Goal: Task Accomplishment & Management: Manage account settings

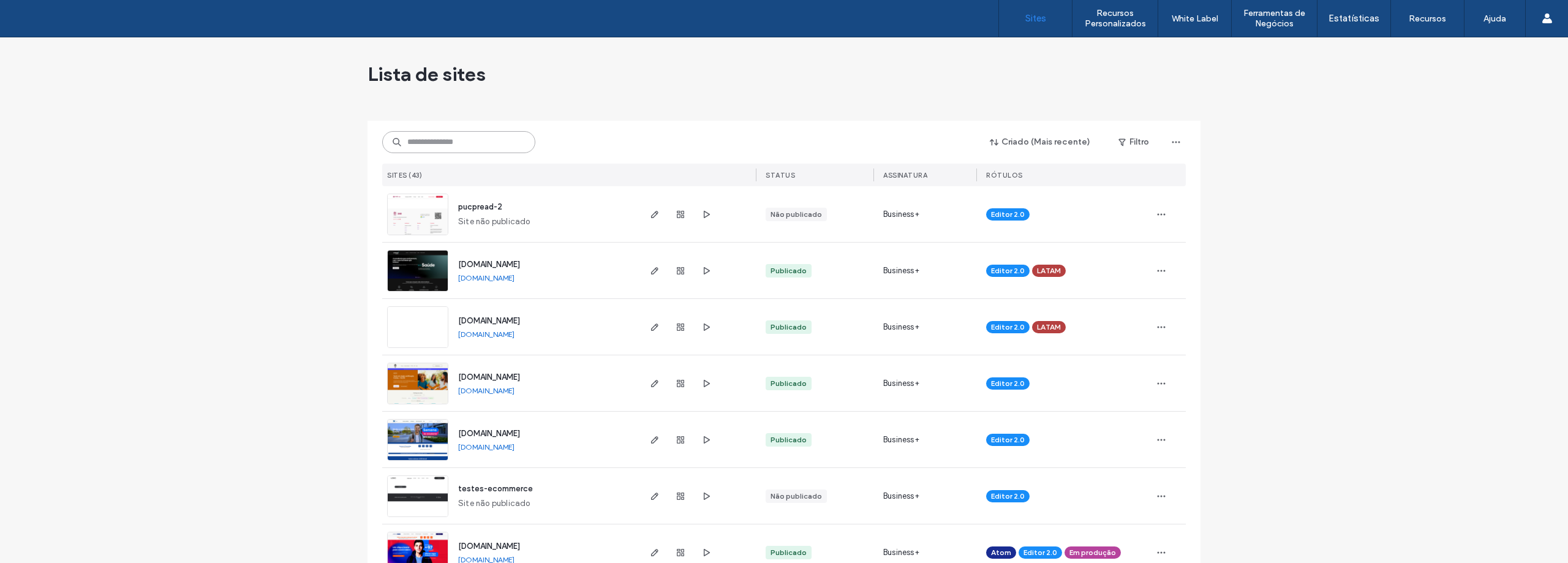
click at [434, 143] on input at bounding box center [458, 142] width 153 height 22
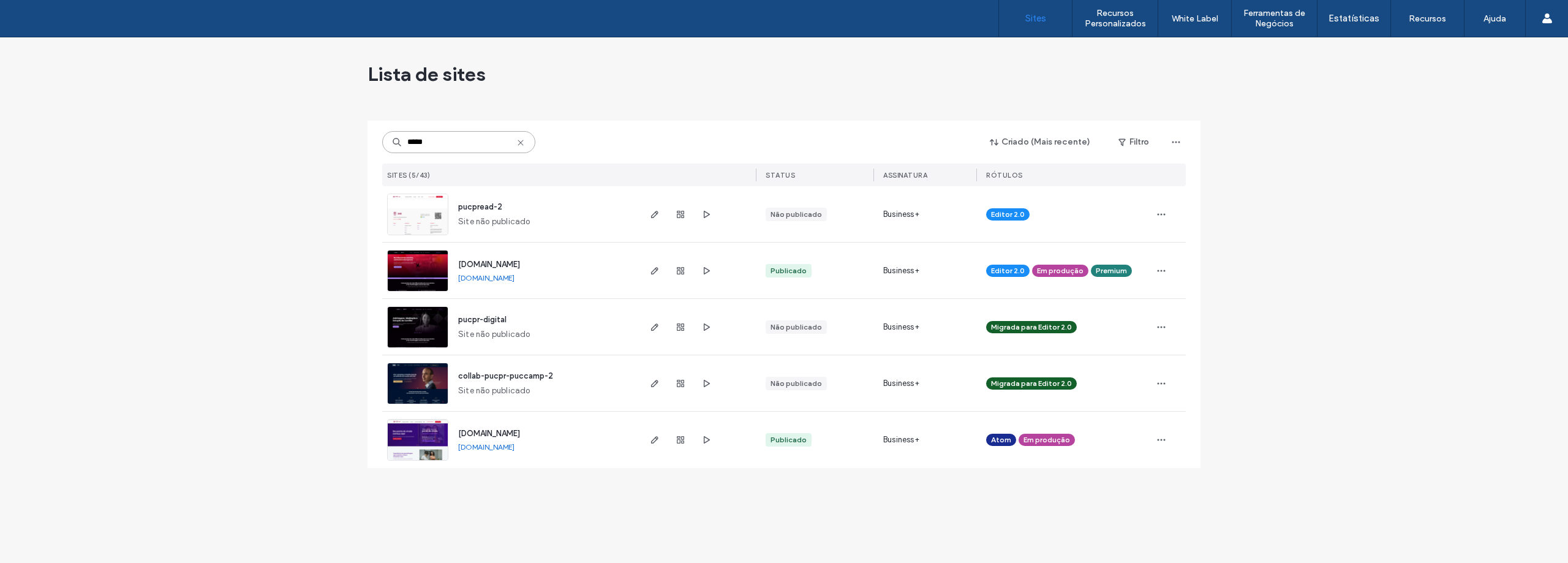
type input "*****"
click at [422, 272] on img at bounding box center [417, 292] width 60 height 84
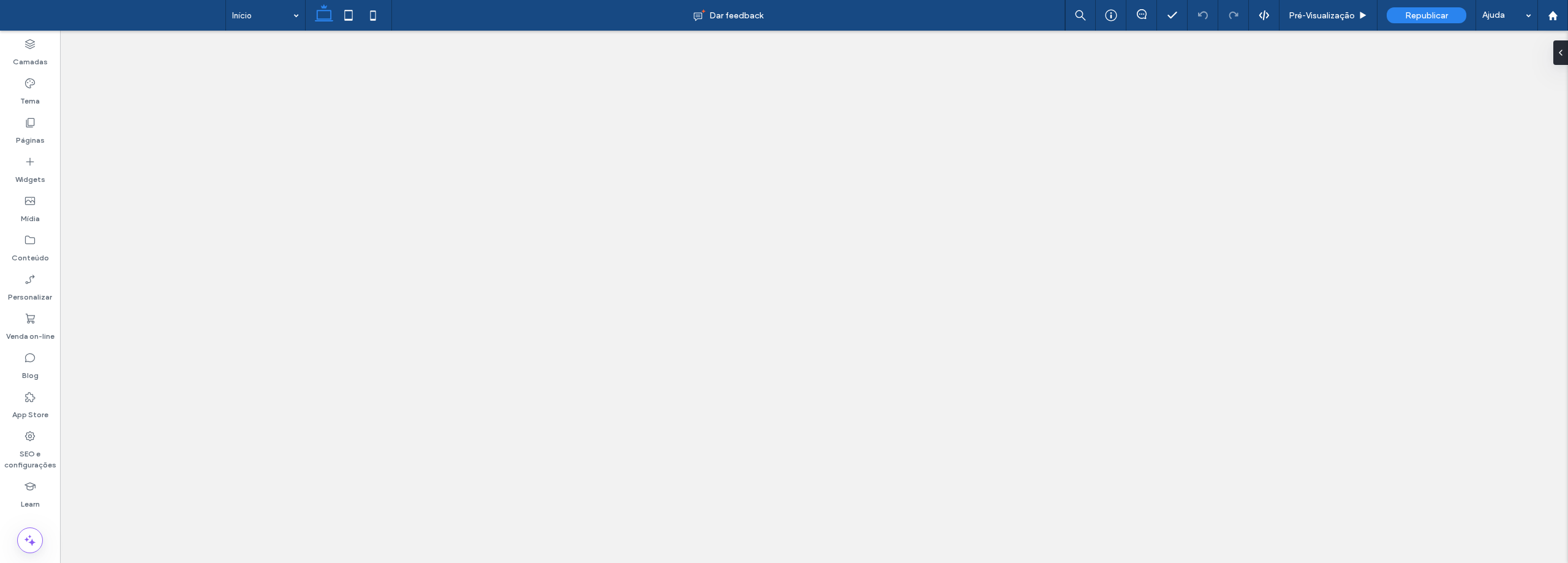
click at [28, 241] on icon at bounding box center [30, 240] width 12 height 12
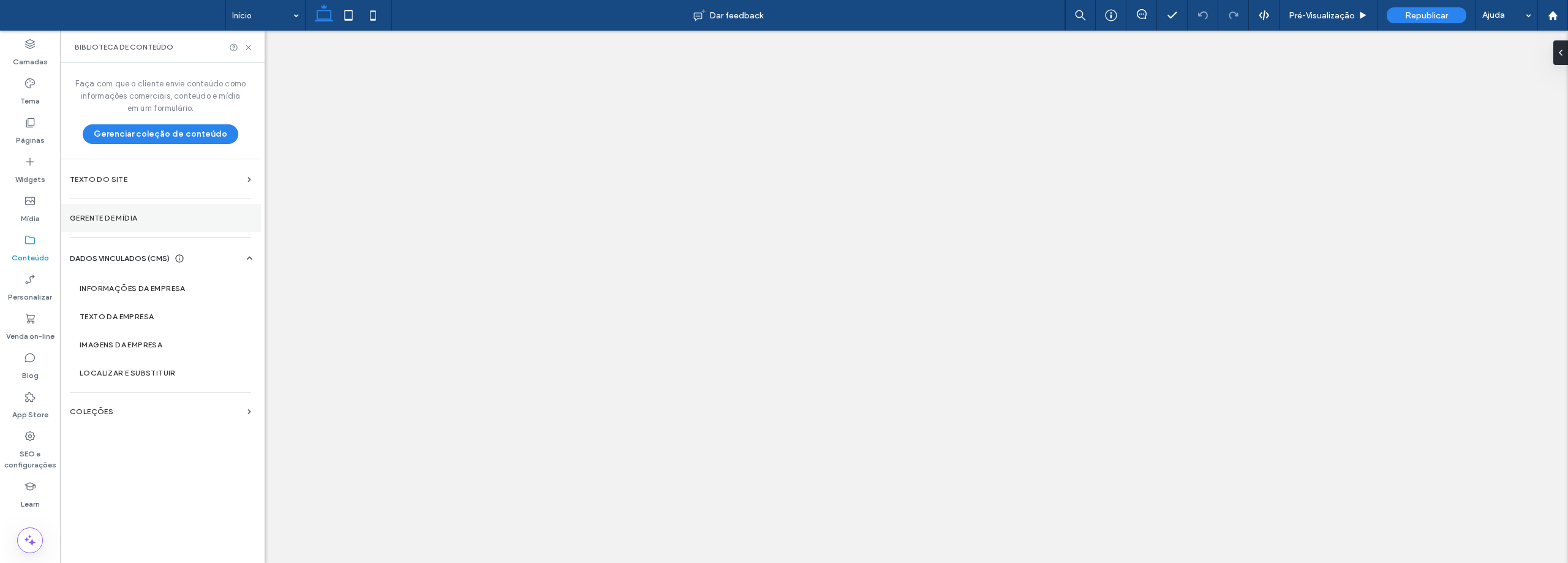
click at [104, 214] on label "Gerente de mídia" at bounding box center [160, 218] width 181 height 9
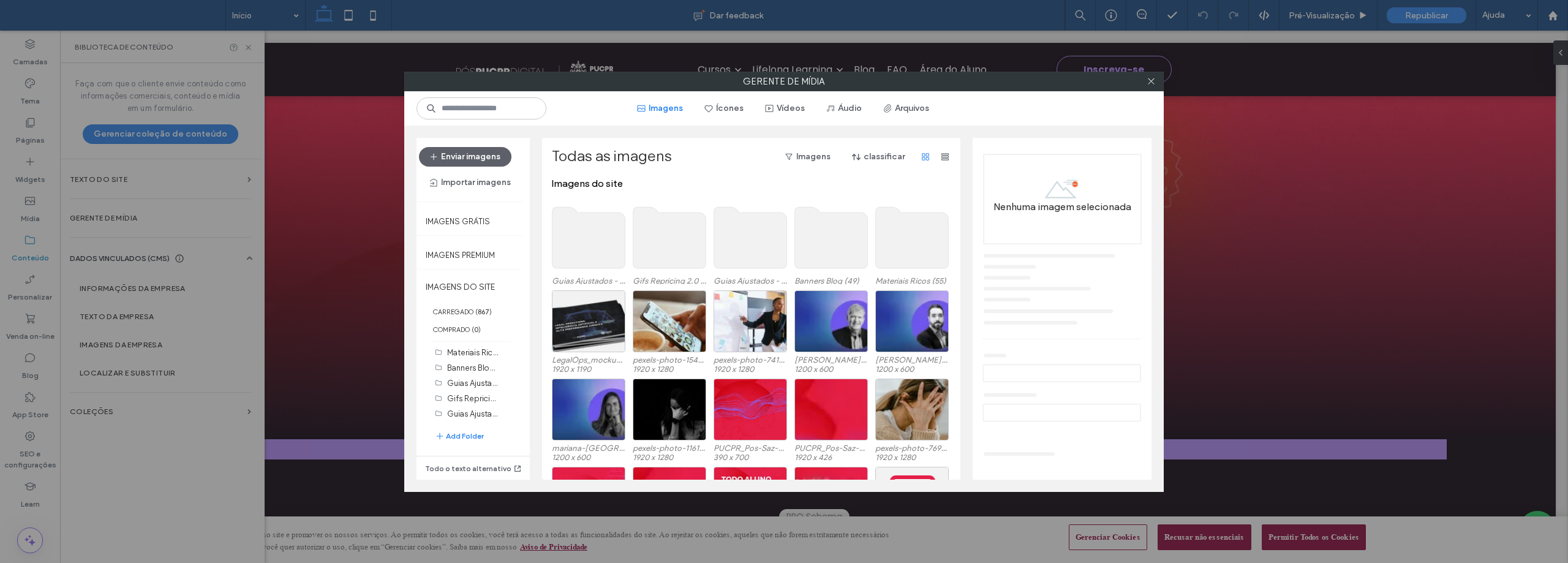
click at [903, 226] on use at bounding box center [912, 237] width 73 height 61
click at [903, 226] on use at bounding box center [912, 237] width 73 height 61
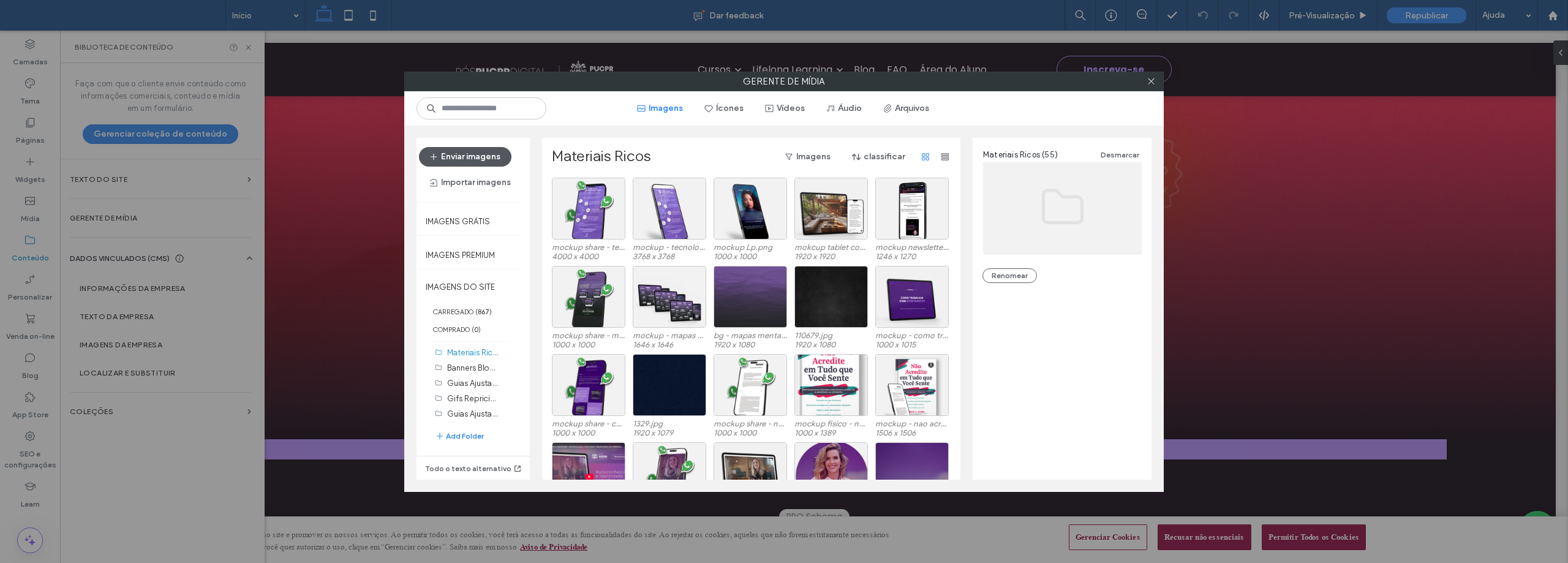
click at [465, 148] on button "Enviar imagens" at bounding box center [465, 156] width 92 height 20
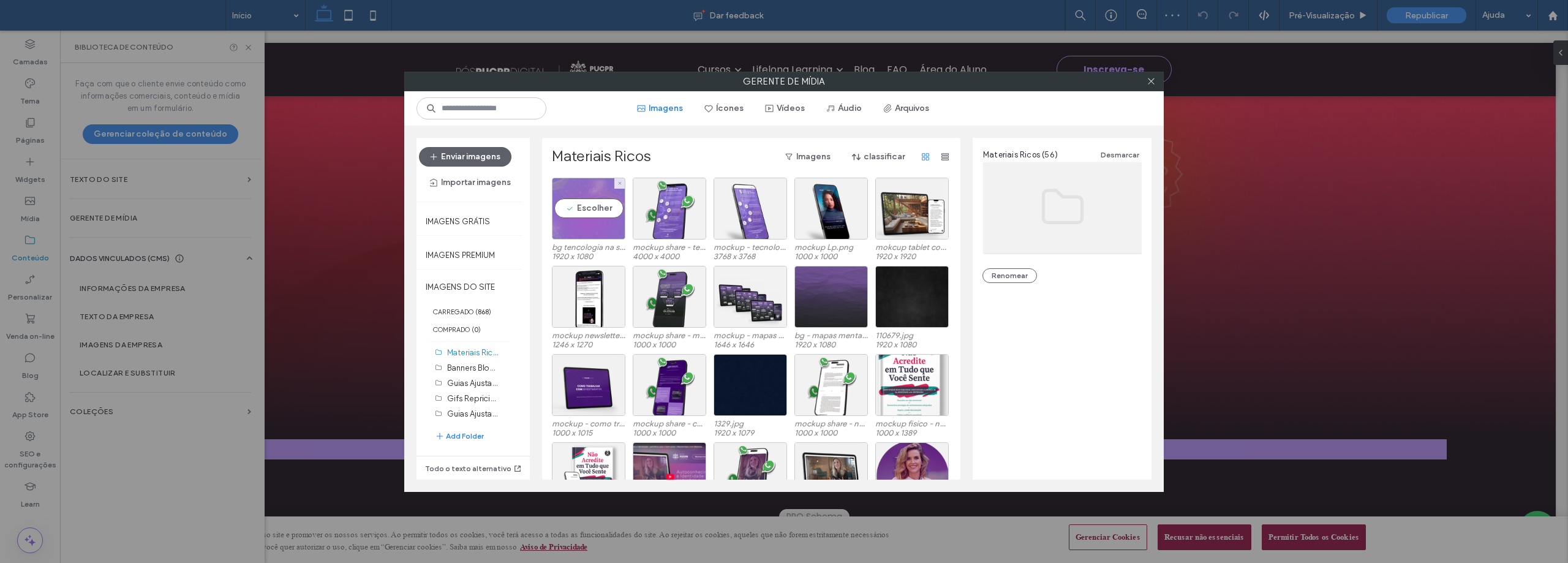
click at [575, 206] on div "Escolher" at bounding box center [589, 209] width 73 height 62
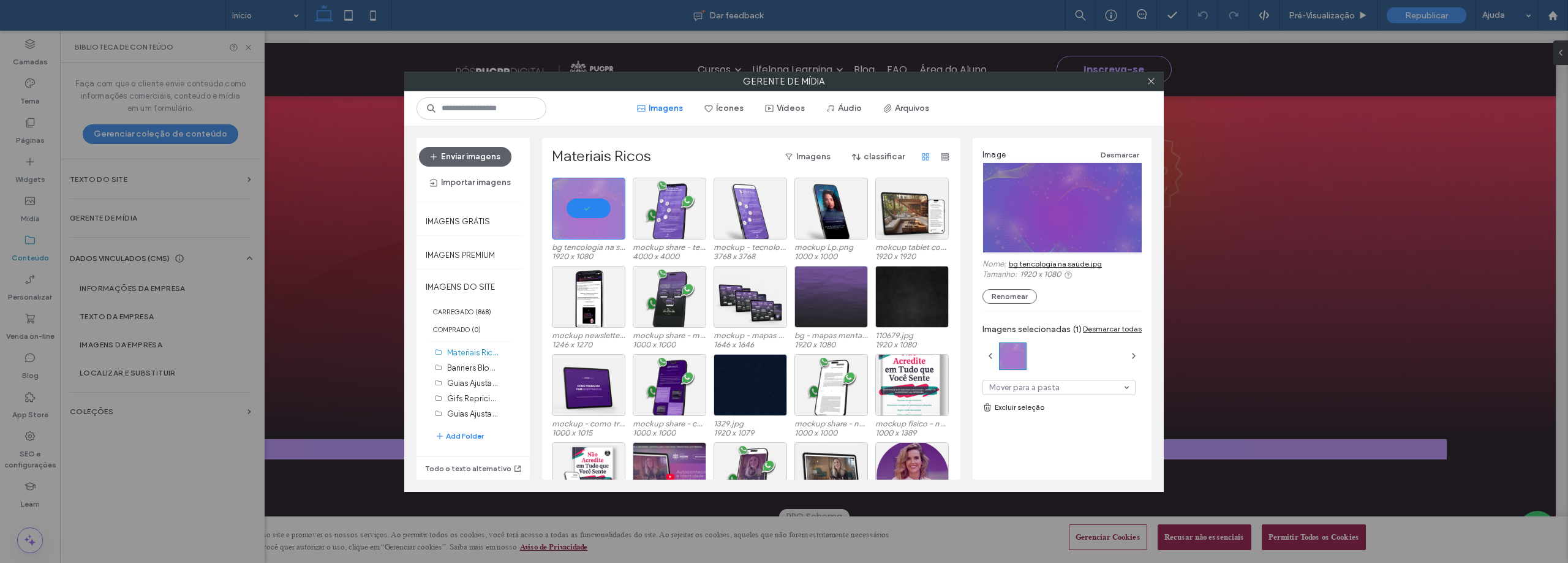
click at [1044, 262] on link "bg tencologia na saude.jpg" at bounding box center [1055, 264] width 93 height 9
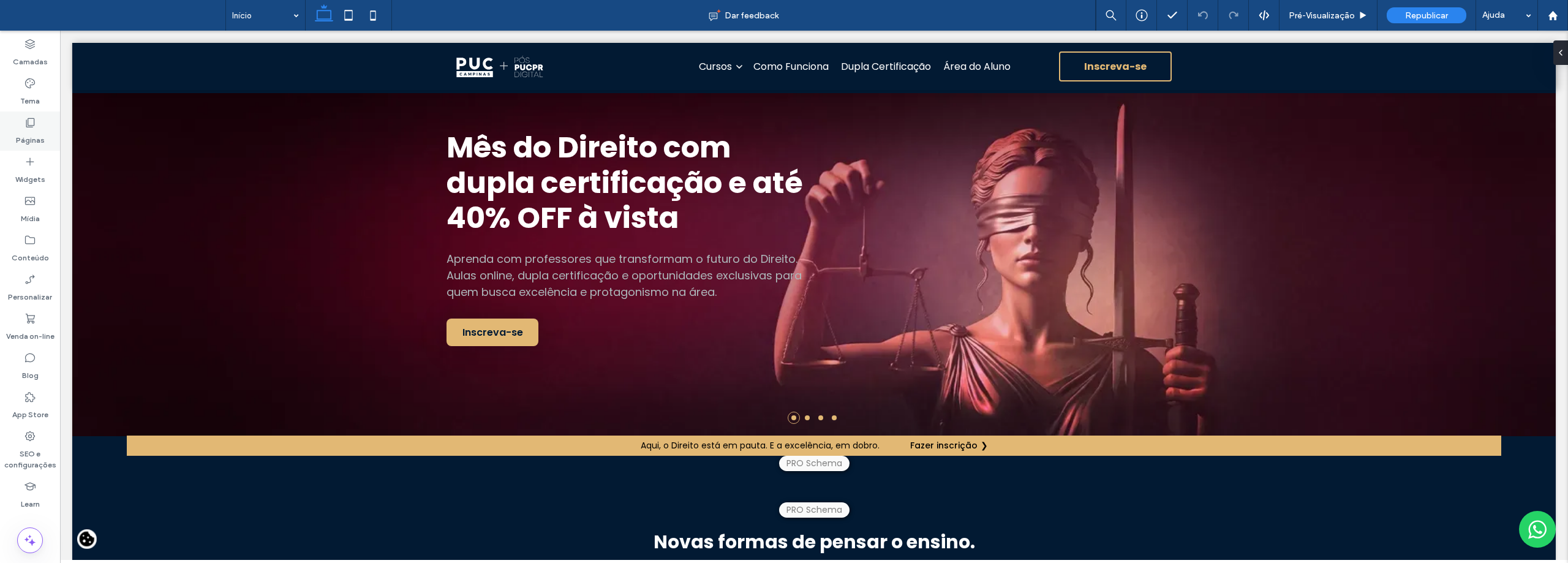
click at [26, 120] on icon at bounding box center [30, 122] width 12 height 12
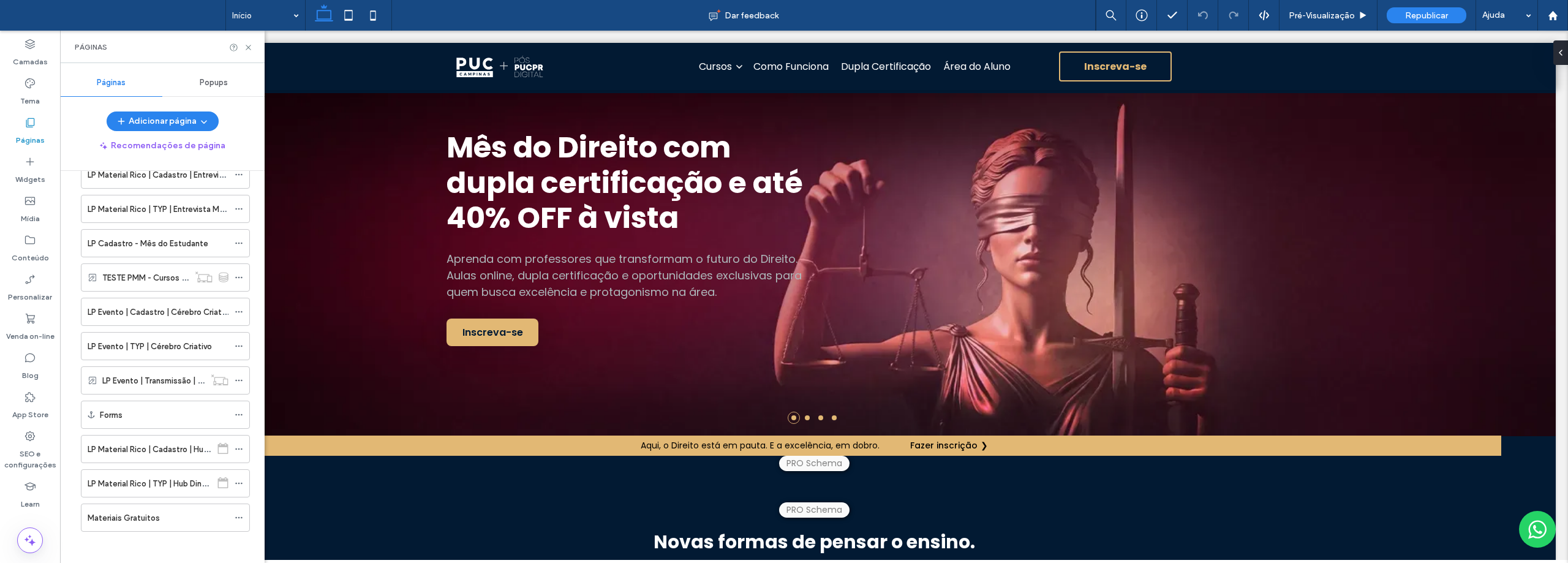
scroll to position [791, 0]
click at [242, 441] on icon at bounding box center [239, 443] width 9 height 9
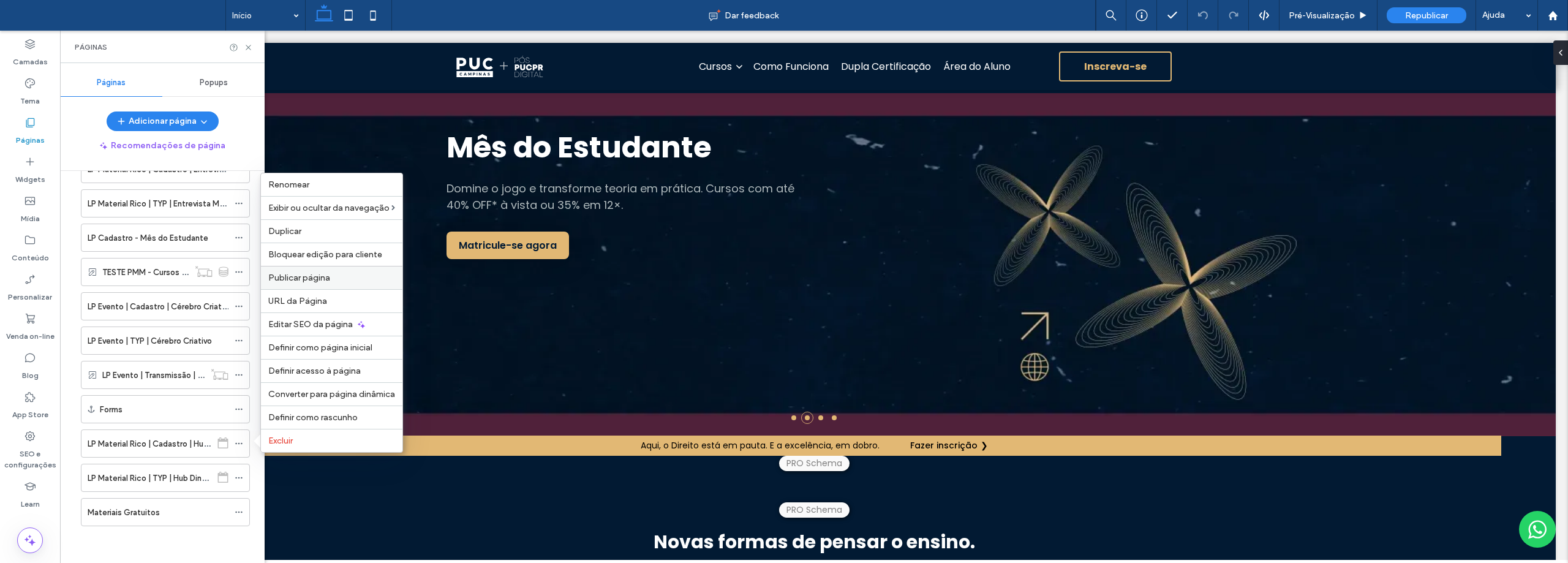
click at [302, 278] on span "Publicar página" at bounding box center [299, 278] width 62 height 10
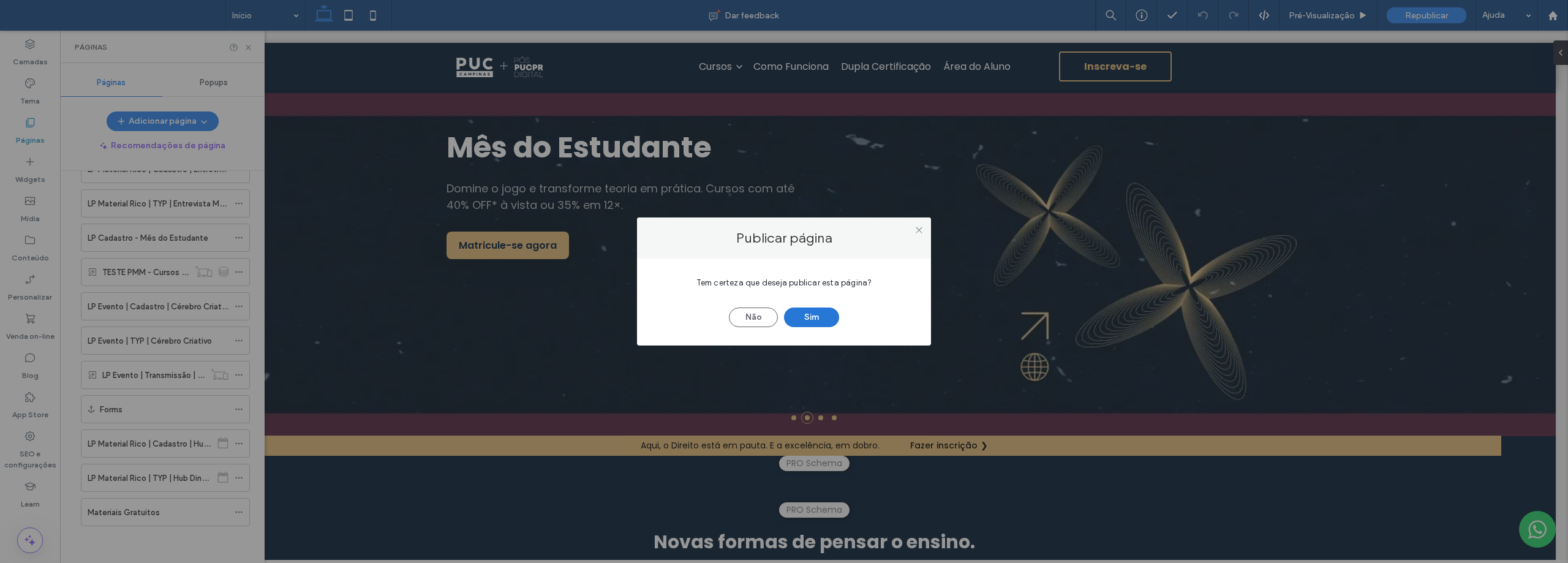
click at [805, 317] on button "Sim" at bounding box center [811, 317] width 55 height 20
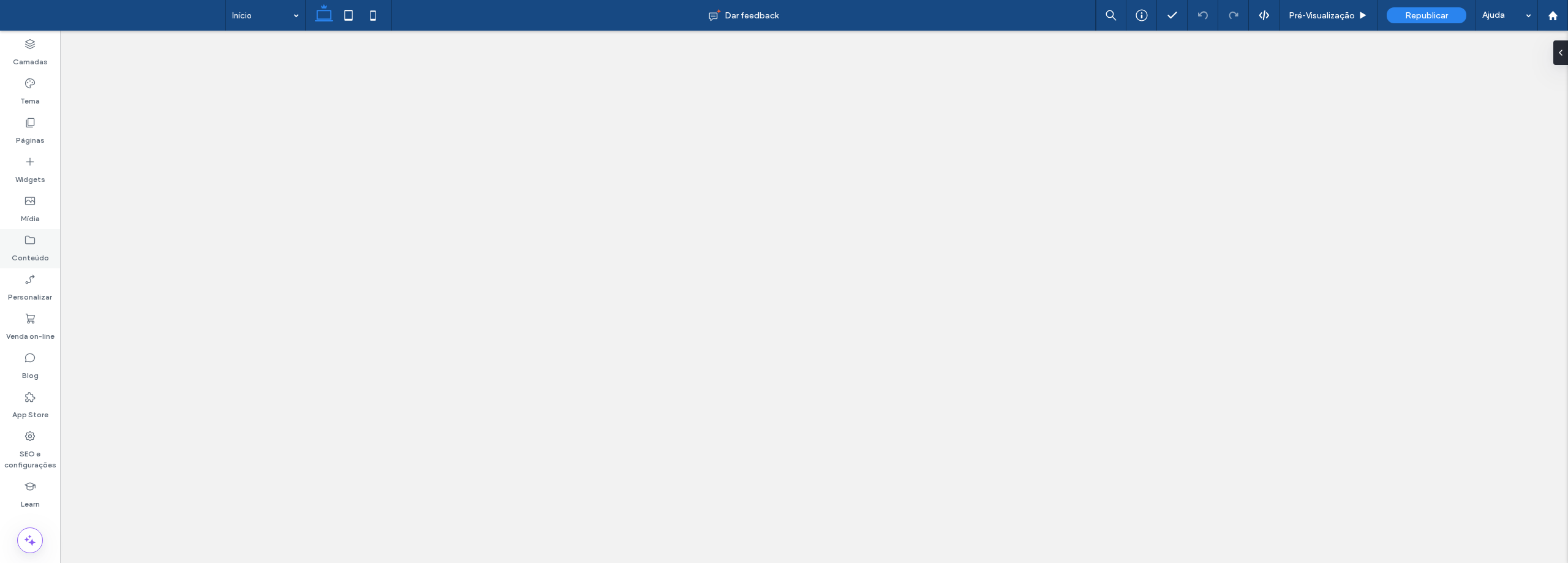
click at [29, 241] on icon at bounding box center [30, 240] width 12 height 12
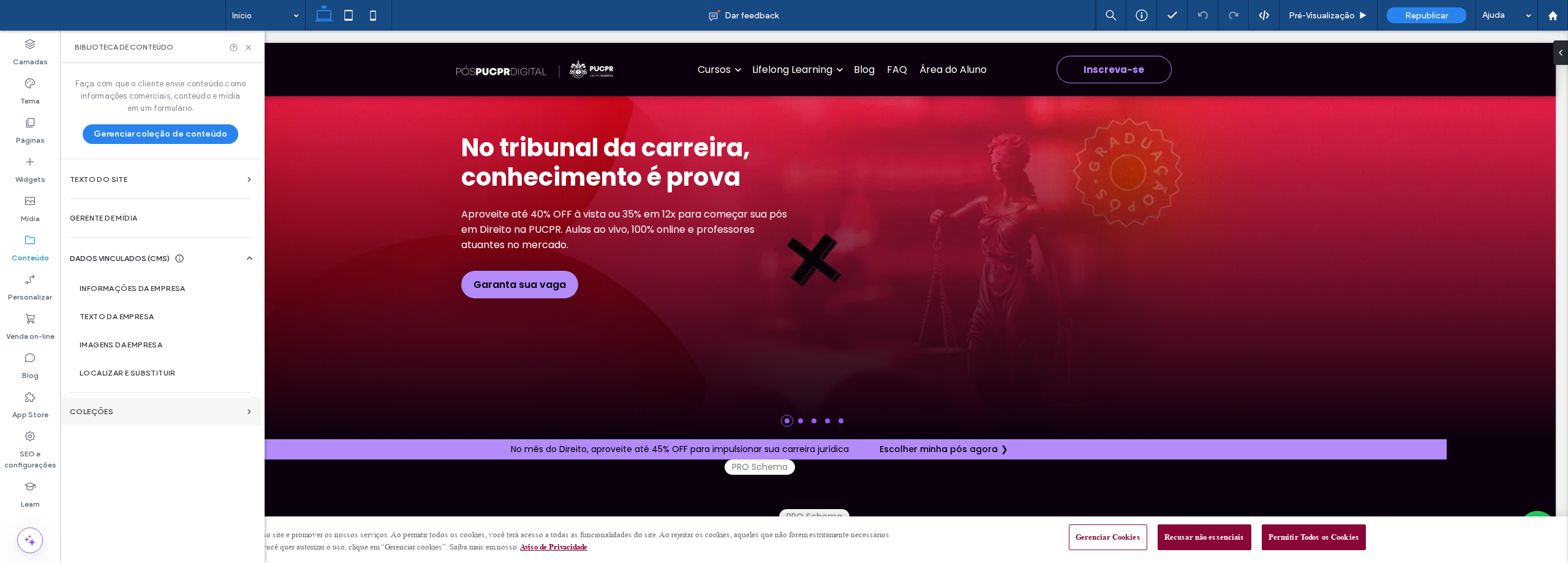
click at [102, 407] on label "COLEÇÕES" at bounding box center [156, 412] width 173 height 9
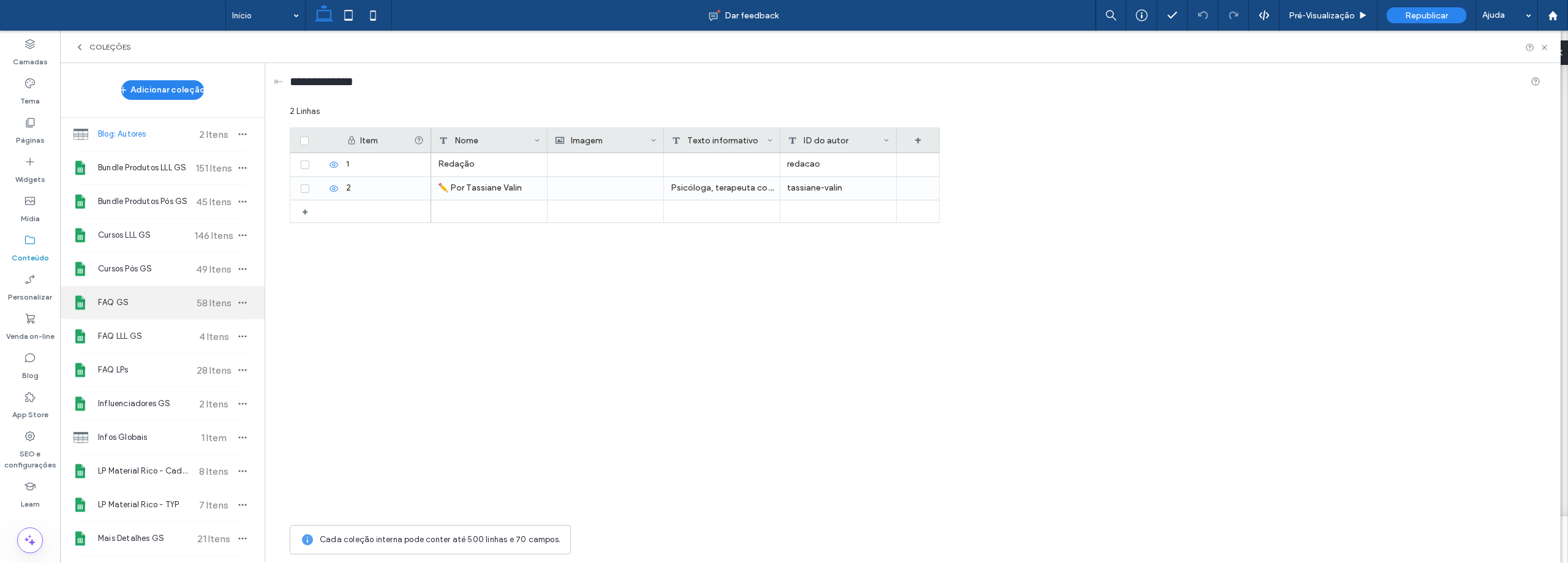
click at [152, 302] on span "FAQ GS" at bounding box center [144, 302] width 91 height 12
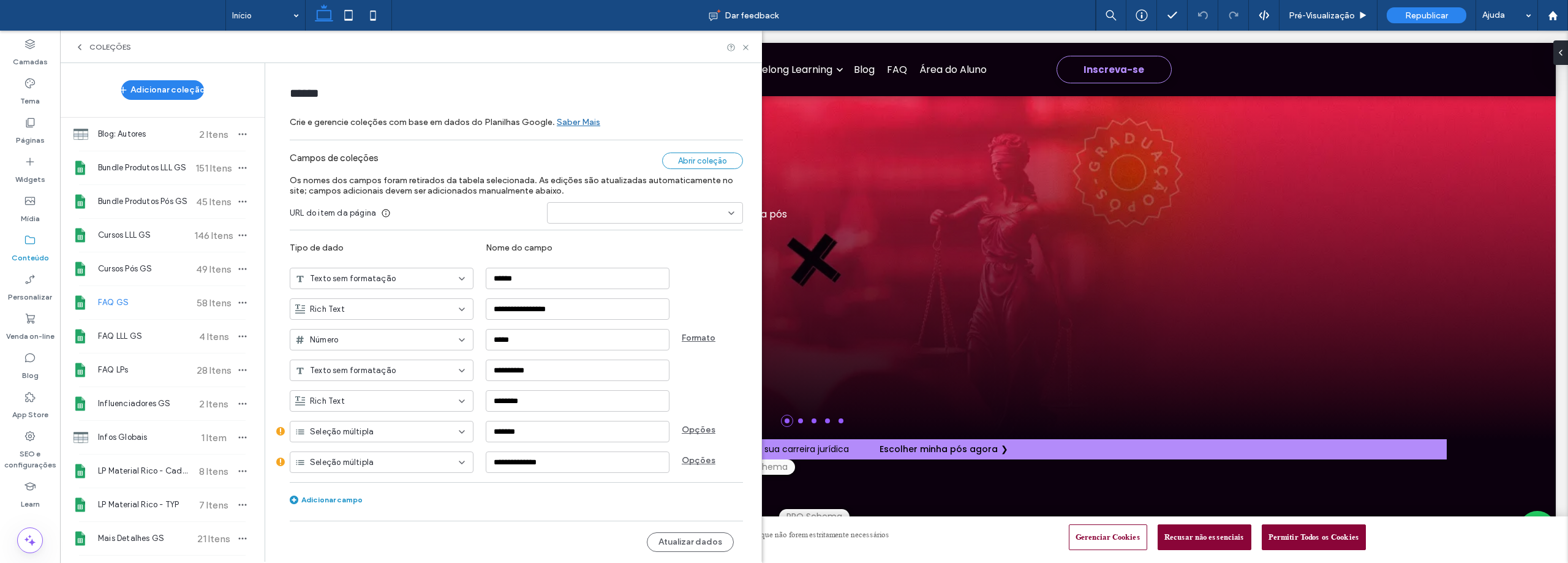
click at [710, 158] on div "Abrir coleção" at bounding box center [702, 161] width 81 height 16
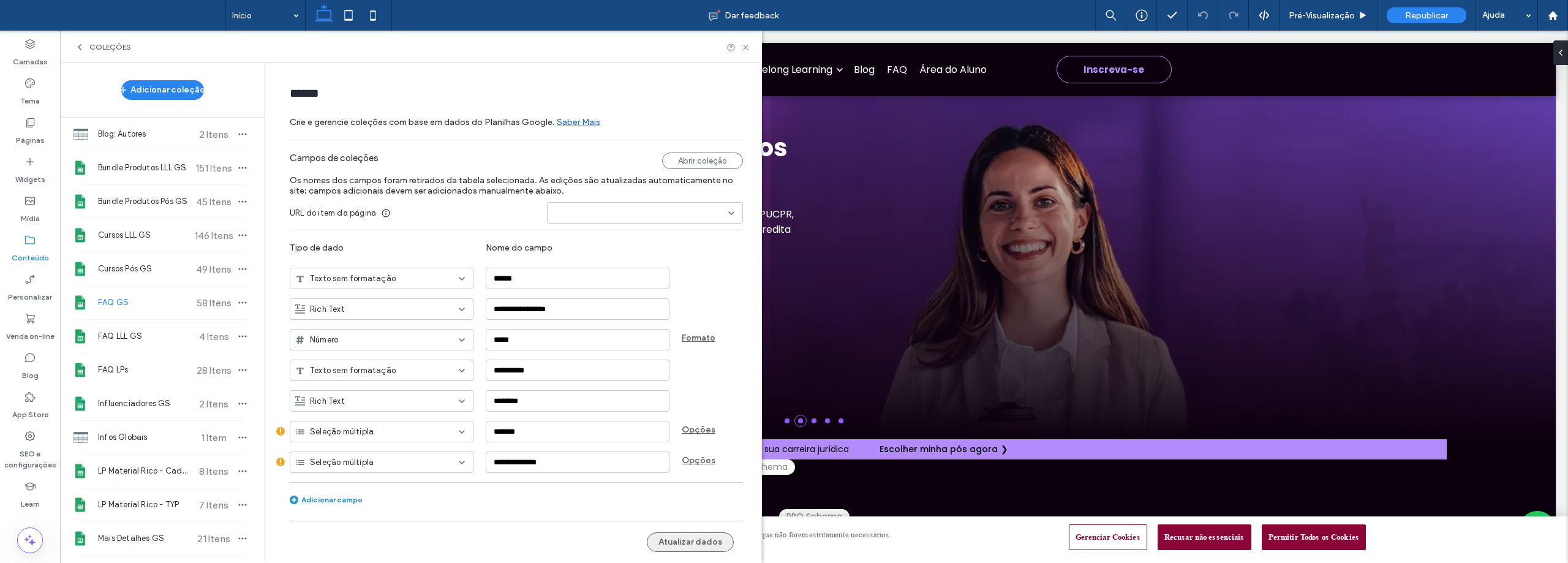
click at [709, 545] on button "Atualizar dados" at bounding box center [690, 542] width 87 height 20
click at [1426, 11] on span "Republicar" at bounding box center [1426, 15] width 43 height 10
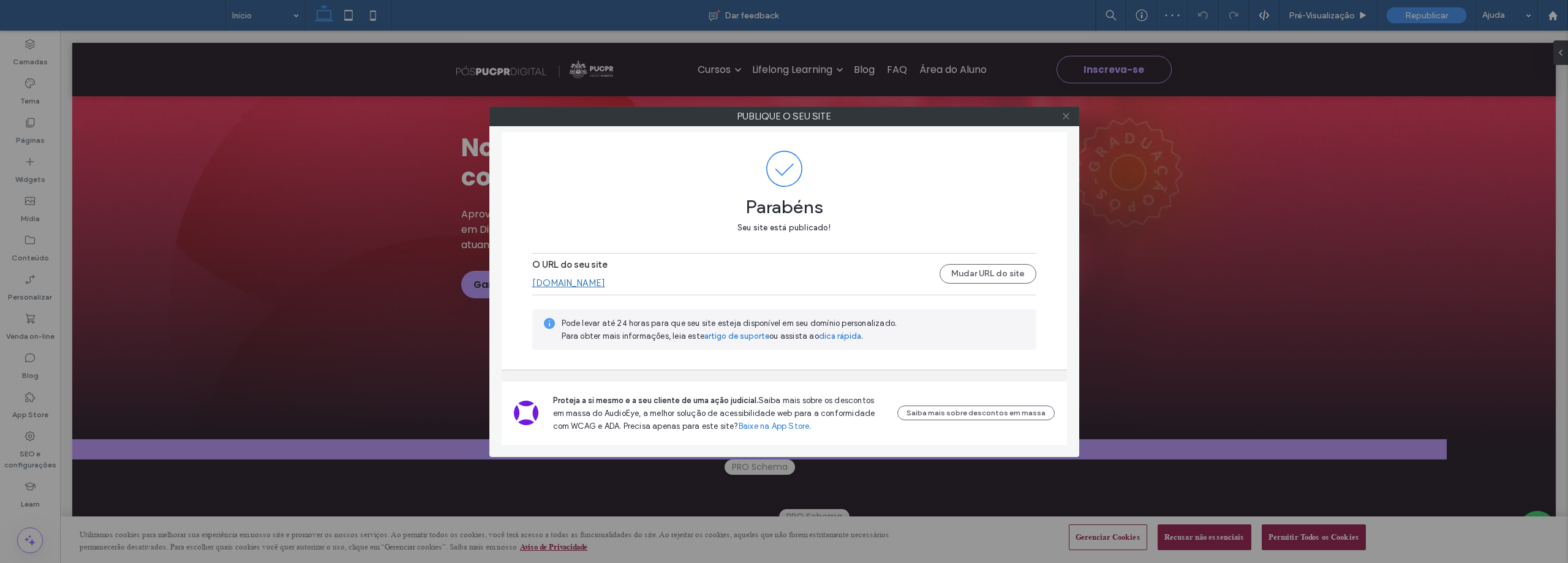
click at [1065, 113] on icon at bounding box center [1066, 116] width 9 height 9
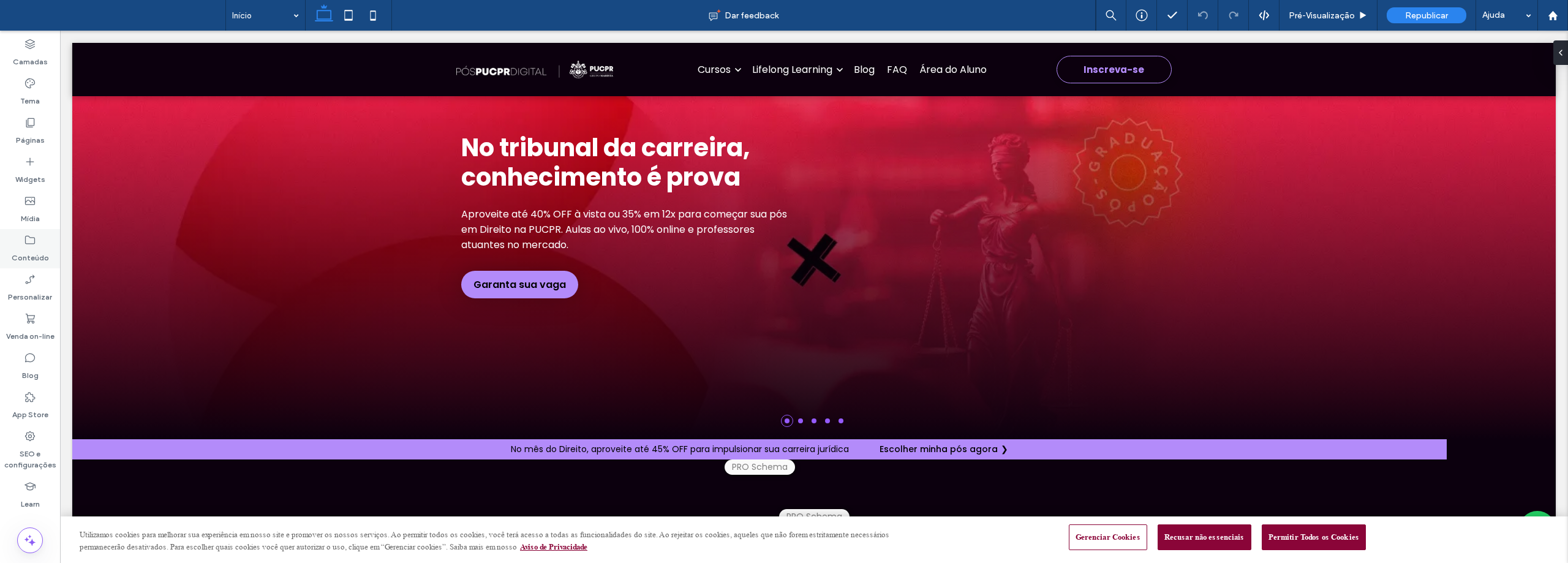
click at [33, 244] on icon at bounding box center [30, 240] width 12 height 12
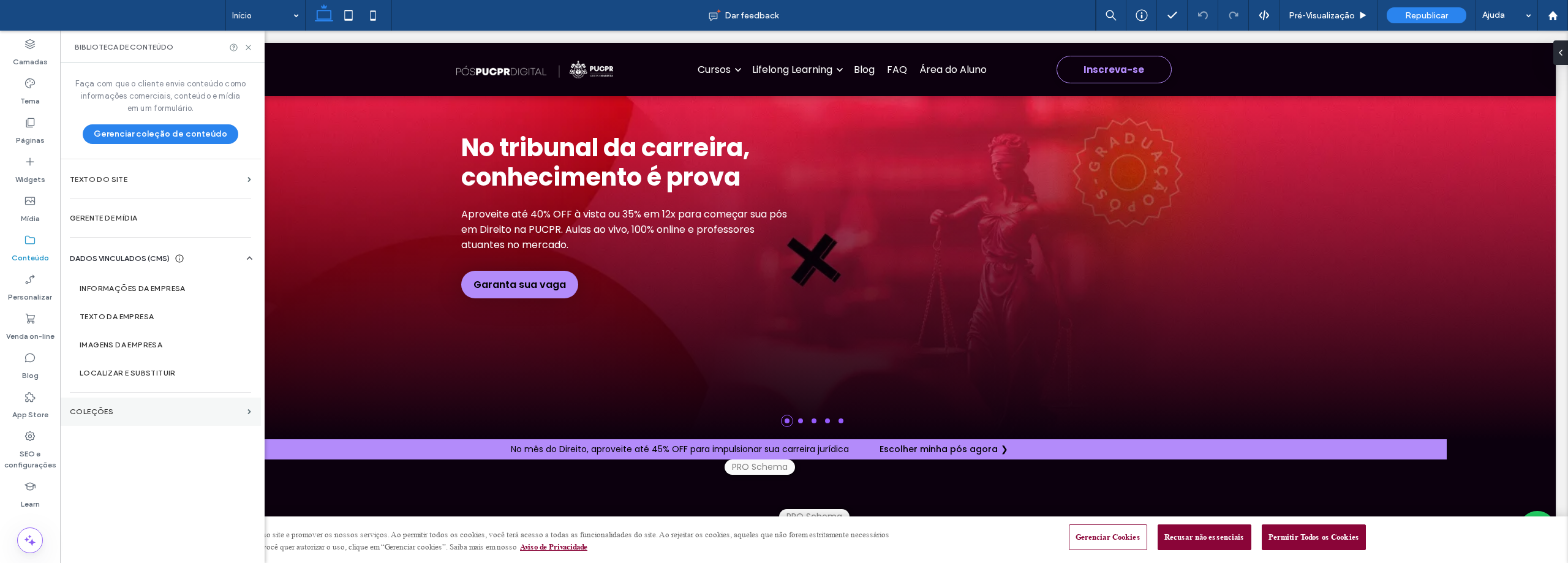
click at [101, 404] on section "COLEÇÕES" at bounding box center [161, 412] width 201 height 28
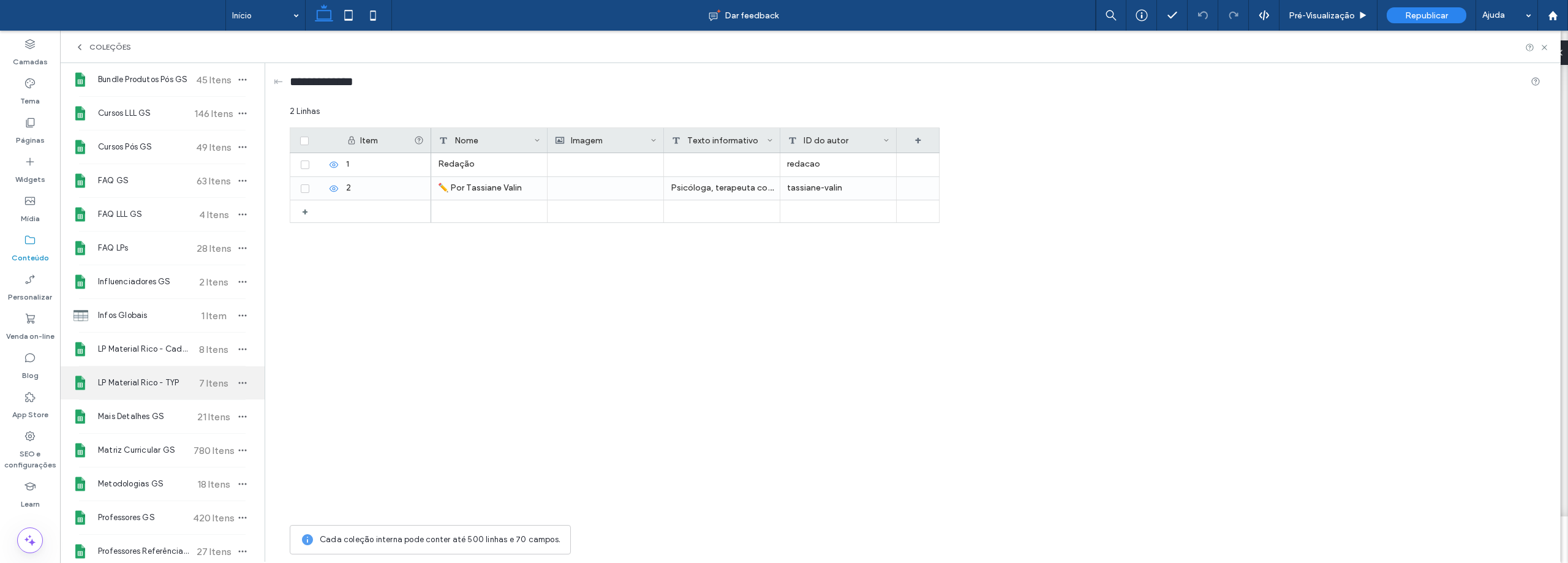
scroll to position [123, 0]
click at [158, 382] on span "LP Material Rico - TYP" at bounding box center [144, 382] width 91 height 12
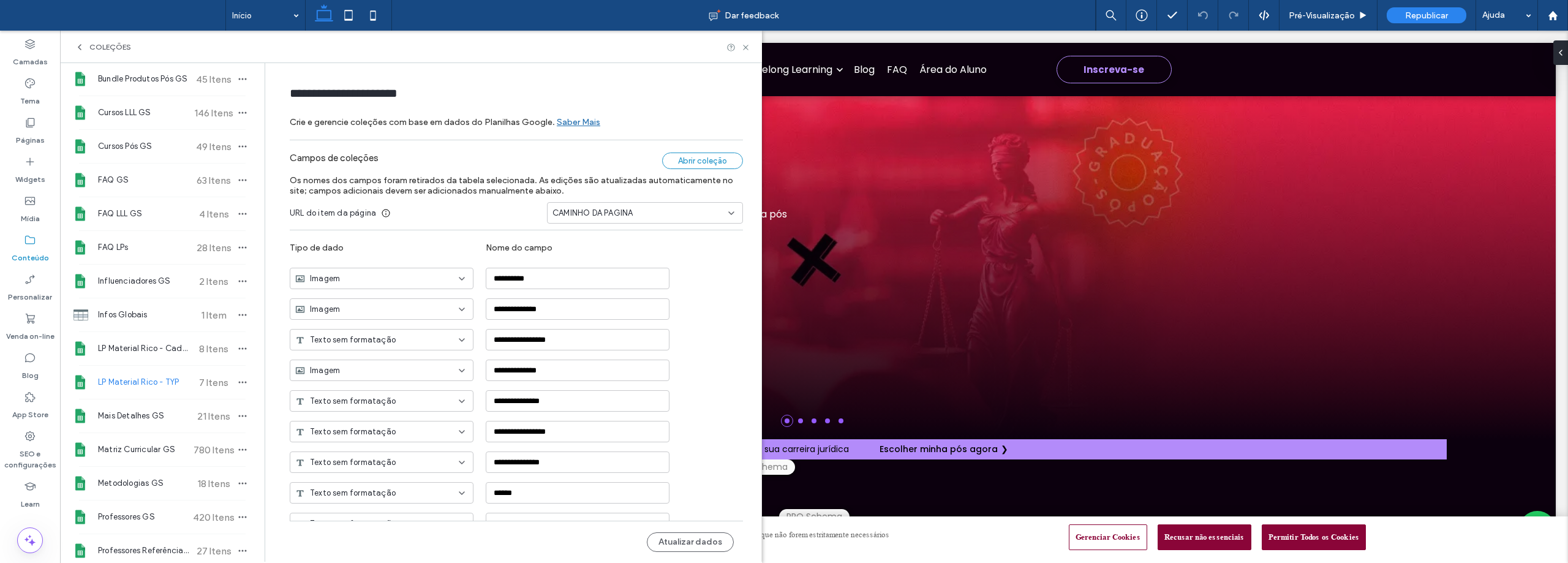
click at [703, 152] on div "Abrir coleção" at bounding box center [702, 161] width 81 height 16
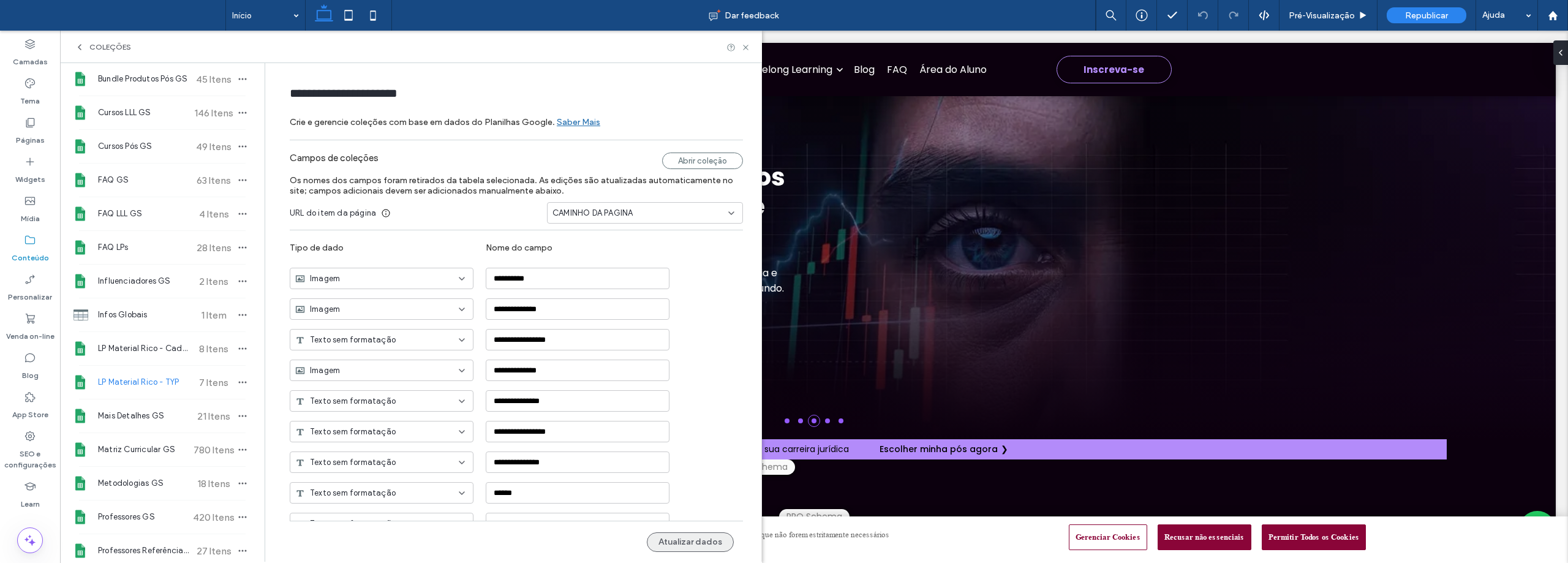
click at [692, 540] on button "Atualizar dados" at bounding box center [690, 542] width 87 height 20
click at [36, 132] on label "Páginas" at bounding box center [30, 137] width 29 height 17
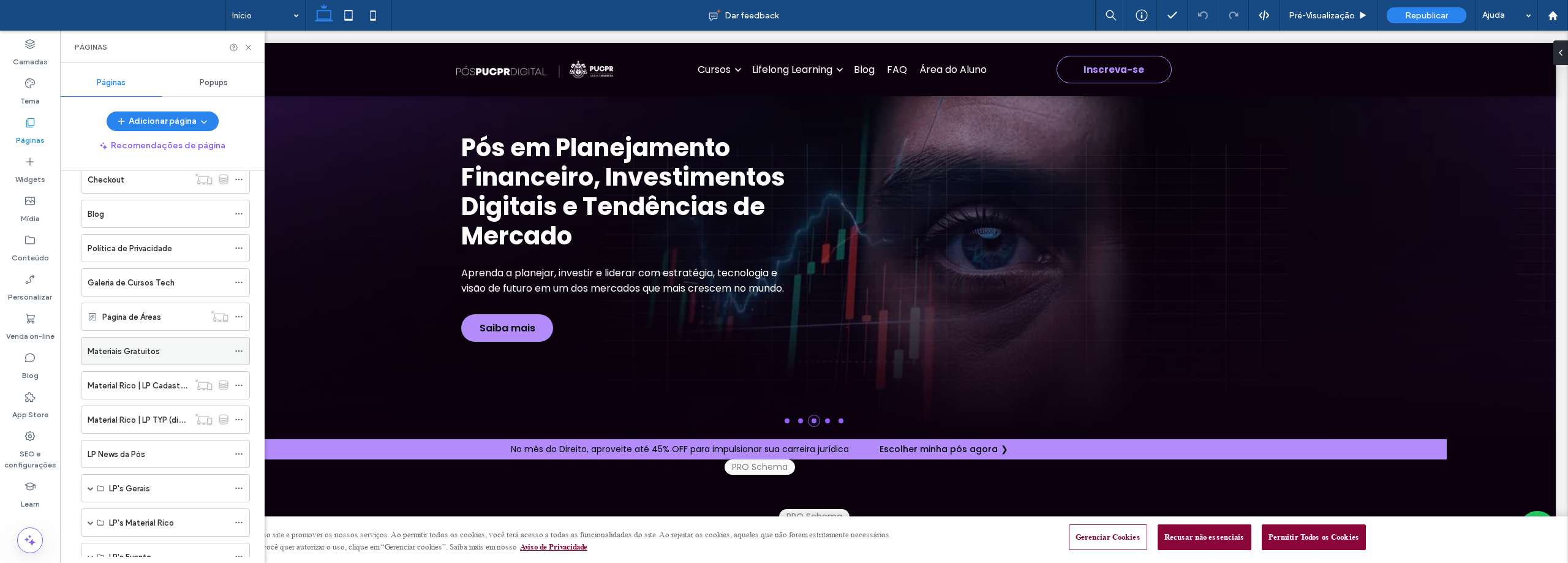
scroll to position [368, 0]
click at [239, 385] on icon at bounding box center [239, 387] width 9 height 9
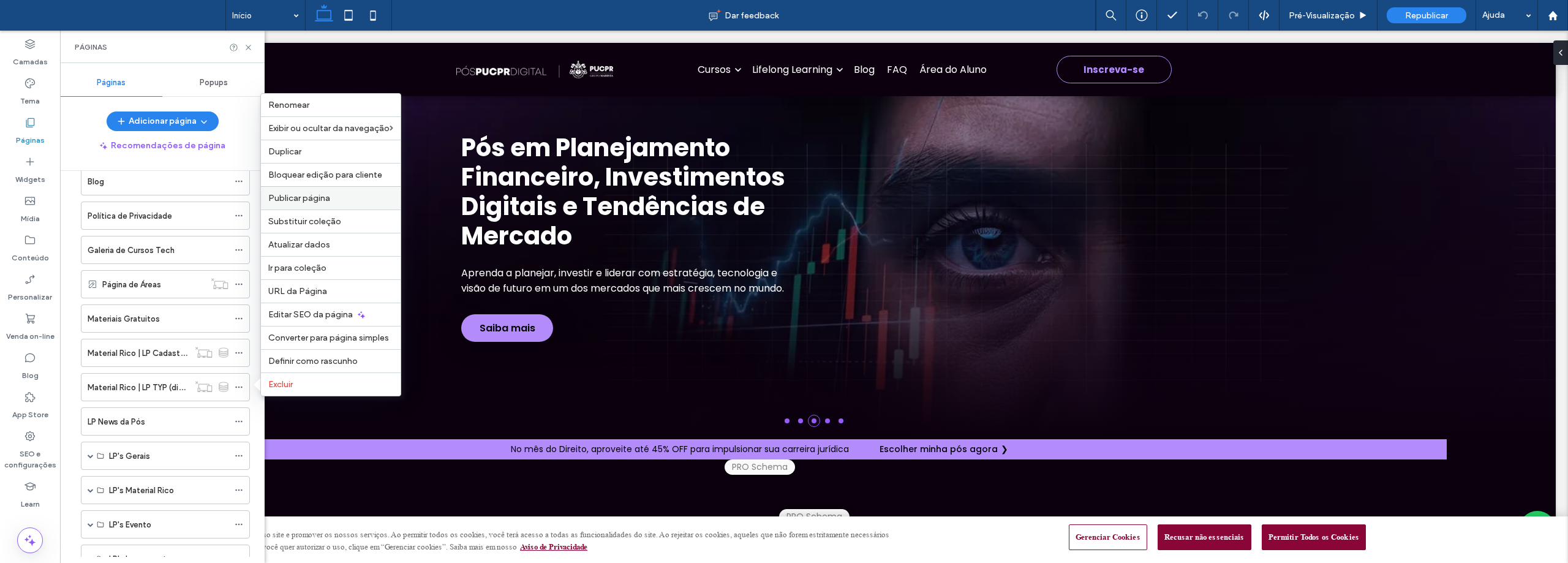
click at [304, 196] on span "Publicar página" at bounding box center [299, 198] width 62 height 10
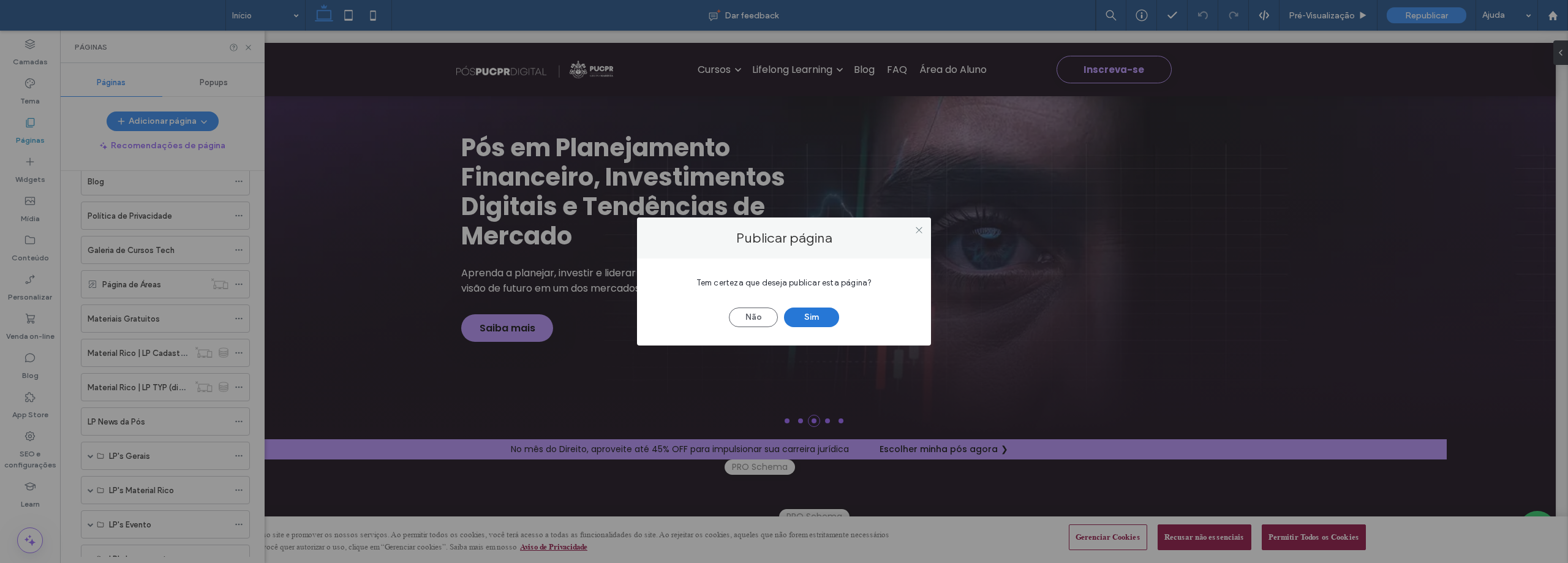
click at [809, 318] on button "Sim" at bounding box center [811, 317] width 55 height 20
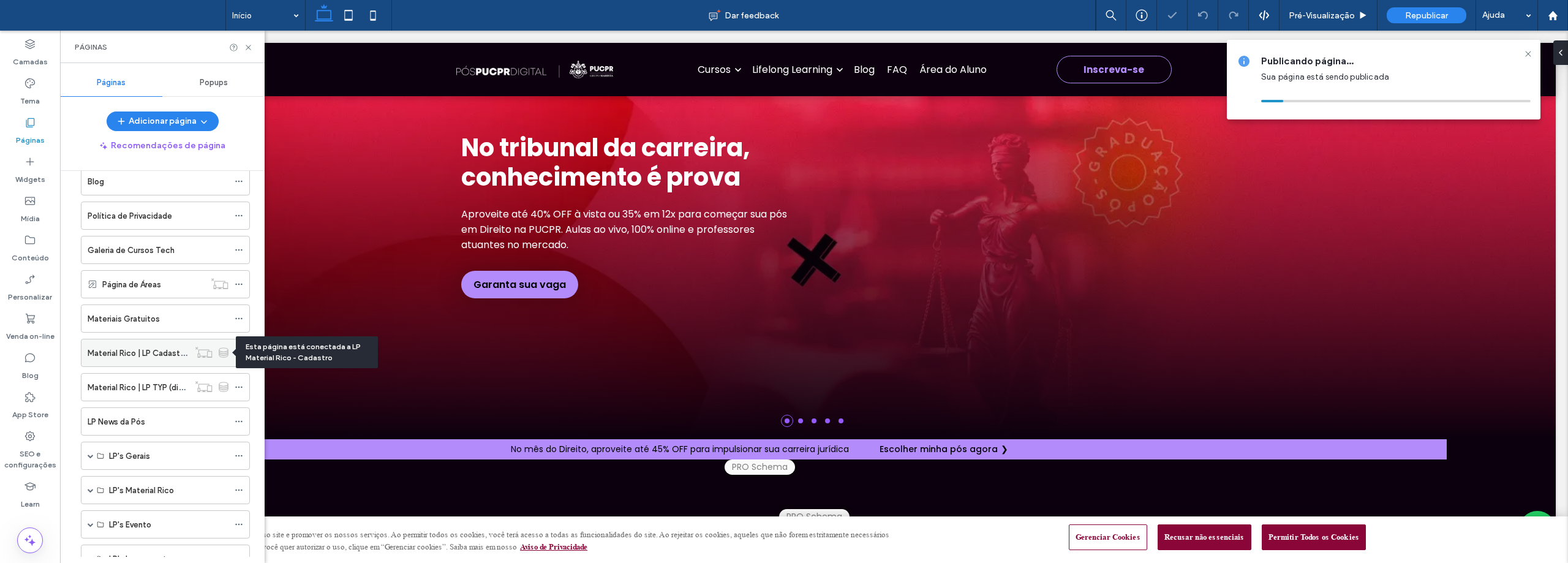
scroll to position [0, 0]
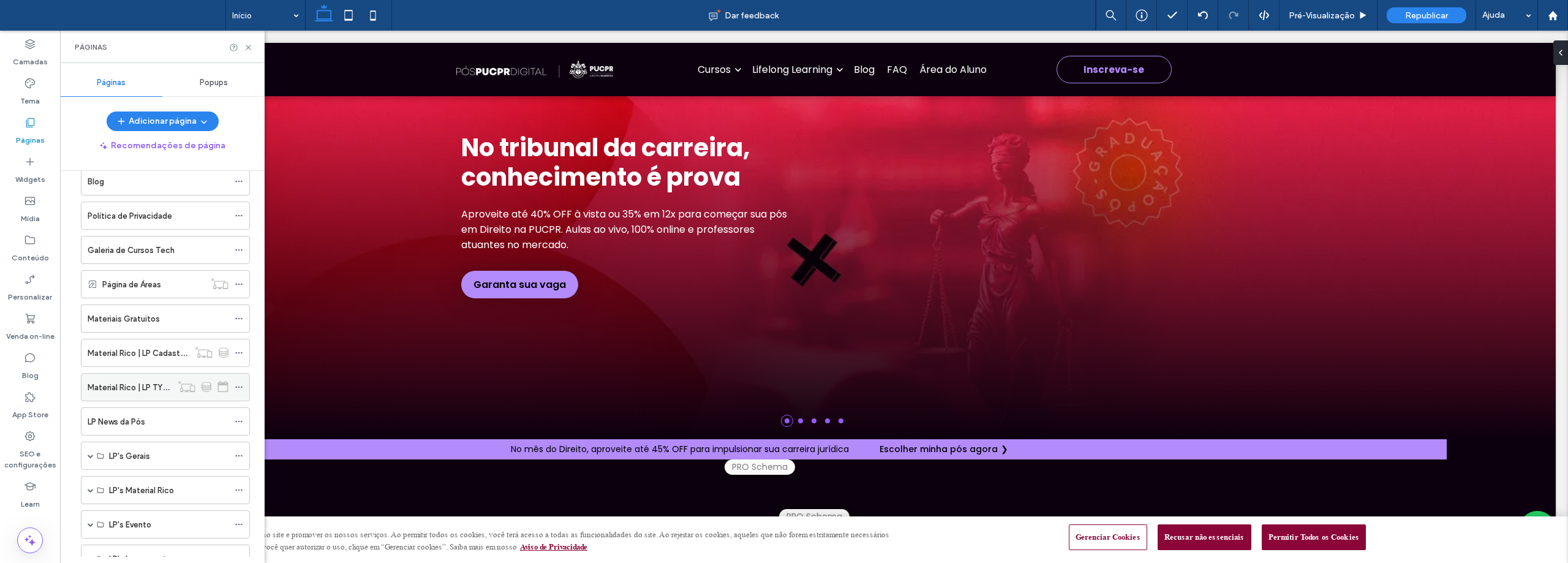
click at [145, 386] on label "Material Rico | LP TYP (dinâmica)" at bounding box center [148, 388] width 120 height 22
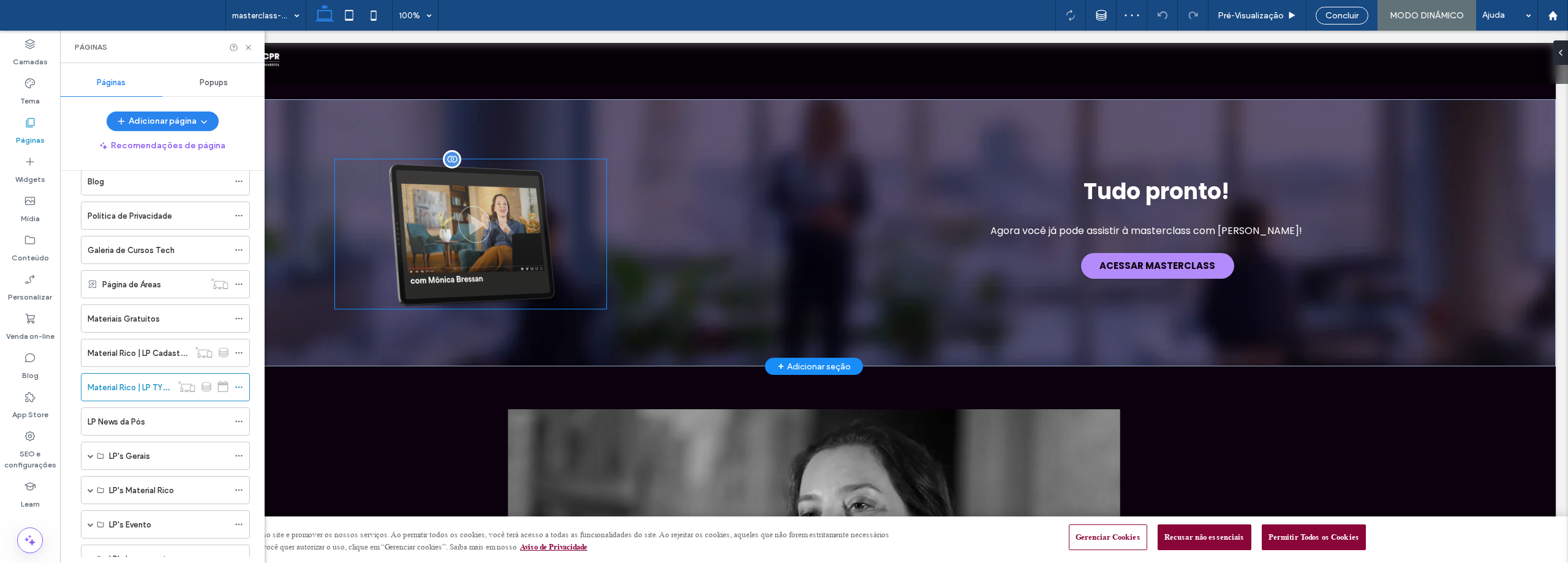
click at [491, 225] on img at bounding box center [470, 234] width 271 height 149
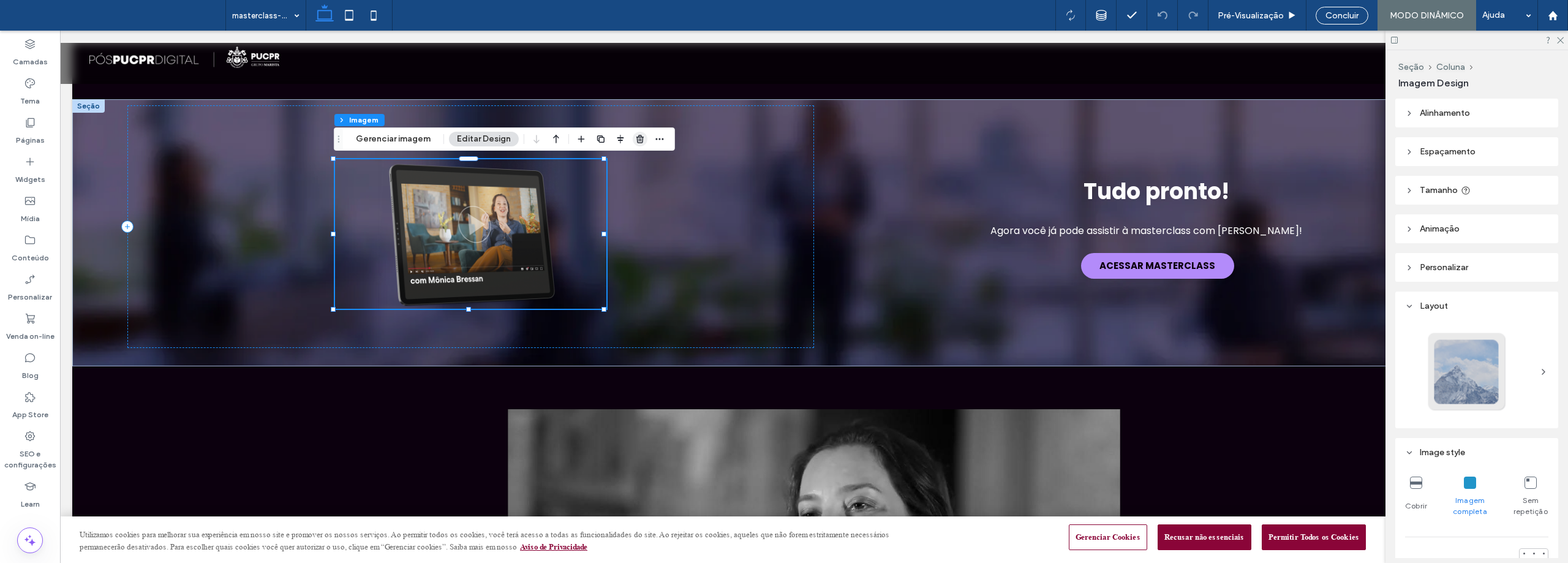
click at [636, 134] on icon "button" at bounding box center [639, 139] width 9 height 9
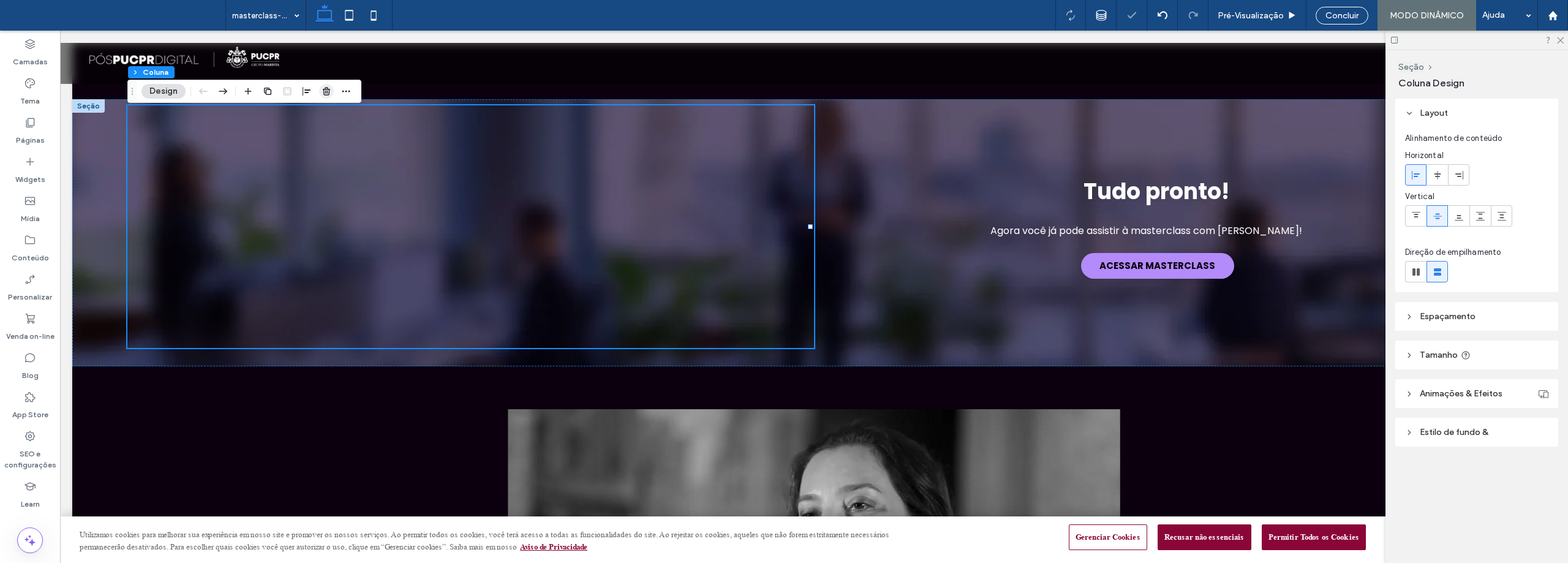
click at [323, 90] on use "button" at bounding box center [326, 91] width 8 height 8
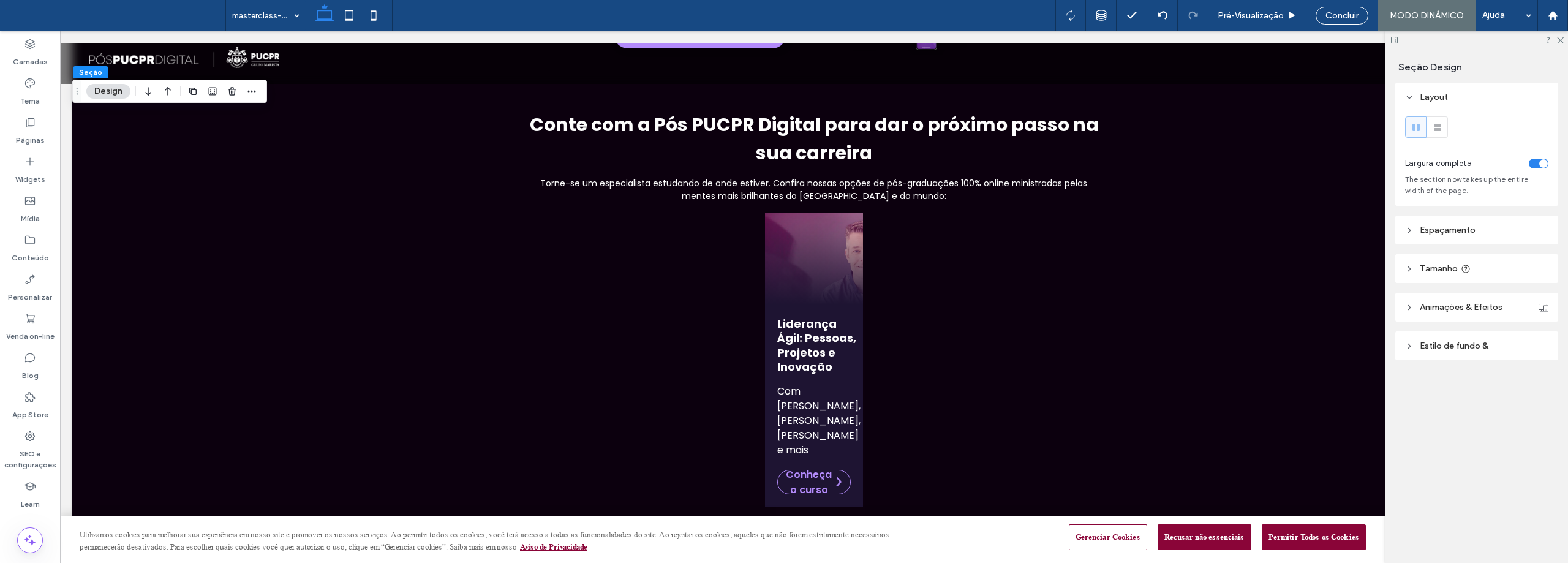
scroll to position [858, 0]
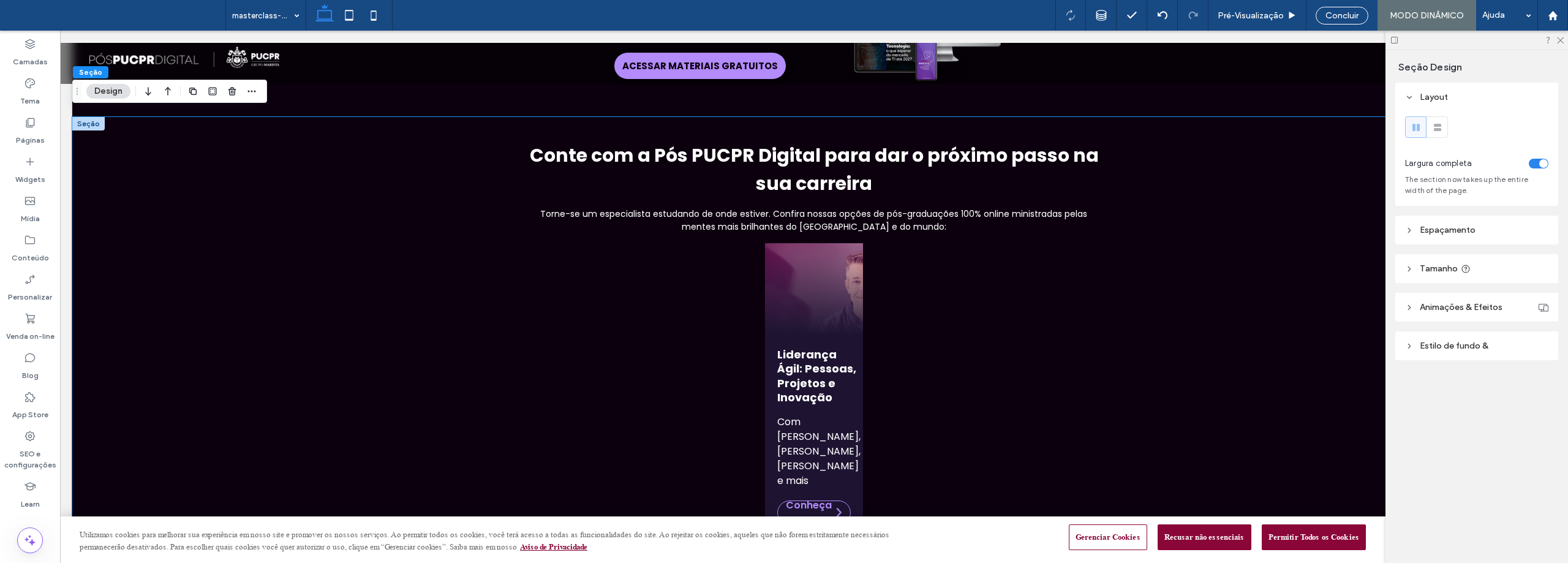
click at [238, 153] on div "Conte com a Pós PUCPR Digital para dar o próximo passo na sua carreira Torne-se…" at bounding box center [814, 364] width 1483 height 494
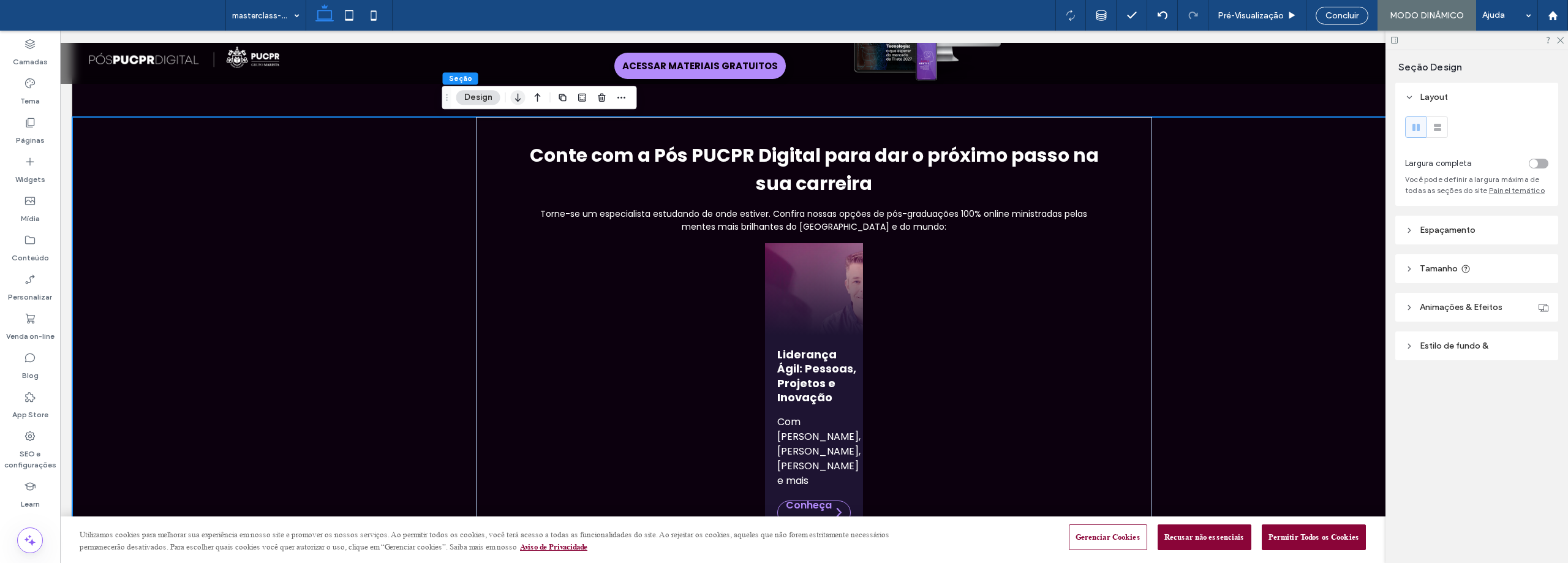
click at [518, 94] on use "button" at bounding box center [518, 97] width 6 height 9
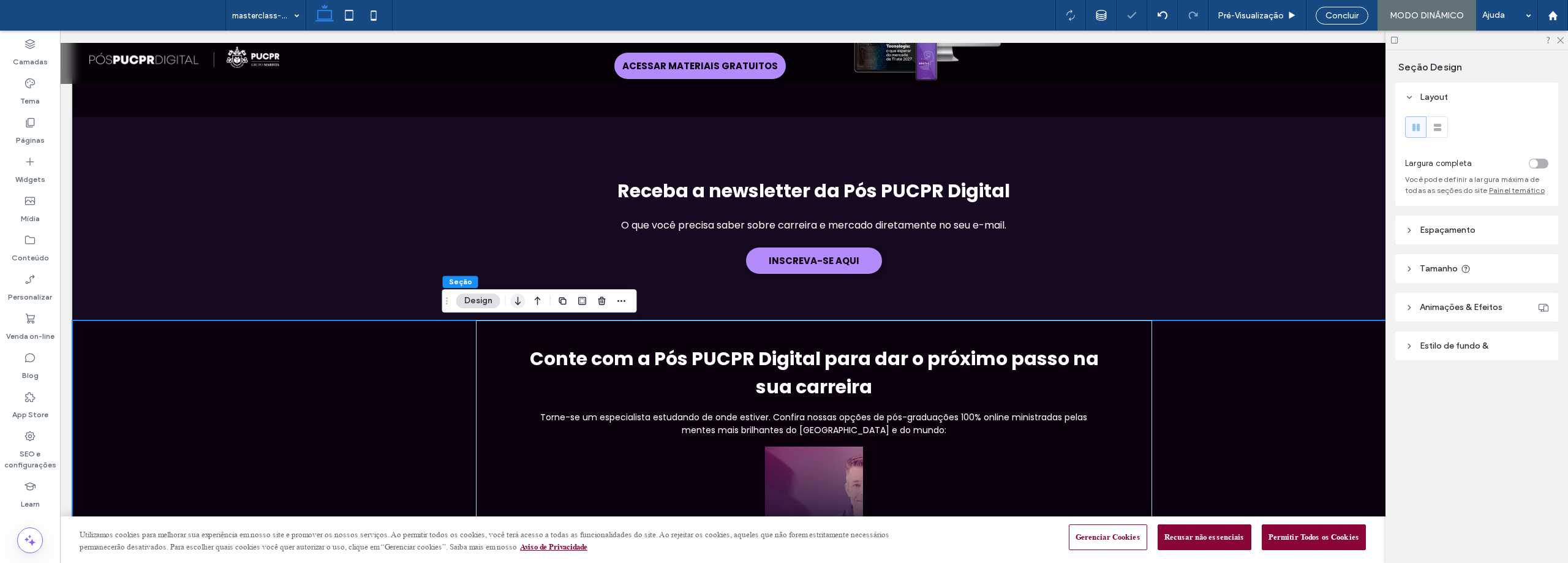
click at [518, 302] on icon "button" at bounding box center [518, 300] width 15 height 22
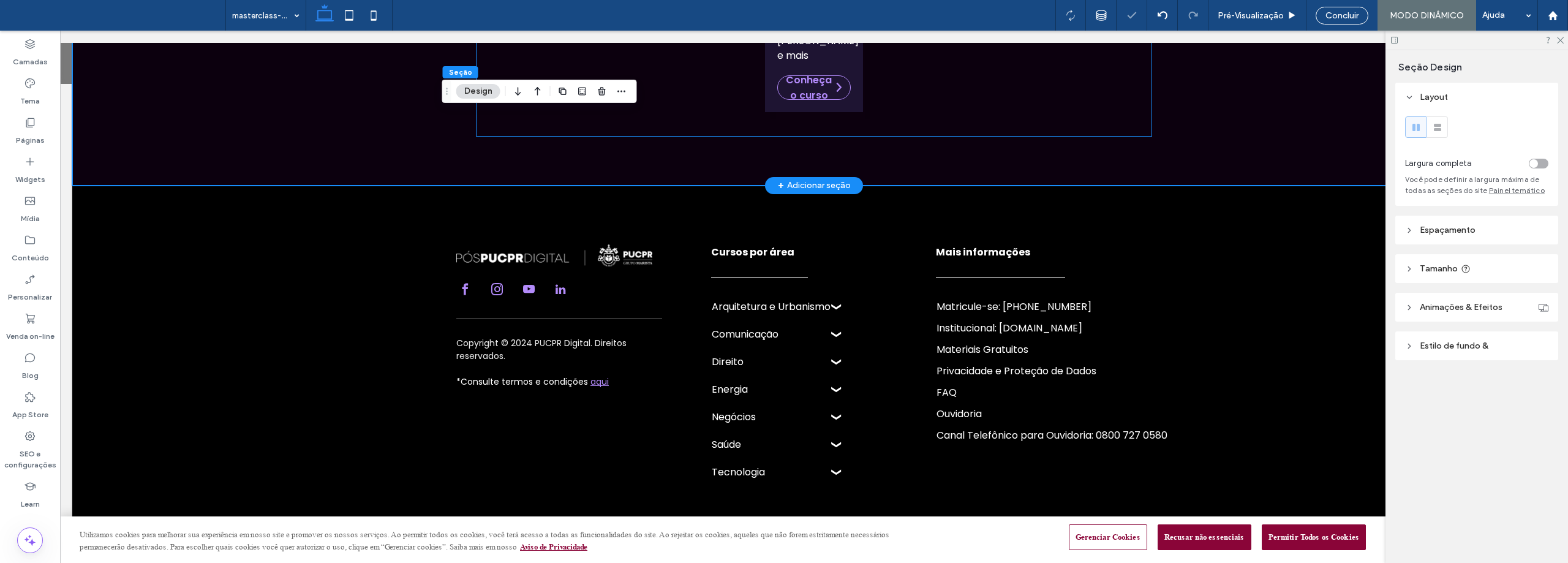
scroll to position [1765, 0]
click at [11, 130] on div "Páginas" at bounding box center [30, 131] width 60 height 39
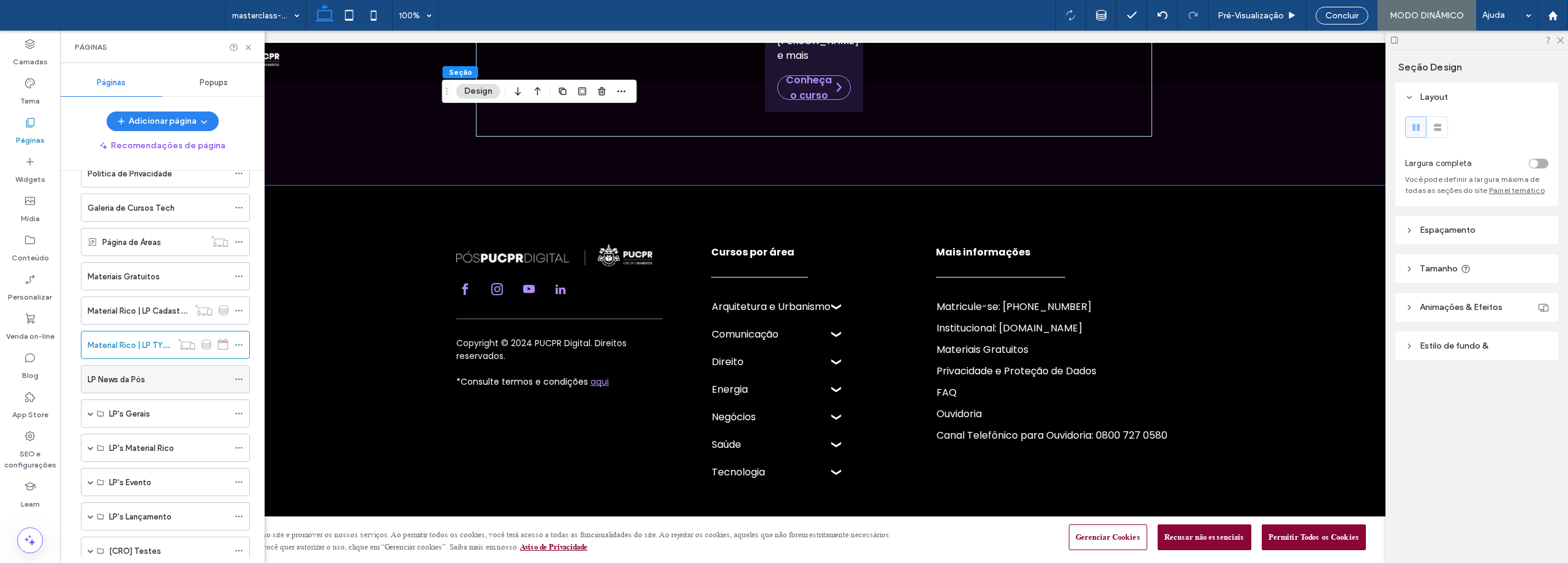
scroll to position [429, 0]
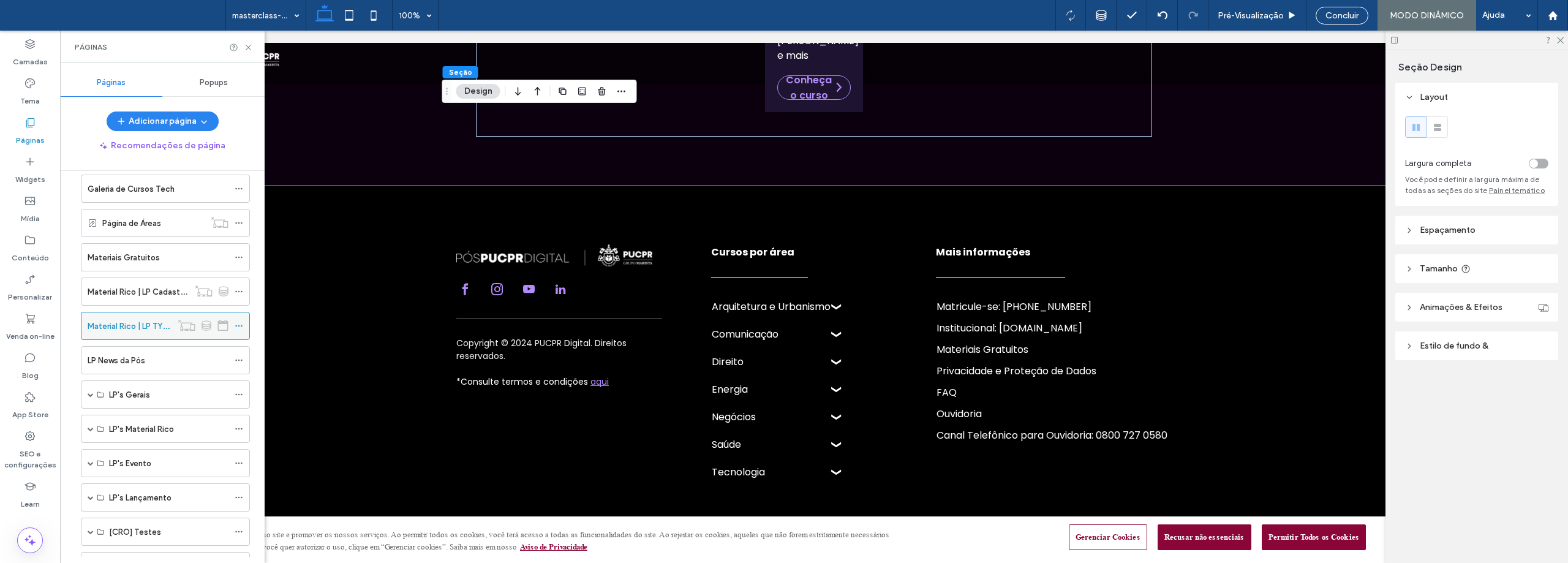
click at [241, 322] on icon at bounding box center [239, 326] width 9 height 9
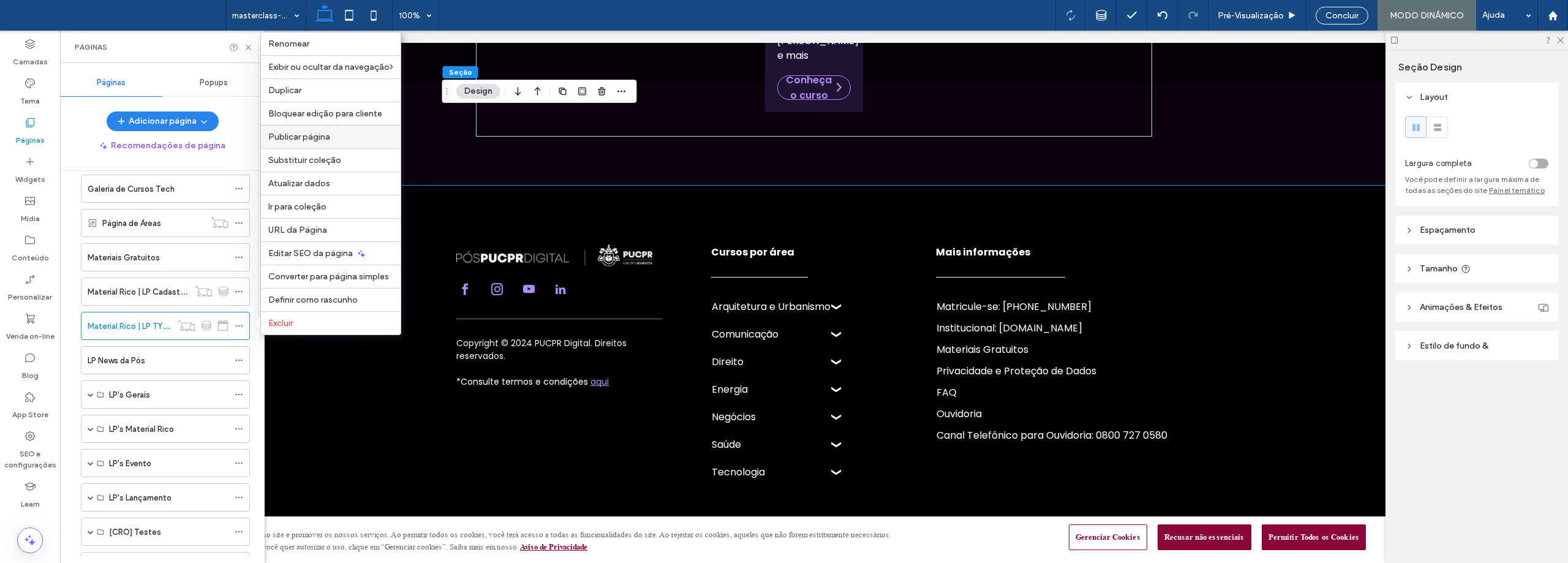
click at [307, 136] on span "Publicar página" at bounding box center [299, 137] width 62 height 10
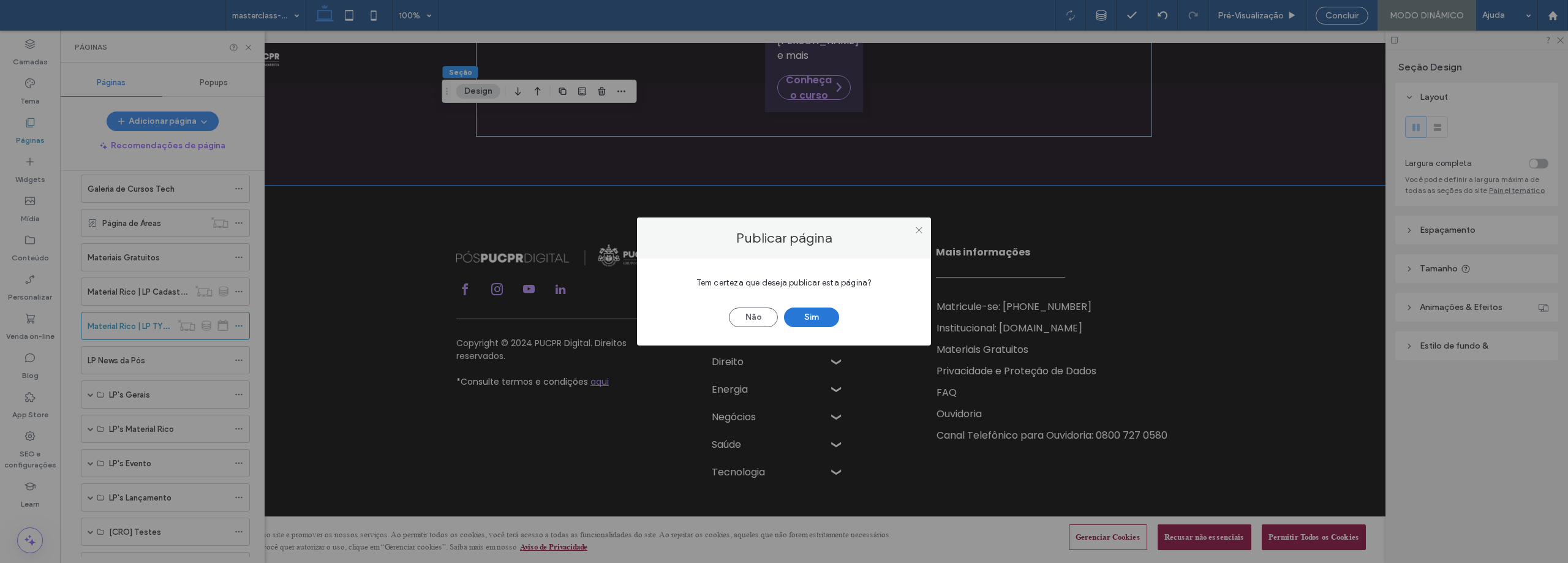
click at [811, 312] on button "Sim" at bounding box center [811, 317] width 55 height 20
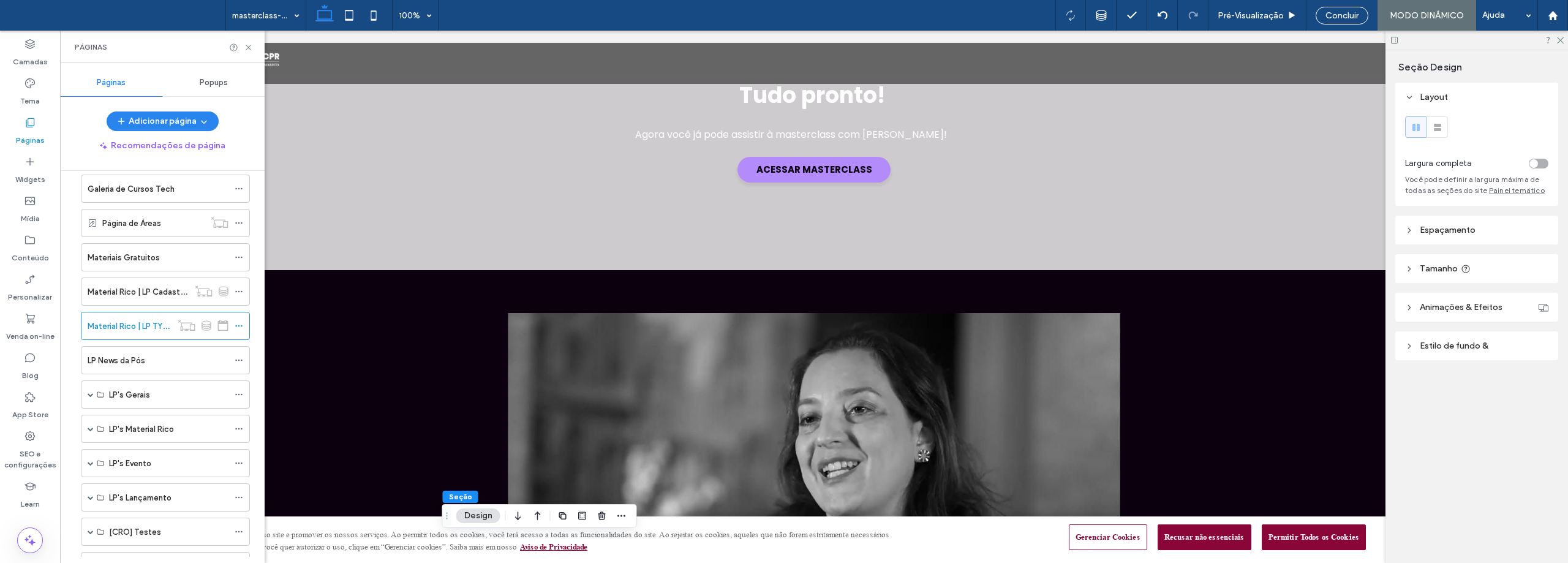
scroll to position [0, 0]
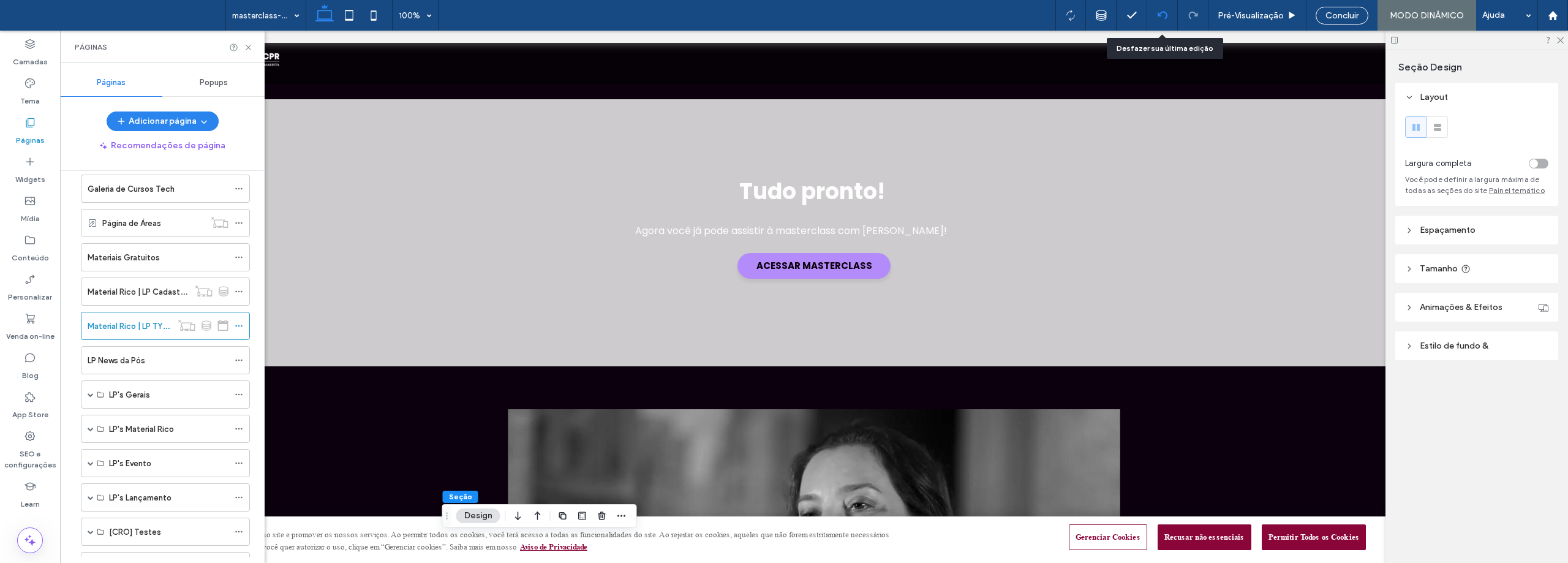
click at [1165, 15] on icon at bounding box center [1162, 15] width 9 height 9
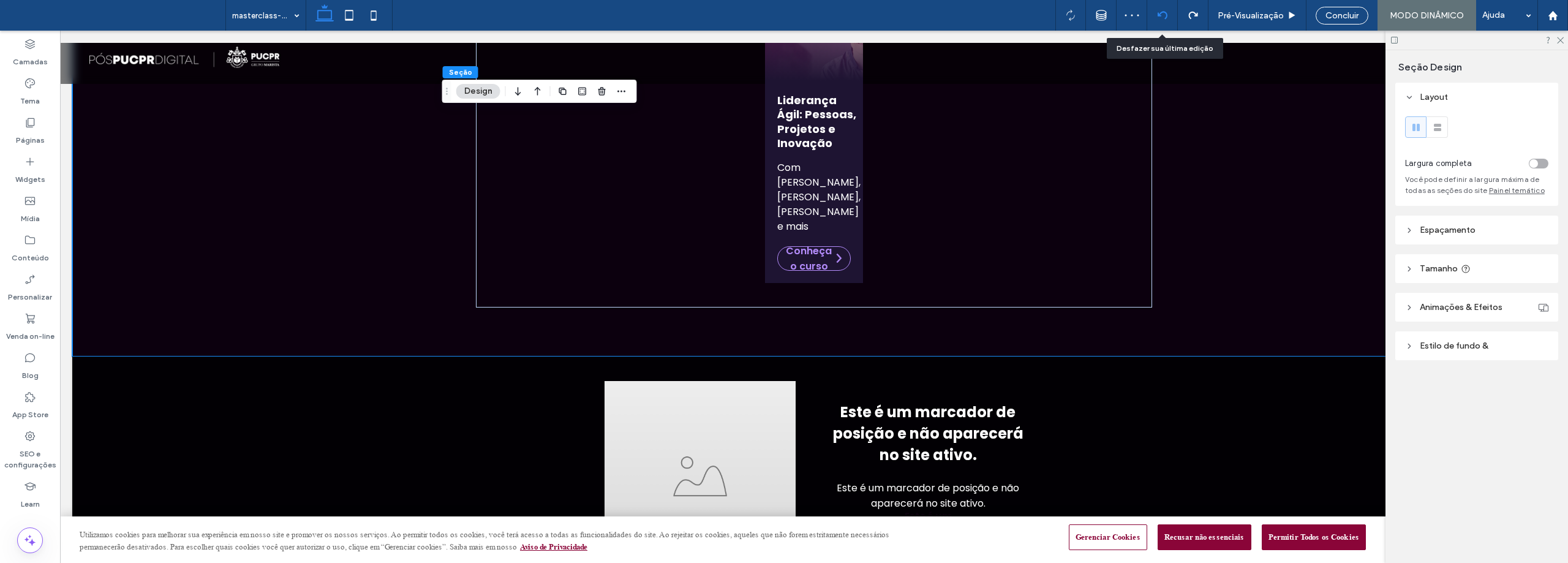
click at [1160, 14] on icon at bounding box center [1162, 15] width 9 height 9
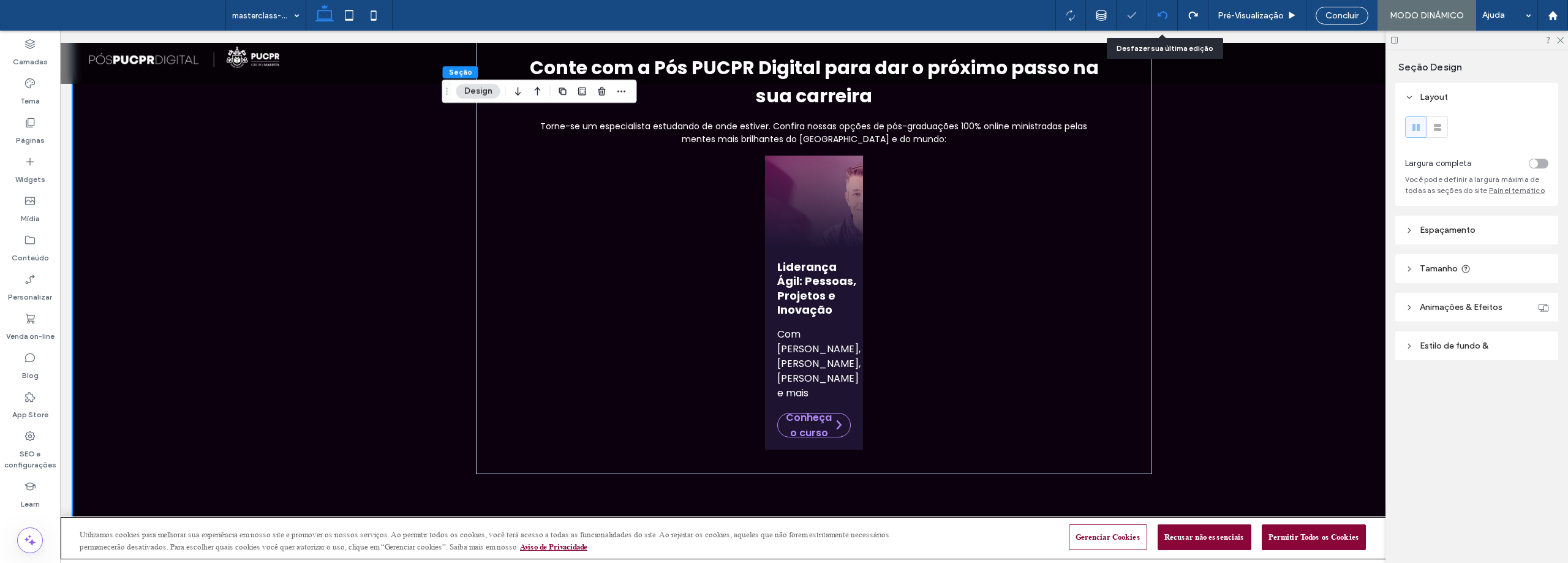
scroll to position [946, 0]
click at [1160, 14] on icon at bounding box center [1162, 15] width 9 height 9
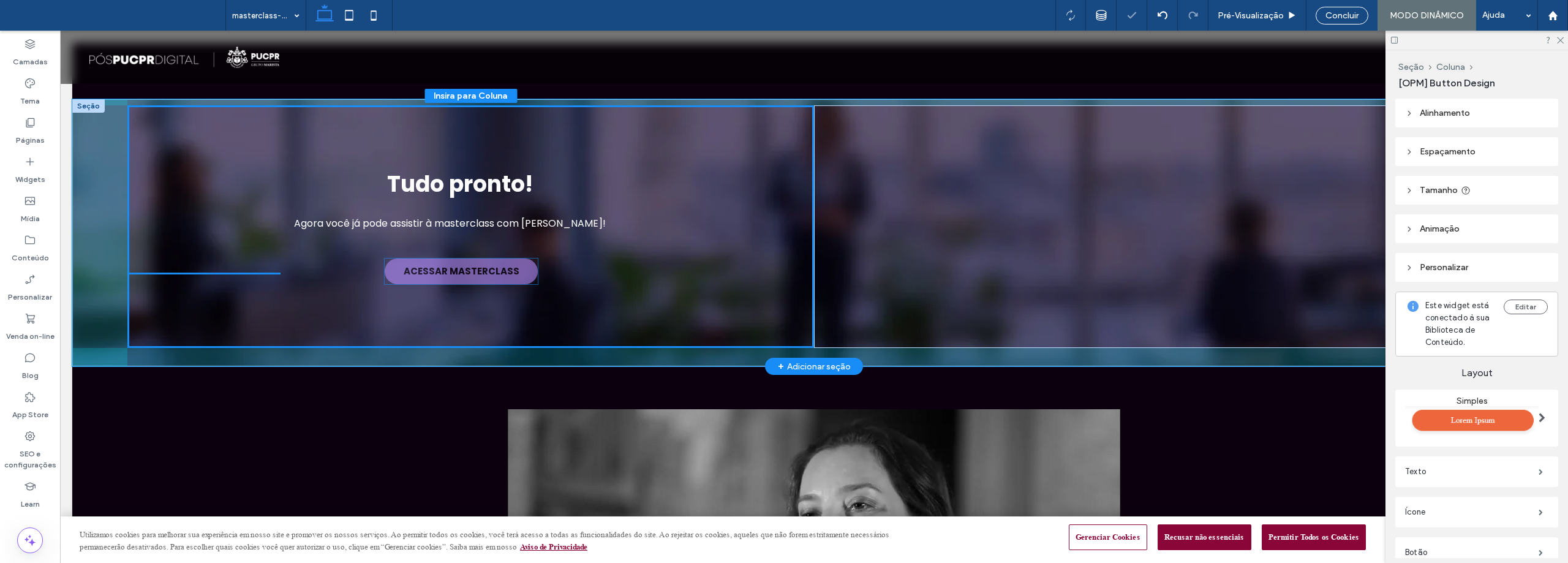
drag, startPoint x: 1176, startPoint y: 221, endPoint x: 492, endPoint y: 262, distance: 685.2
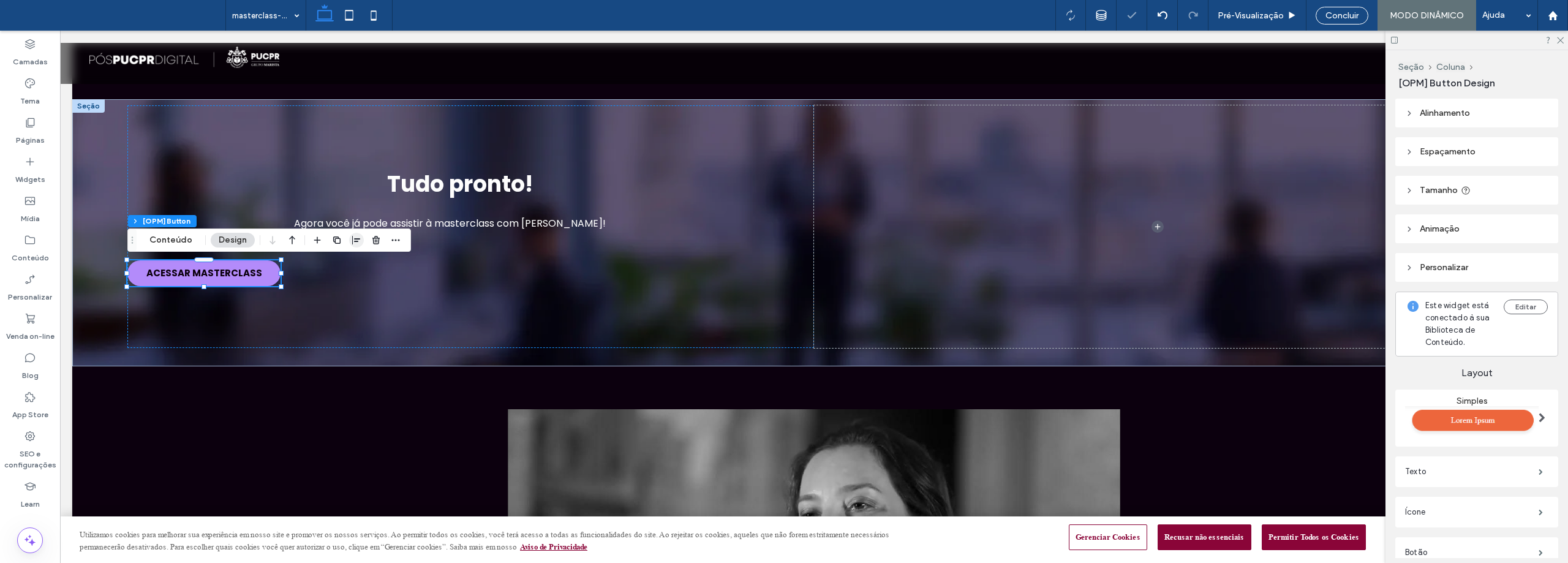
click at [349, 240] on span "button" at bounding box center [356, 240] width 15 height 15
click at [343, 263] on use "center" at bounding box center [344, 264] width 7 height 9
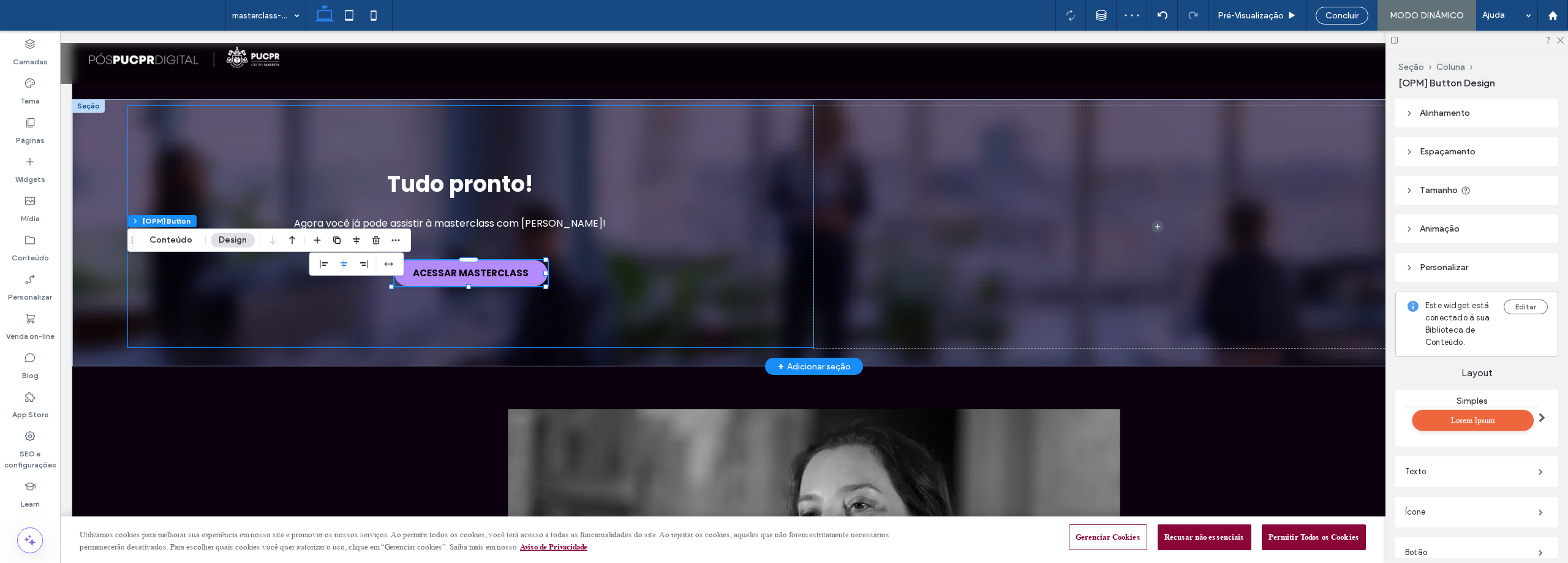
click at [715, 288] on div "Tudo pronto! Agora você já pode assistir à masterclass com [PERSON_NAME]! ACESS…" at bounding box center [470, 227] width 687 height 243
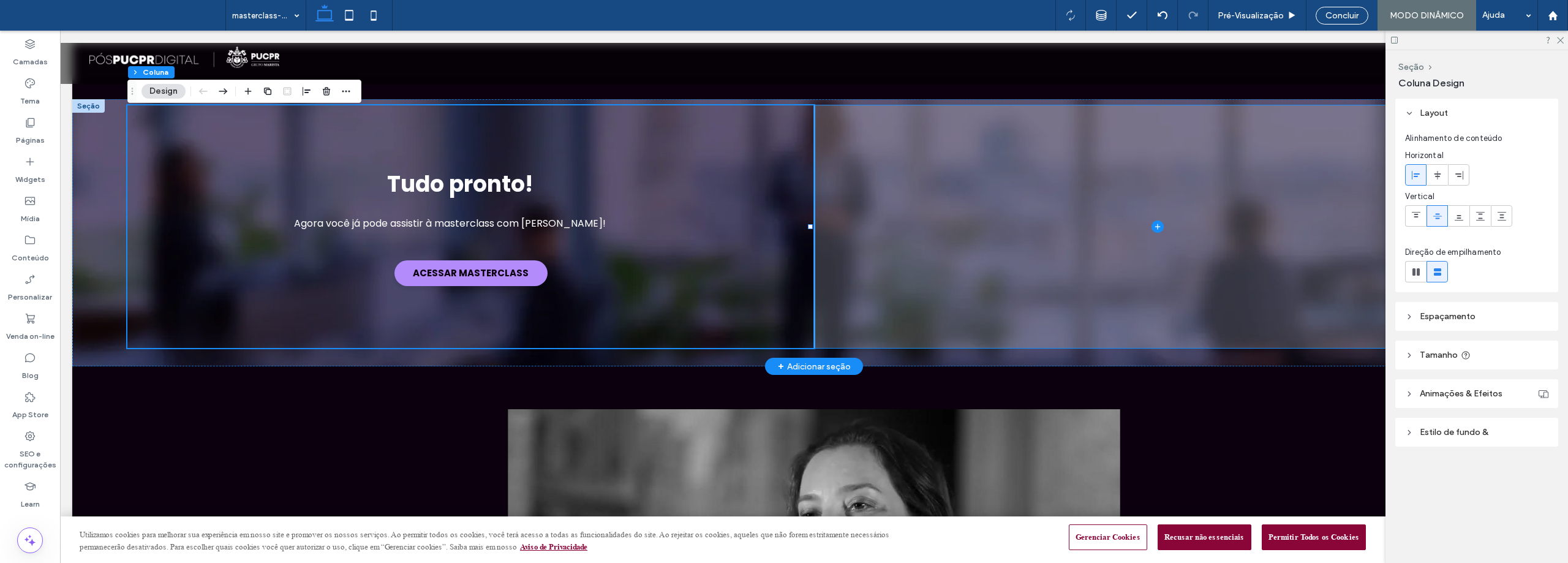
click at [867, 200] on span at bounding box center [1157, 227] width 687 height 243
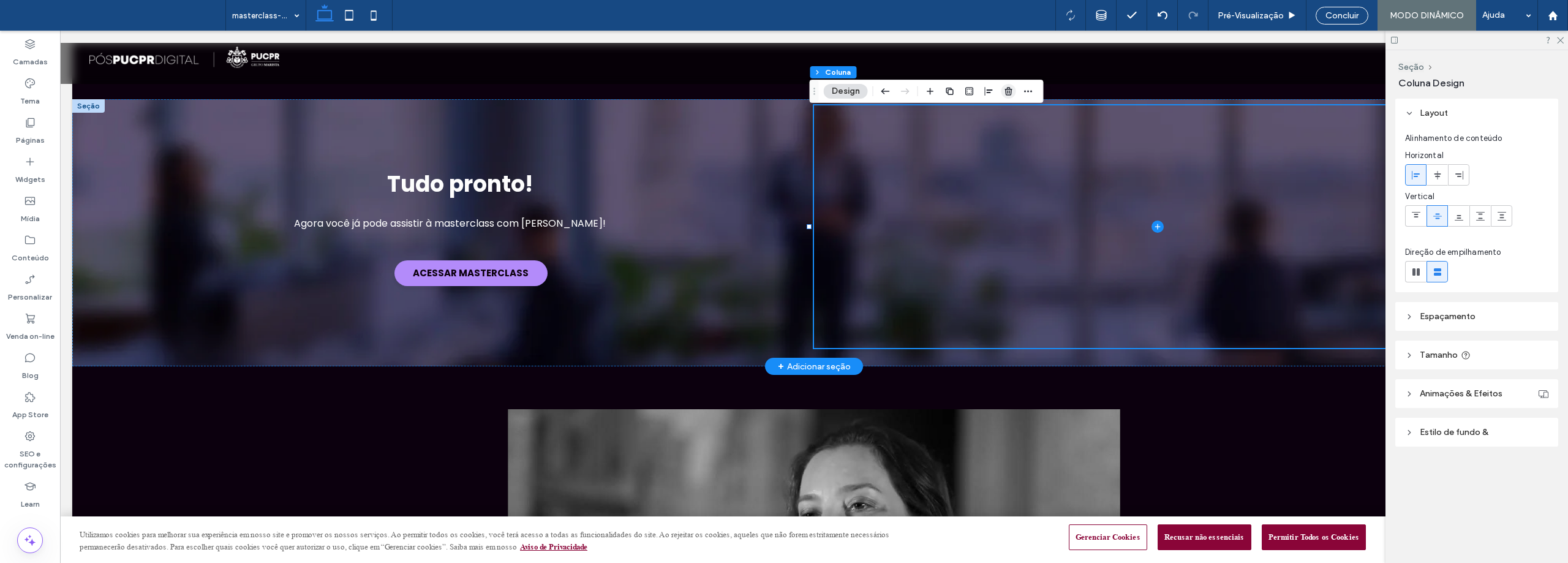
drag, startPoint x: 1010, startPoint y: 90, endPoint x: 946, endPoint y: 65, distance: 68.7
click at [1010, 90] on icon "button" at bounding box center [1008, 91] width 9 height 9
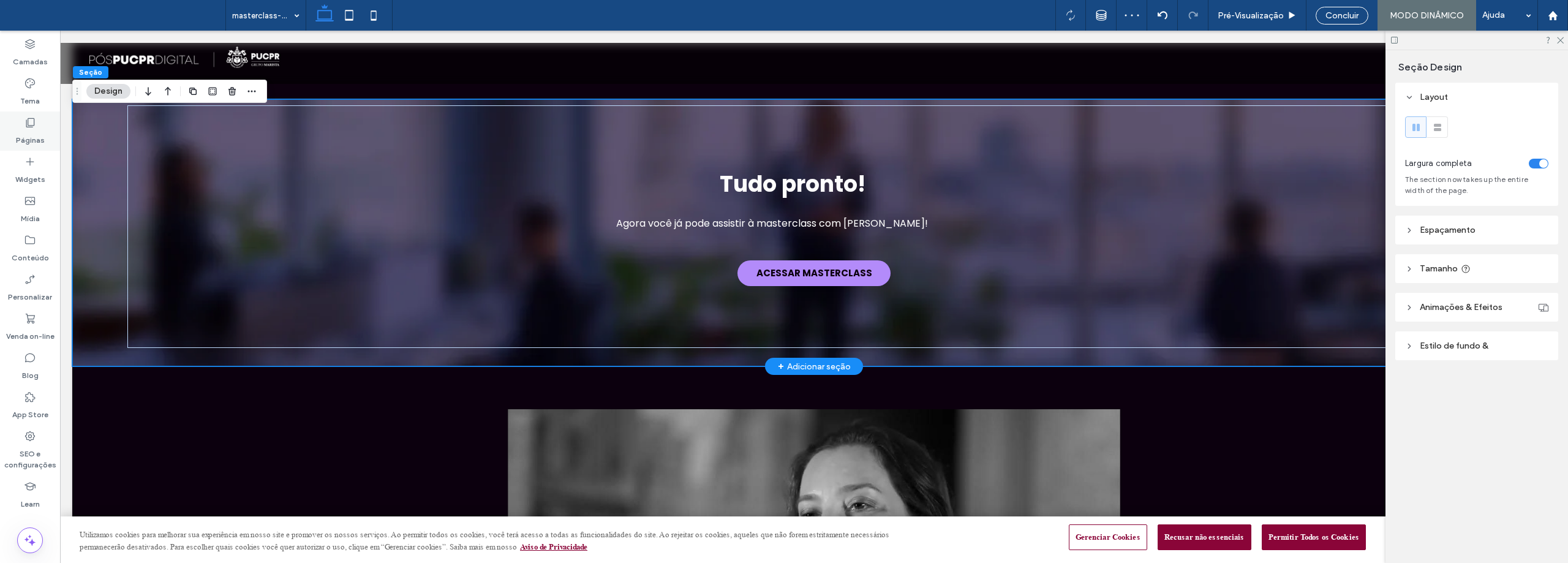
click at [23, 132] on label "Páginas" at bounding box center [30, 137] width 29 height 17
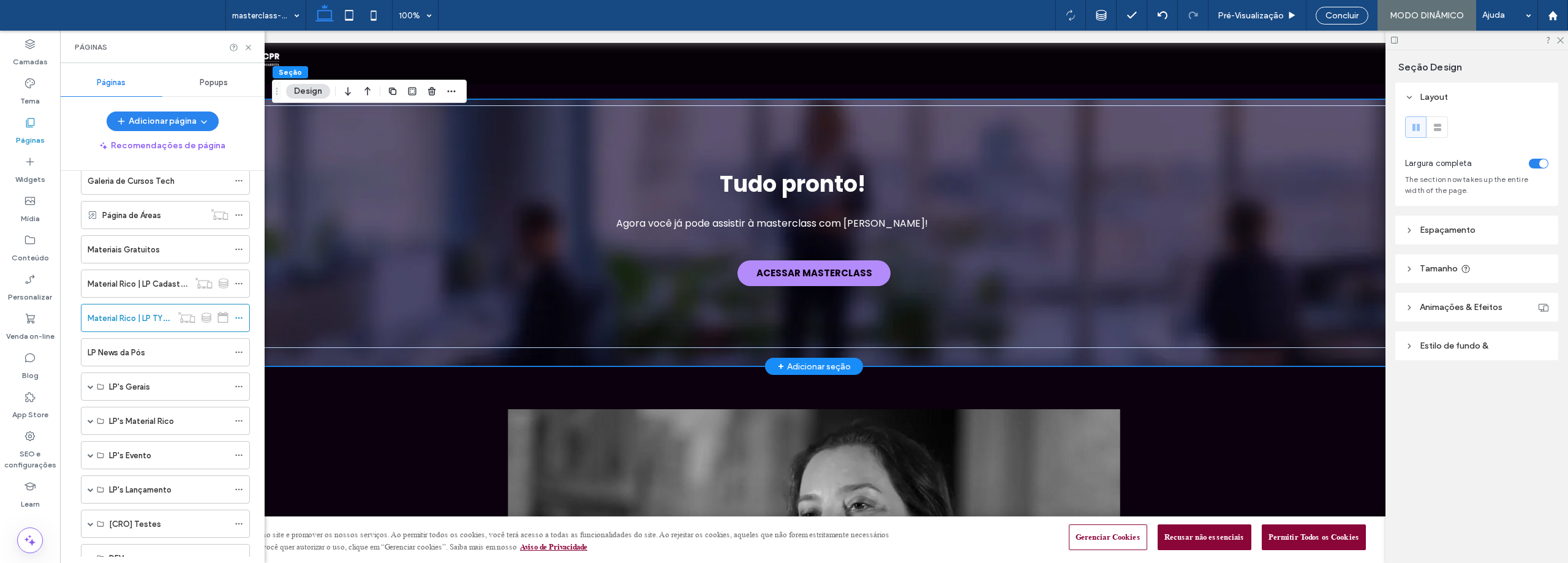
scroll to position [436, 0]
click at [240, 320] on icon at bounding box center [239, 319] width 9 height 9
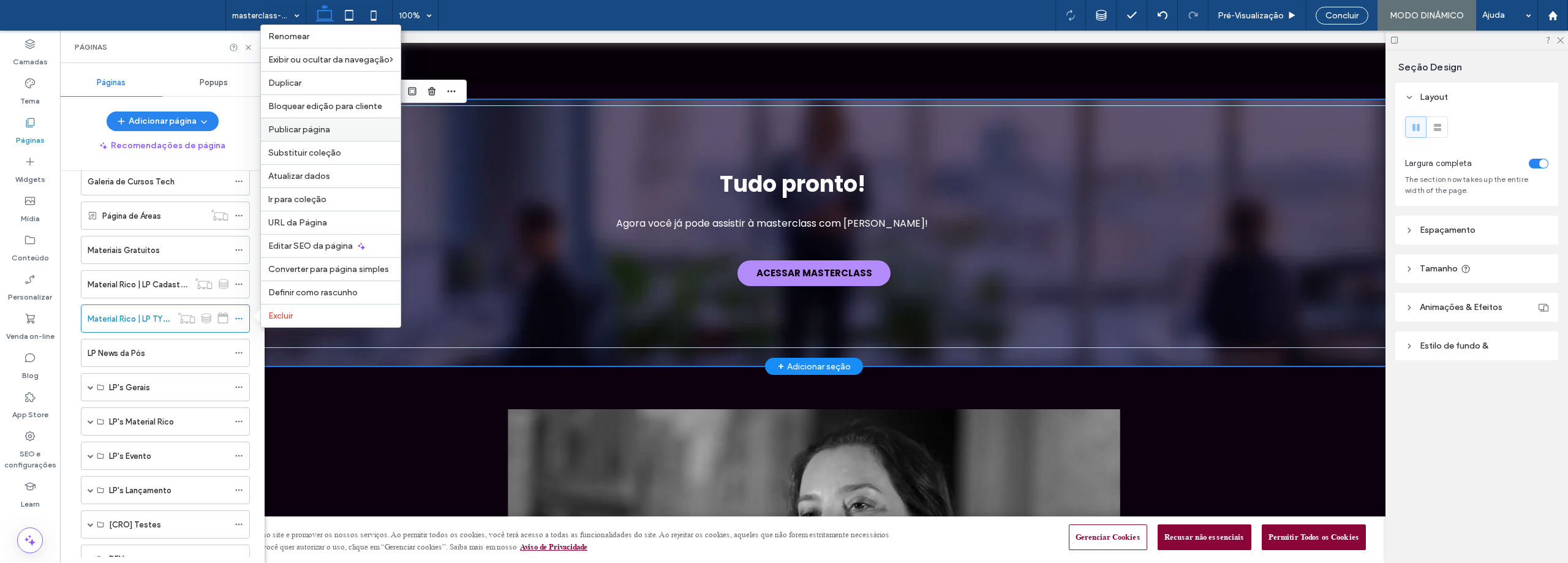
click at [298, 129] on span "Publicar página" at bounding box center [299, 130] width 62 height 10
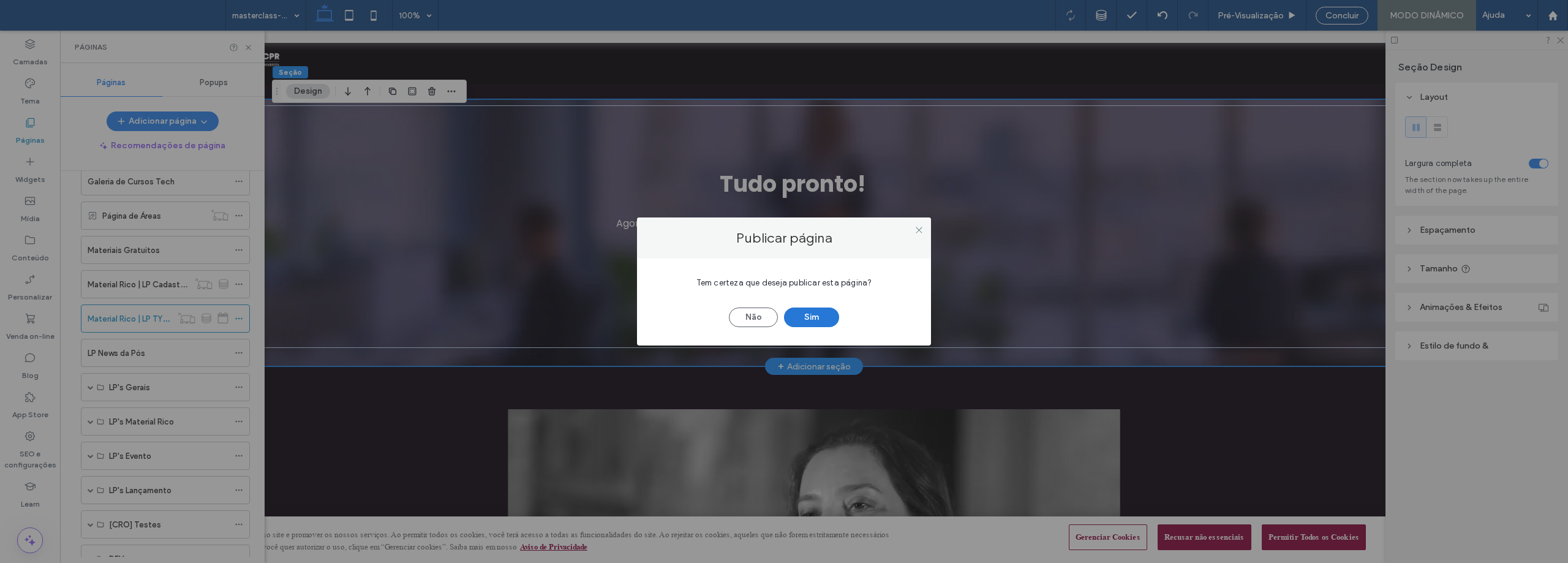
click at [809, 315] on button "Sim" at bounding box center [811, 317] width 55 height 20
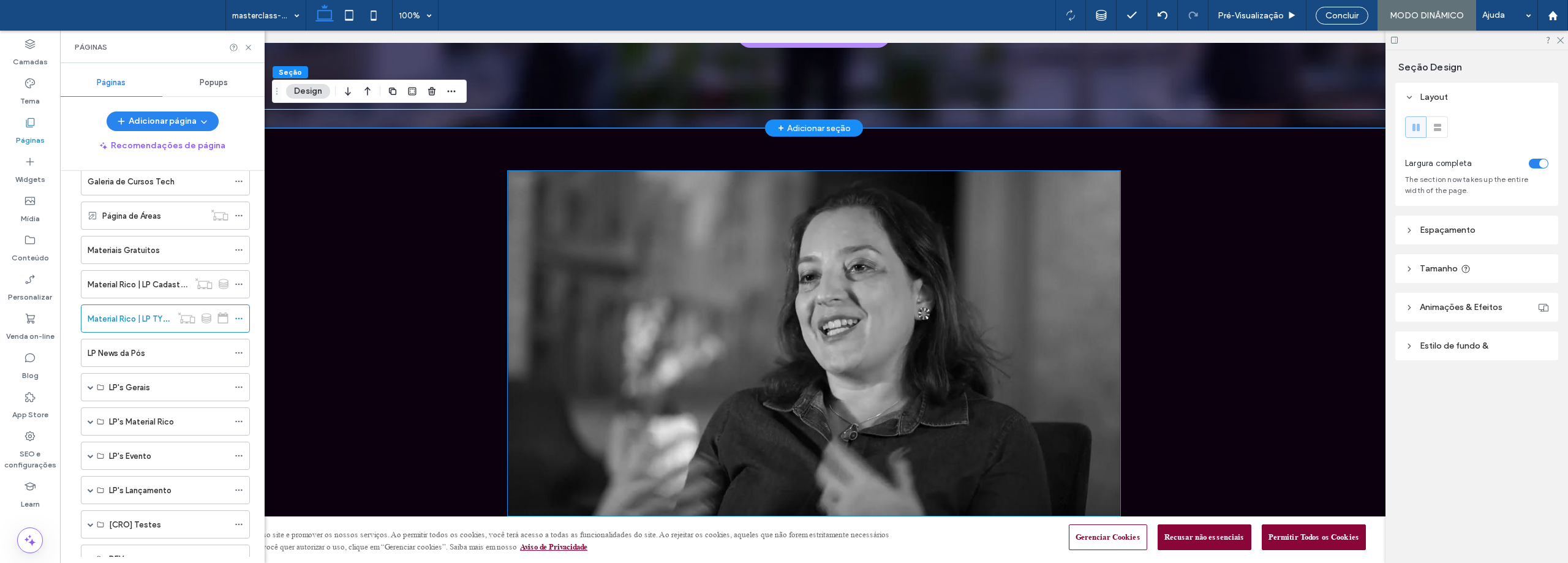
scroll to position [0, 0]
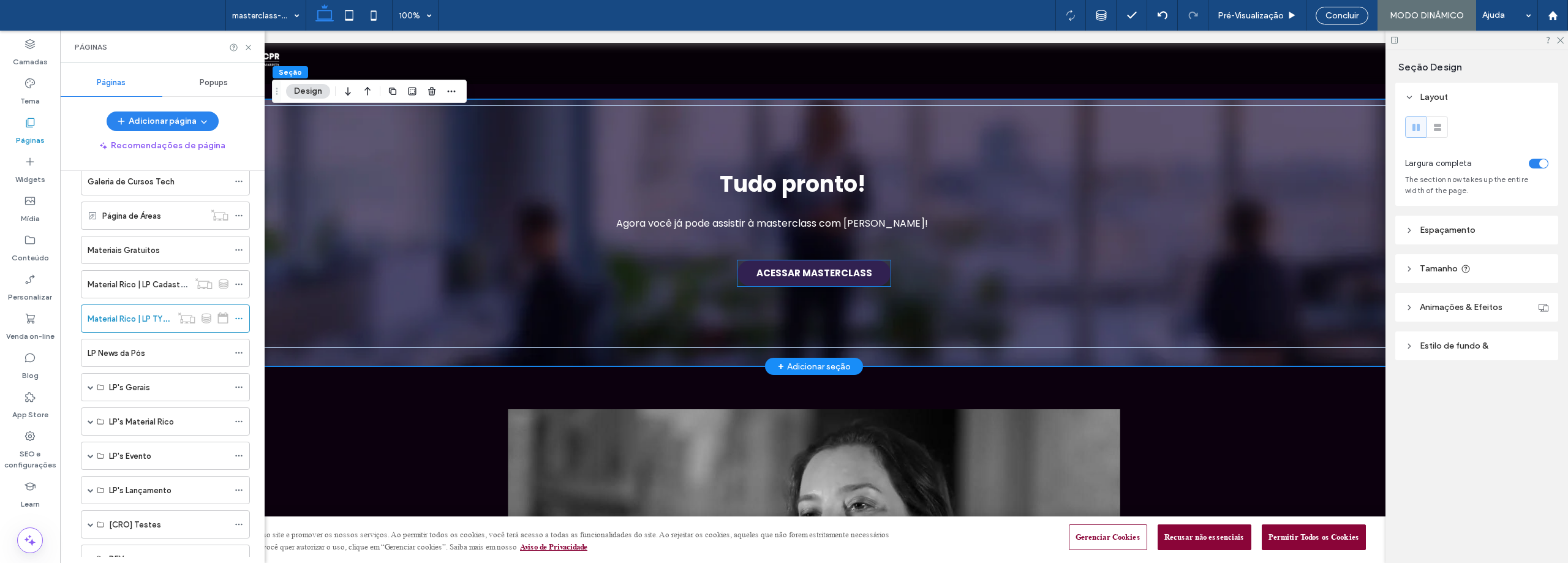
click at [803, 273] on link "ACESSAR MASTERCLASS" at bounding box center [814, 273] width 153 height 26
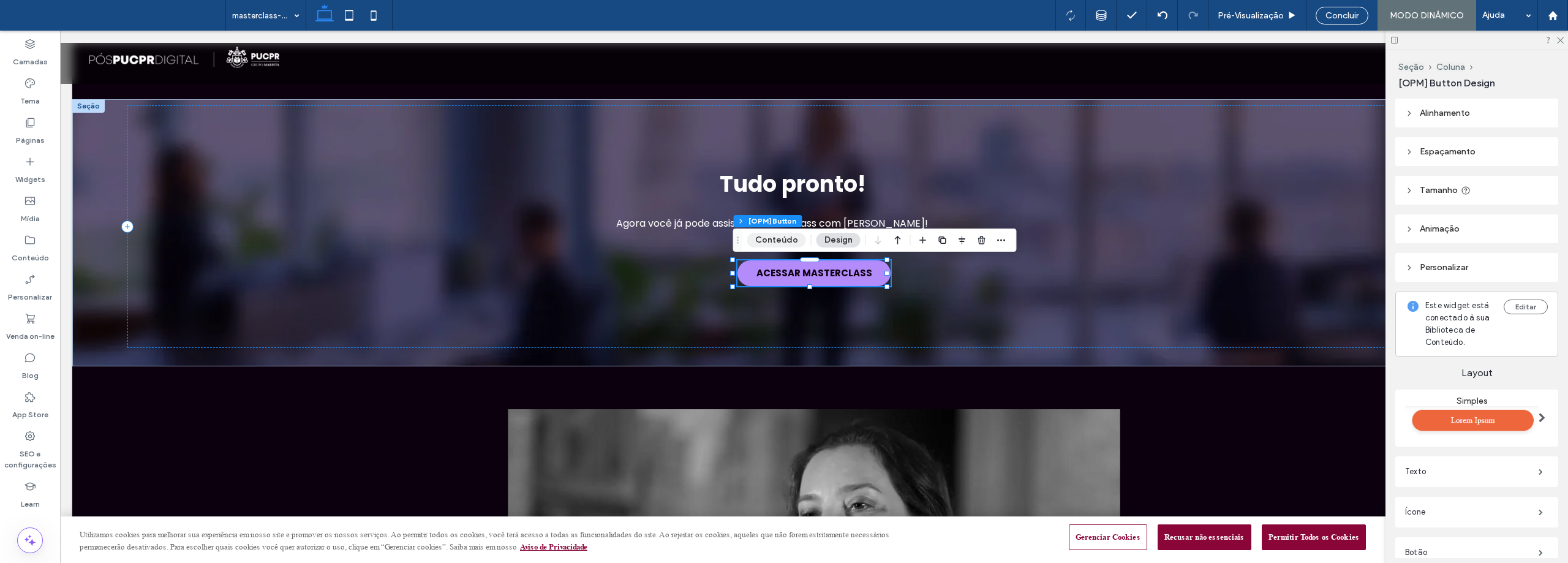
click at [776, 235] on button "Conteúdo" at bounding box center [776, 240] width 59 height 15
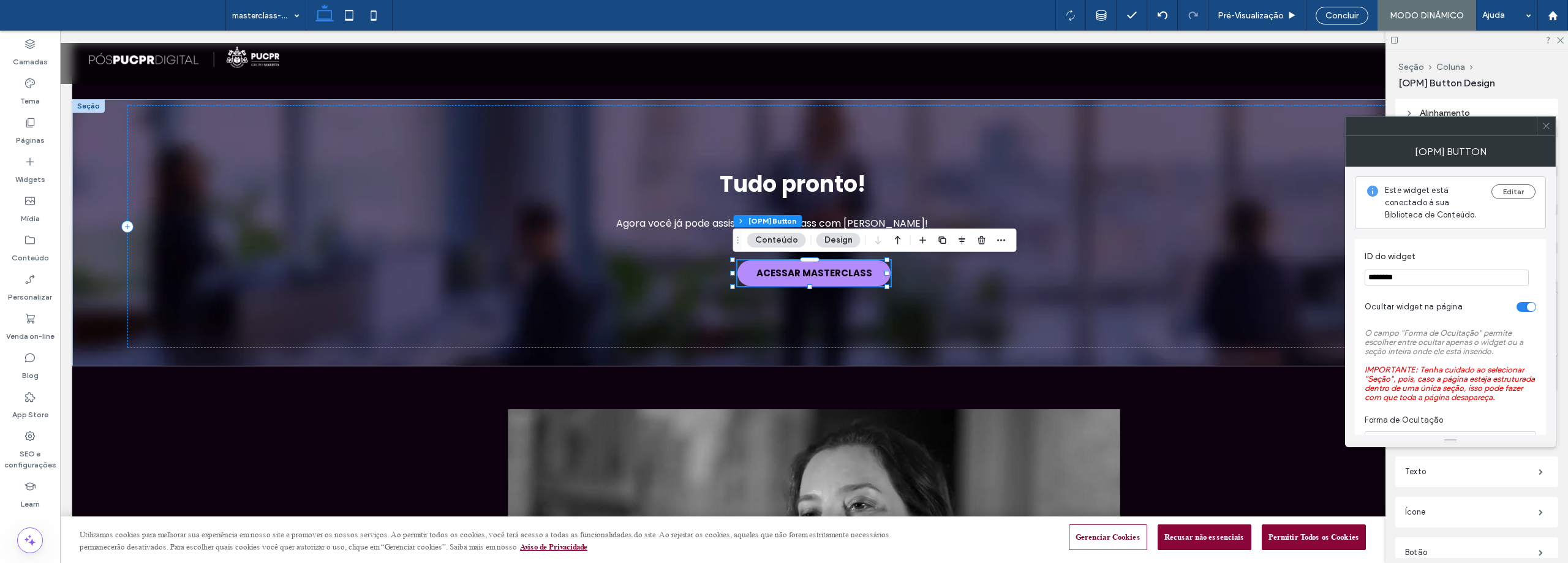
click at [842, 235] on button "Design" at bounding box center [838, 240] width 44 height 15
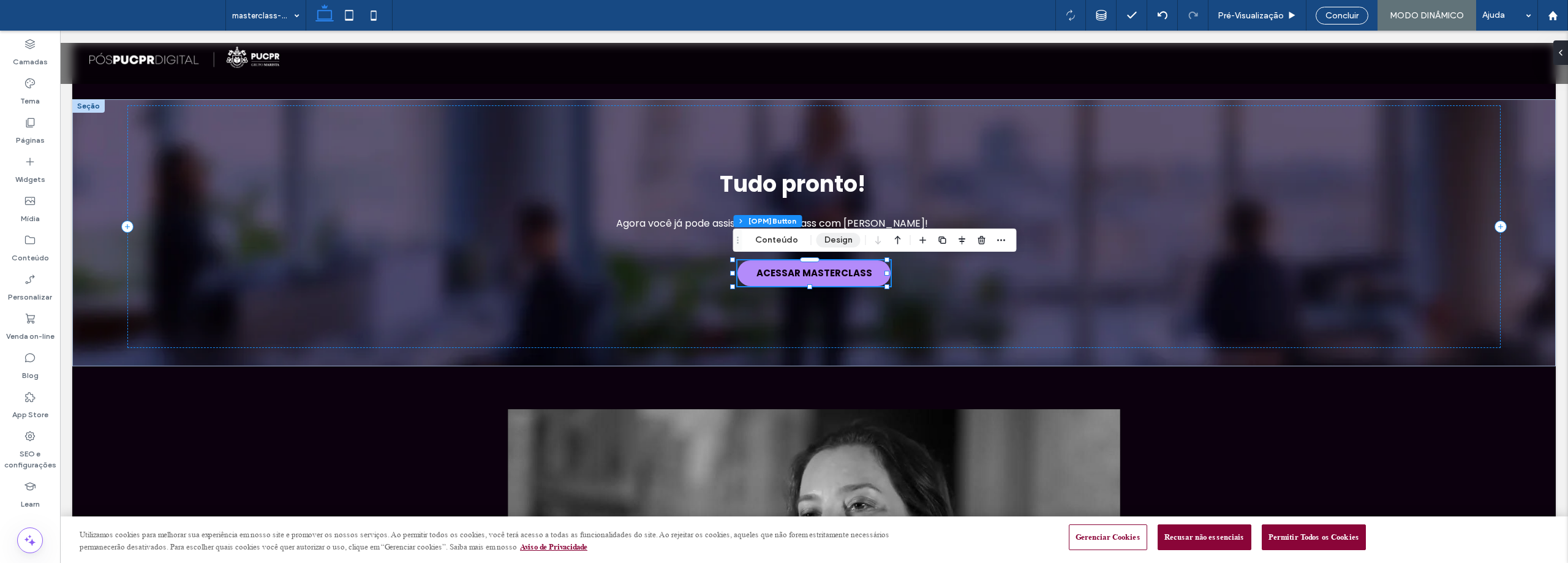
click at [842, 236] on button "Design" at bounding box center [838, 240] width 44 height 15
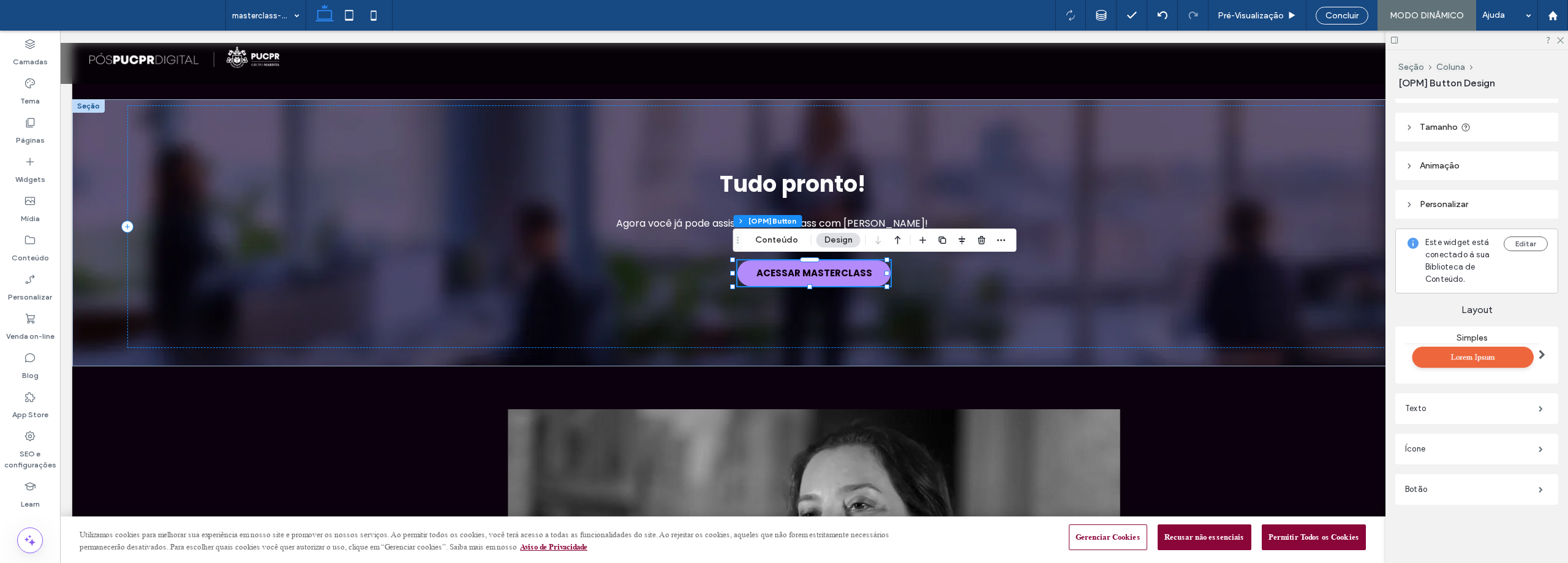
scroll to position [64, 0]
click at [1498, 485] on label "Botão" at bounding box center [1471, 489] width 133 height 25
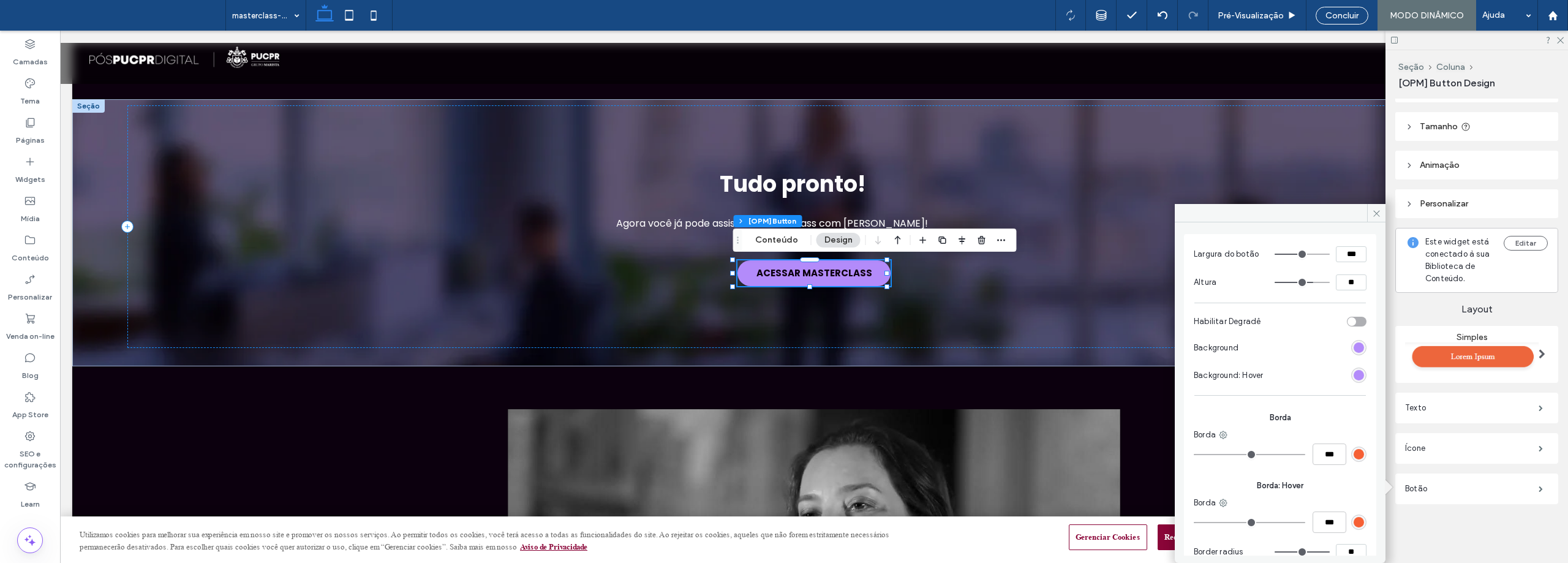
scroll to position [0, 0]
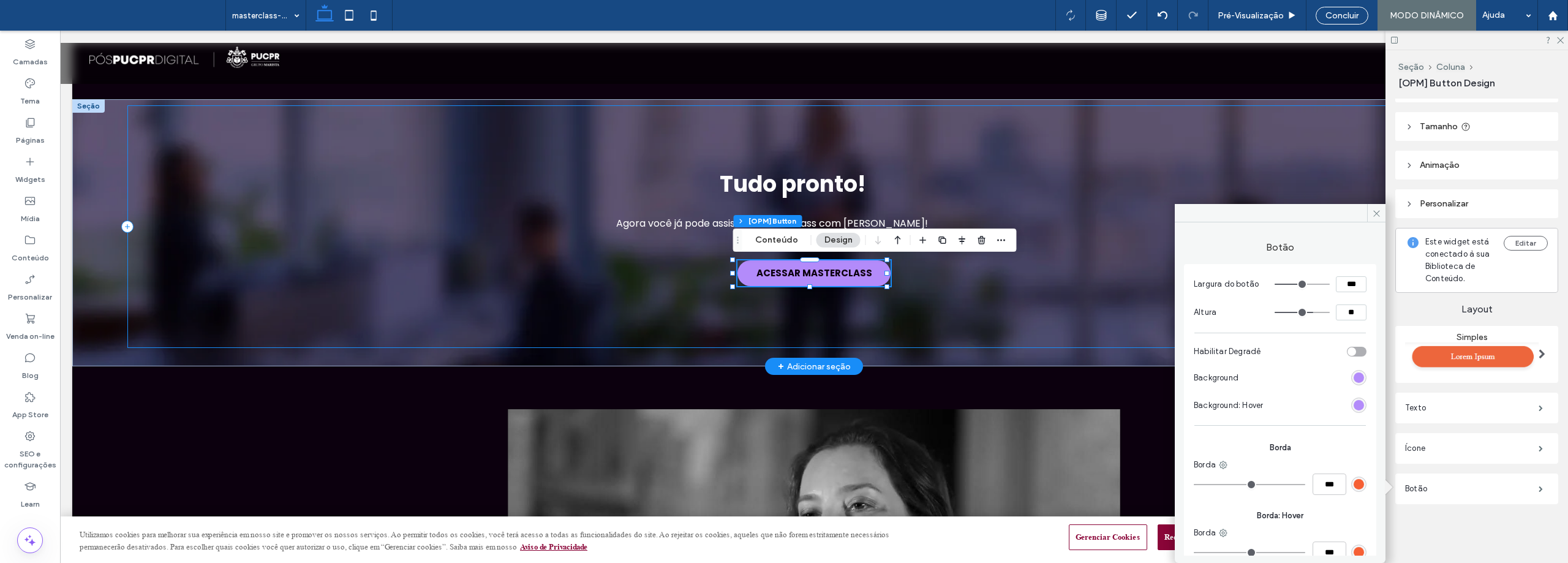
click at [1026, 325] on div "Tudo pronto! Agora você já pode assistir à masterclass com [PERSON_NAME]! ACESS…" at bounding box center [814, 227] width 1373 height 243
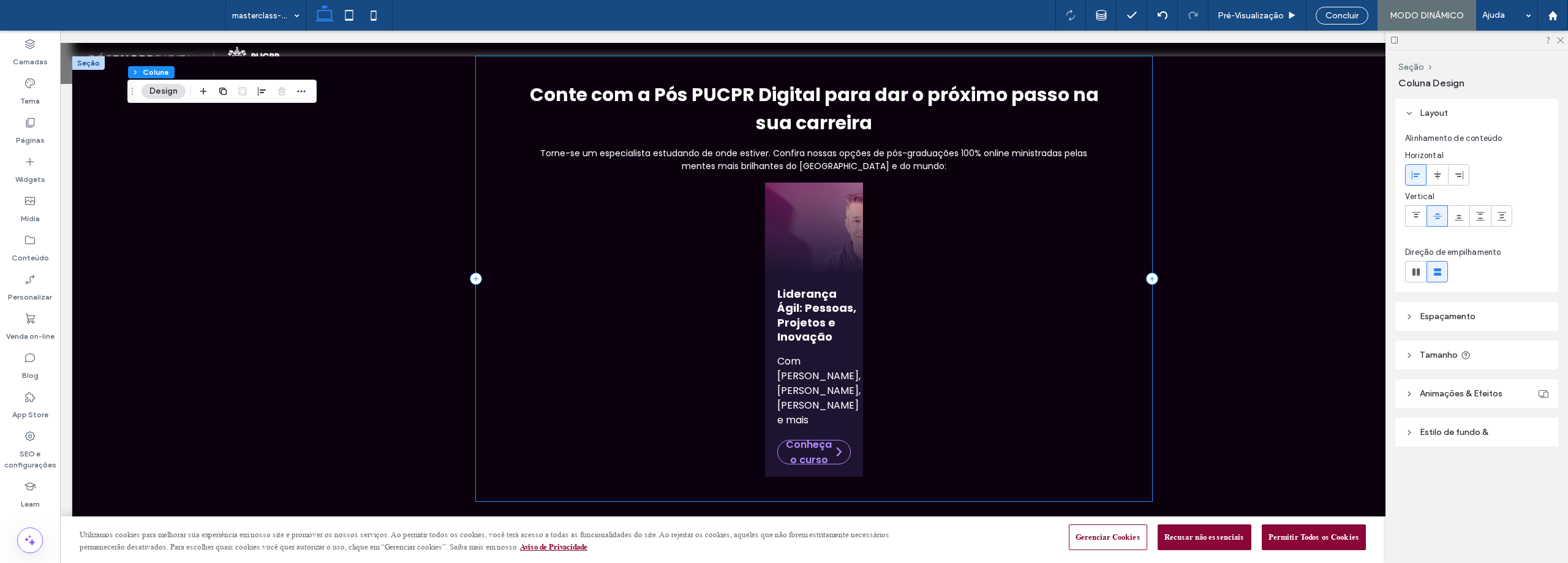
scroll to position [919, 0]
click at [266, 173] on div "Conte com a Pós PUCPR Digital para dar o próximo passo na sua carreira Torne-se…" at bounding box center [814, 302] width 1483 height 494
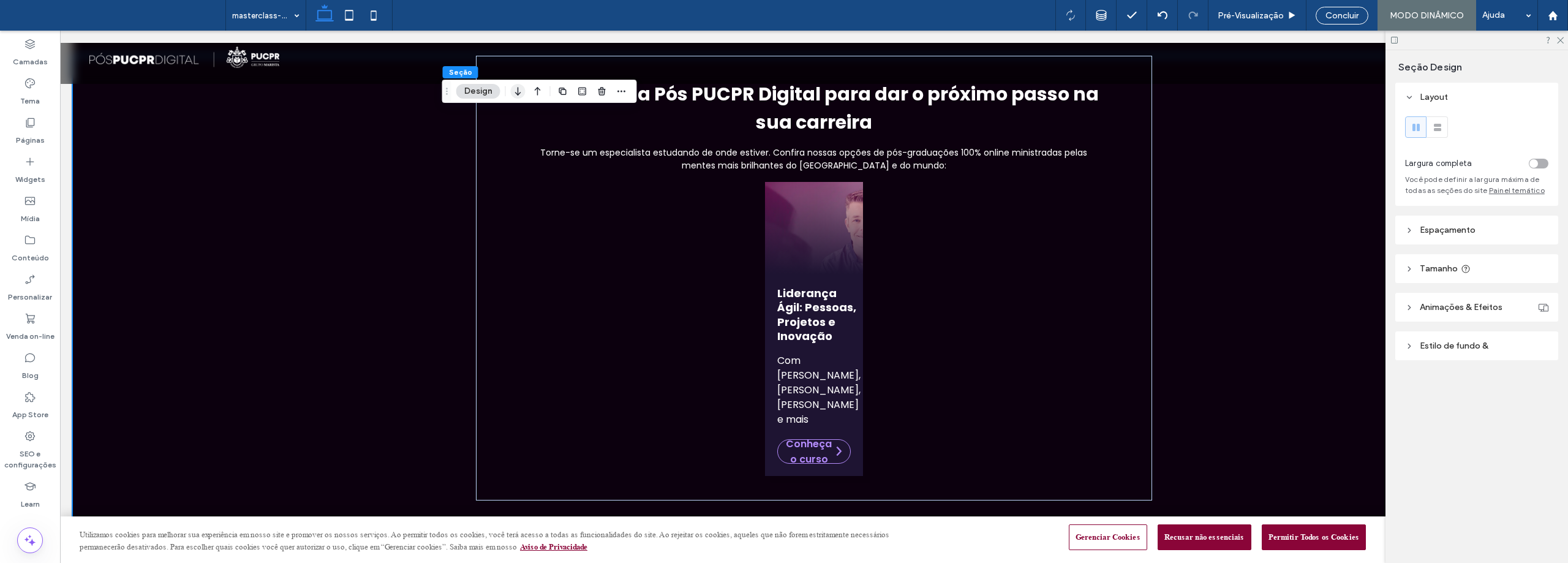
click at [522, 85] on icon "button" at bounding box center [518, 91] width 15 height 22
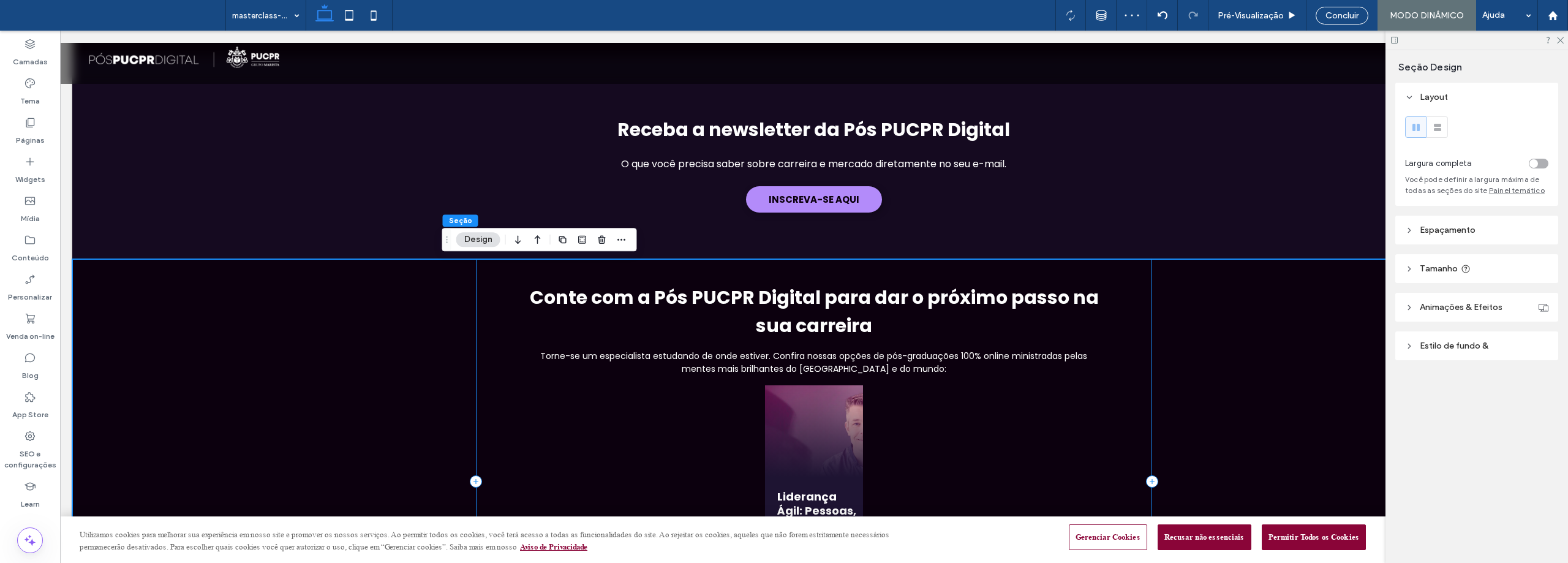
click at [518, 290] on div "Conte com a Pós PUCPR Digital para dar o próximo passo na sua carreira Torne-se…" at bounding box center [814, 481] width 675 height 445
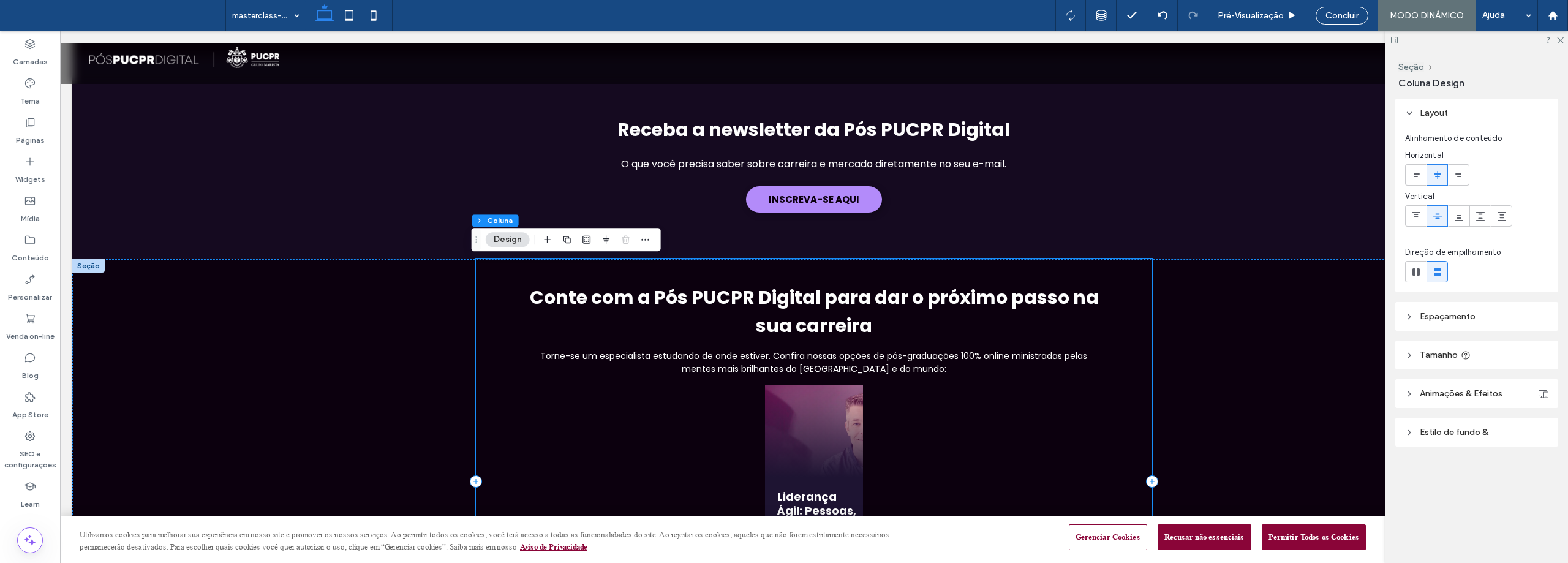
click at [476, 377] on div "Conte com a Pós PUCPR Digital para dar o próximo passo na sua carreira Torne-se…" at bounding box center [814, 481] width 675 height 445
click at [395, 295] on div "Conte com a Pós PUCPR Digital para dar o próximo passo na sua carreira Torne-se…" at bounding box center [814, 506] width 1483 height 494
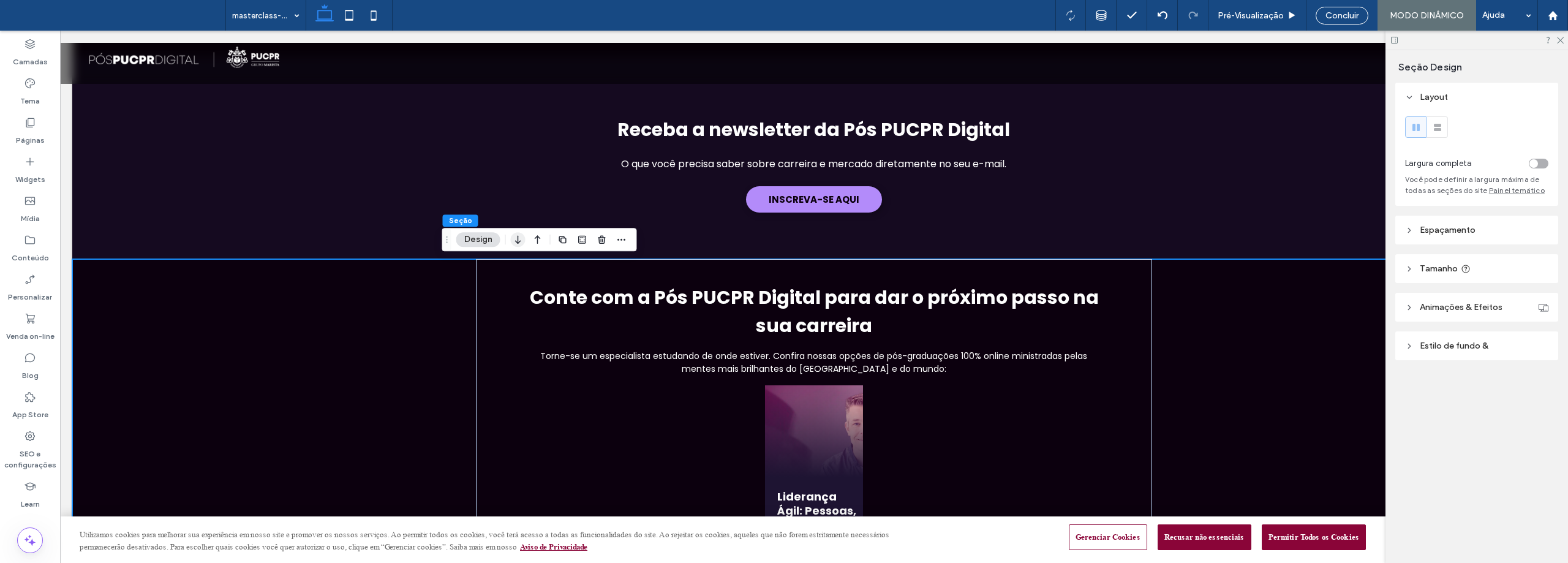
click at [517, 238] on use "button" at bounding box center [518, 240] width 6 height 9
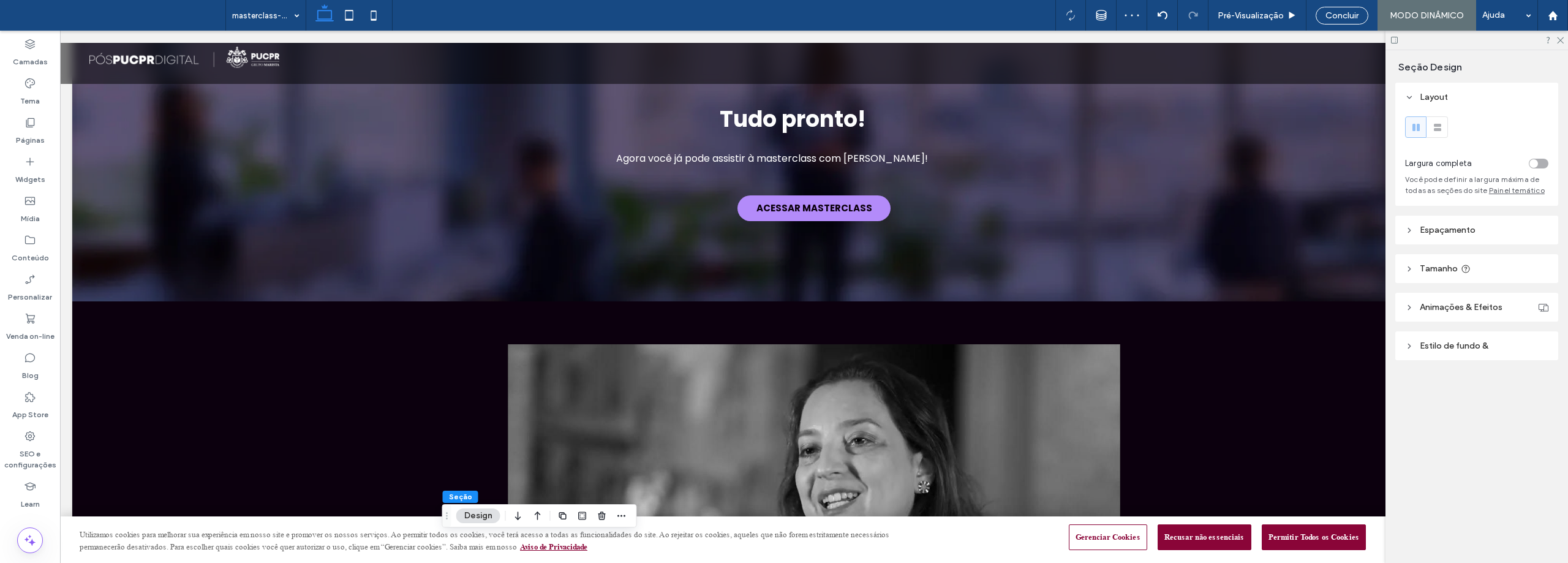
scroll to position [0, 0]
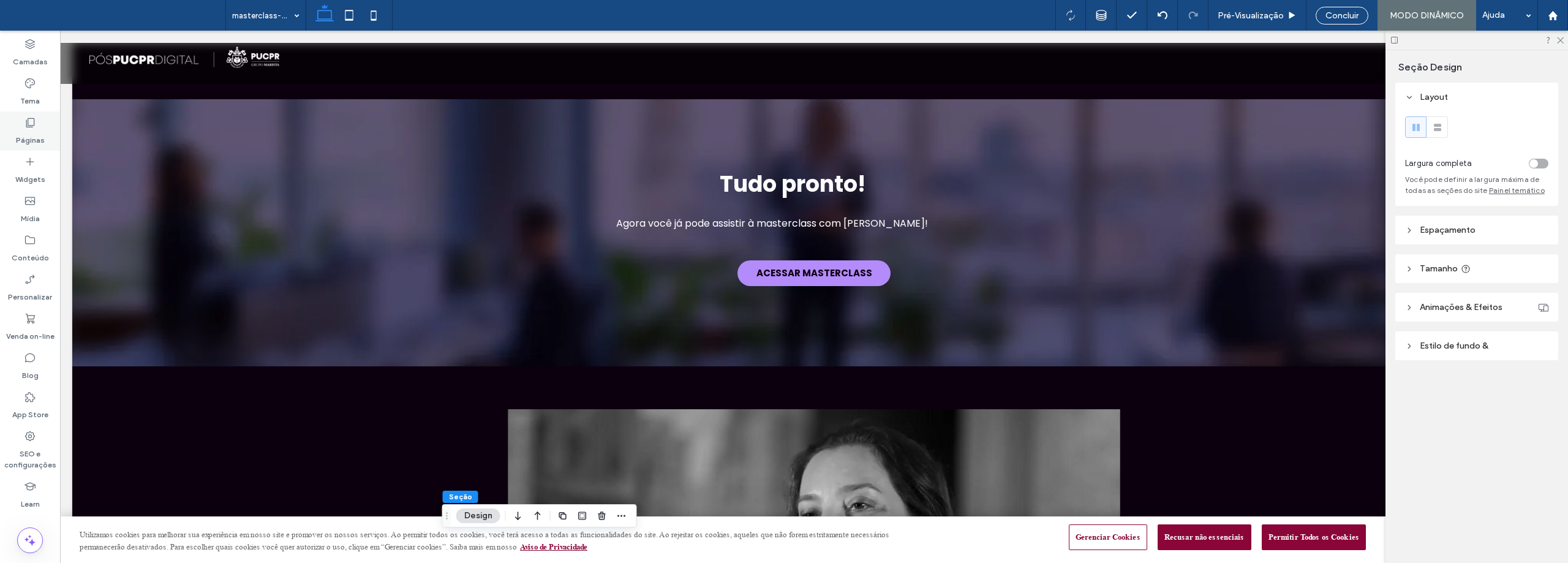
click at [37, 131] on label "Páginas" at bounding box center [30, 137] width 29 height 17
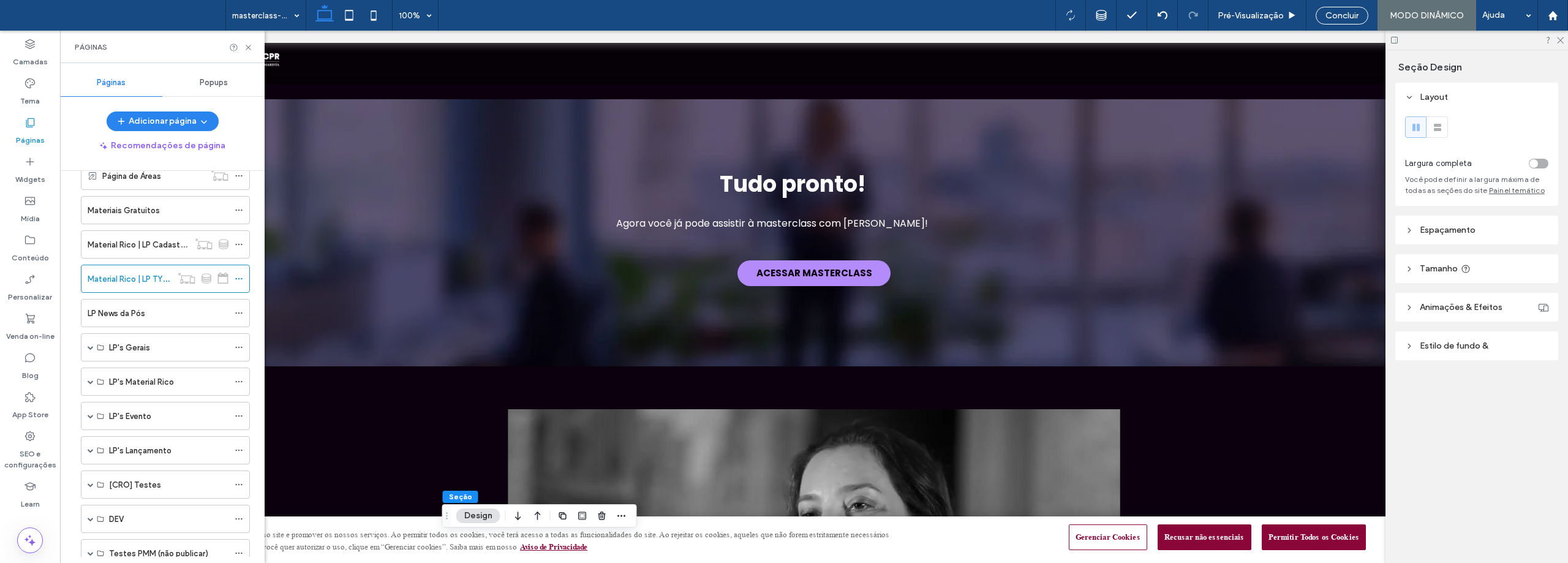
scroll to position [490, 0]
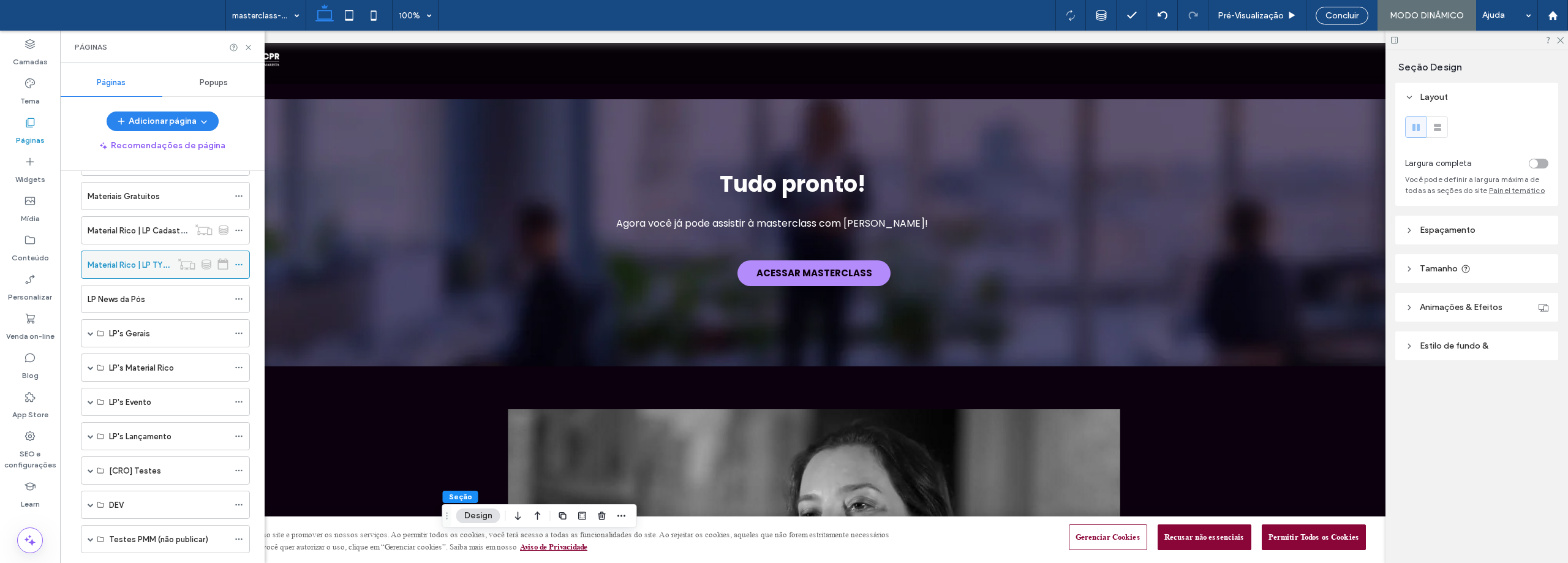
click at [242, 263] on icon at bounding box center [239, 265] width 9 height 9
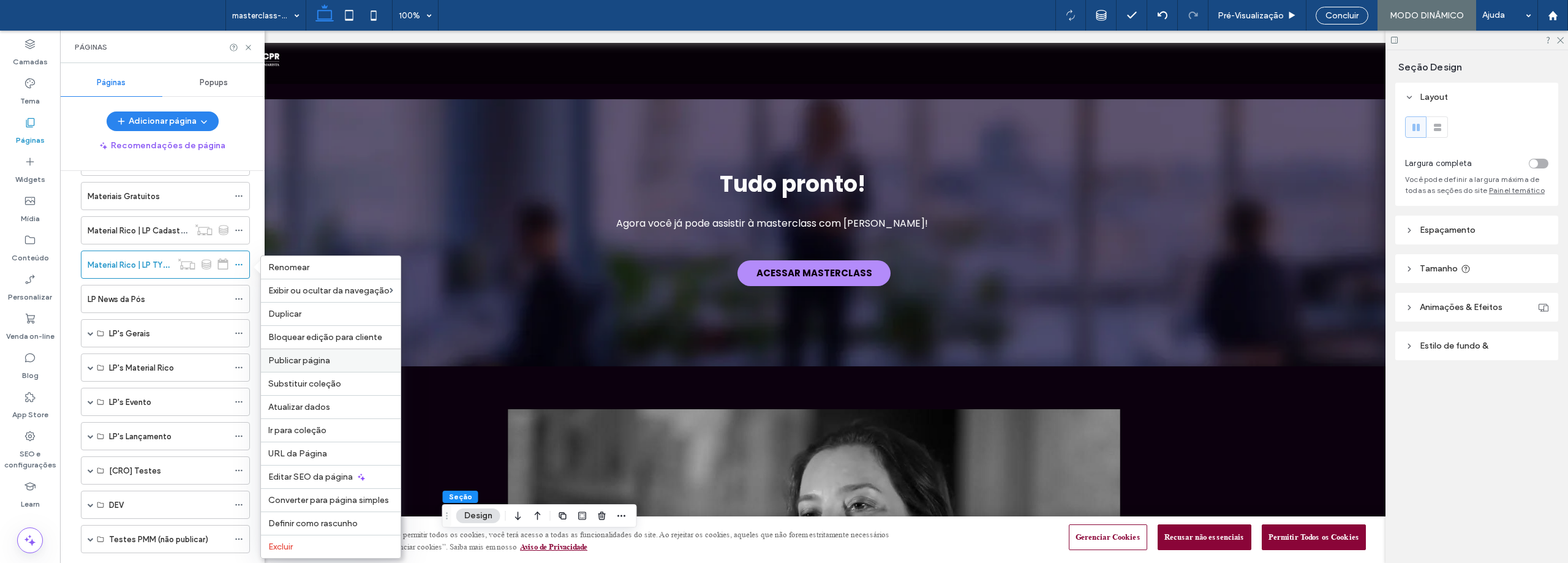
click at [295, 362] on span "Publicar página" at bounding box center [299, 361] width 62 height 10
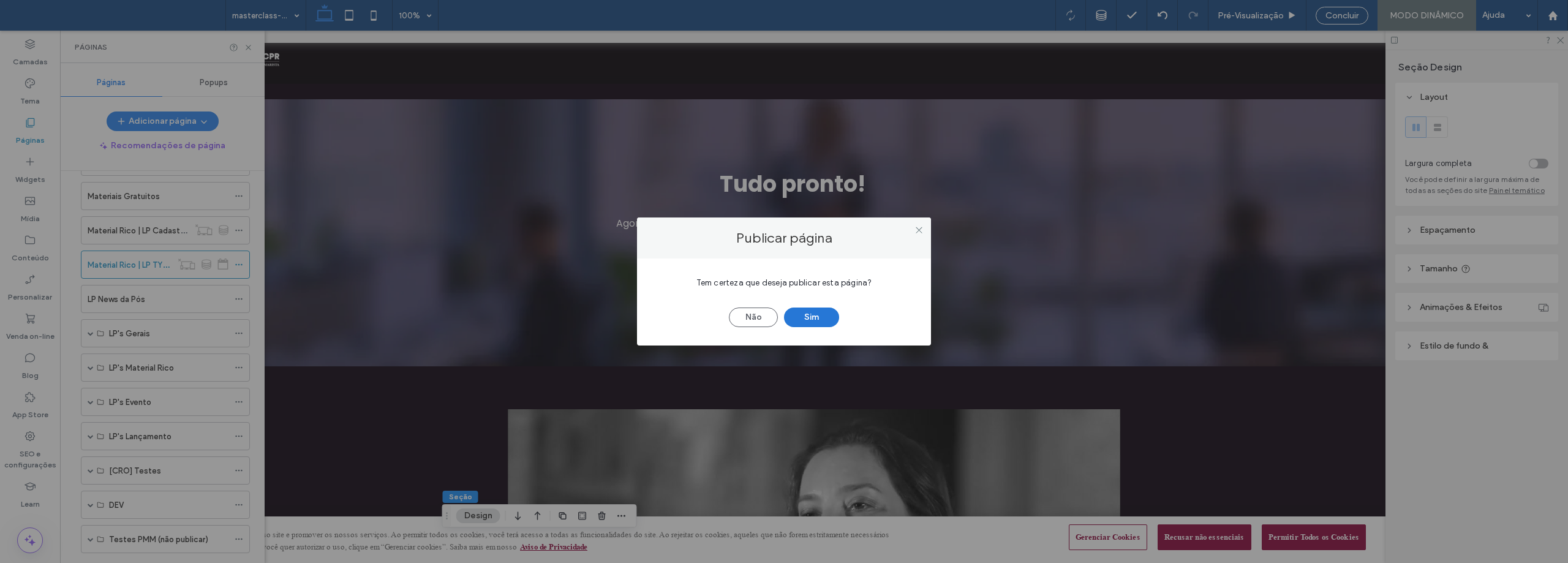
click at [818, 319] on button "Sim" at bounding box center [811, 317] width 55 height 20
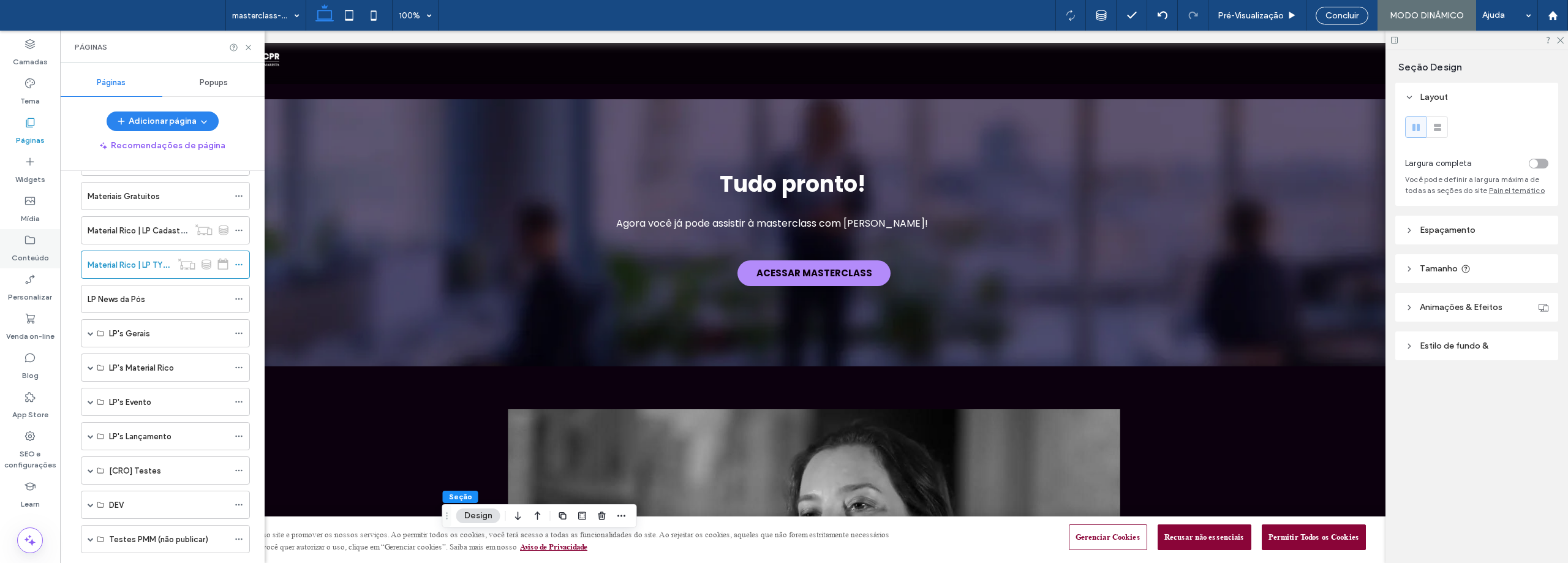
click at [31, 240] on icon at bounding box center [30, 240] width 12 height 12
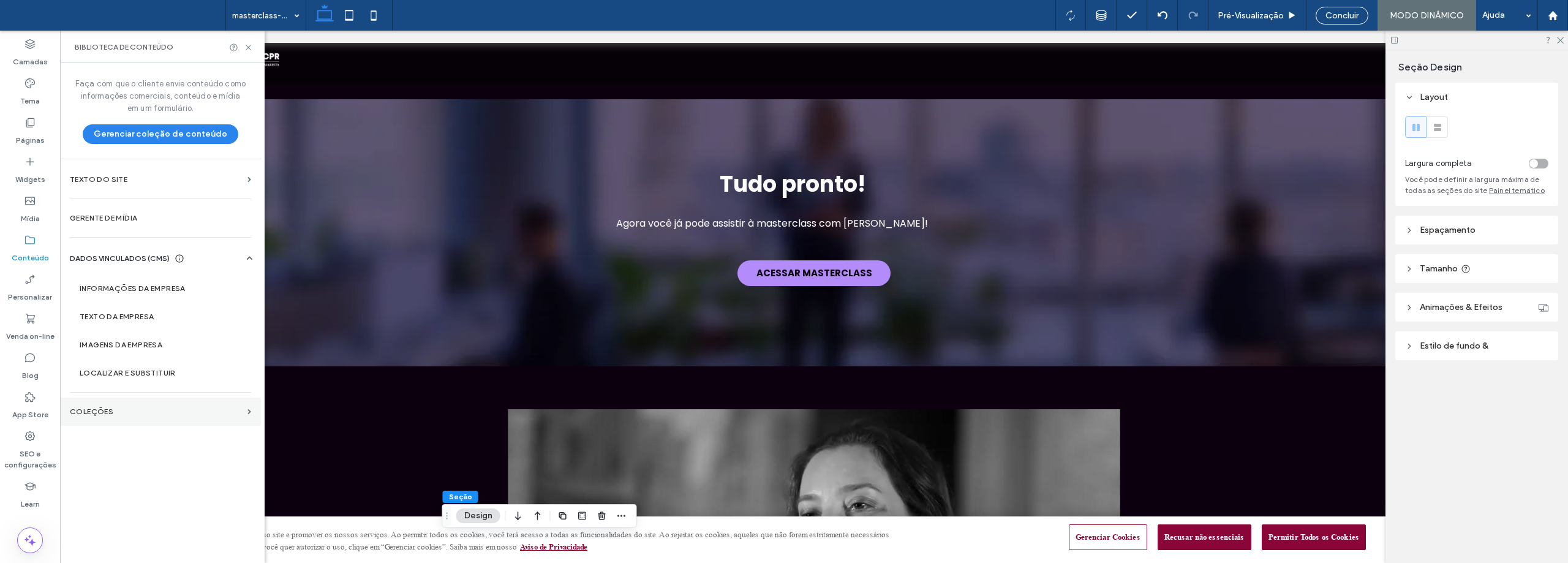
click at [95, 413] on label "COLEÇÕES" at bounding box center [156, 412] width 173 height 9
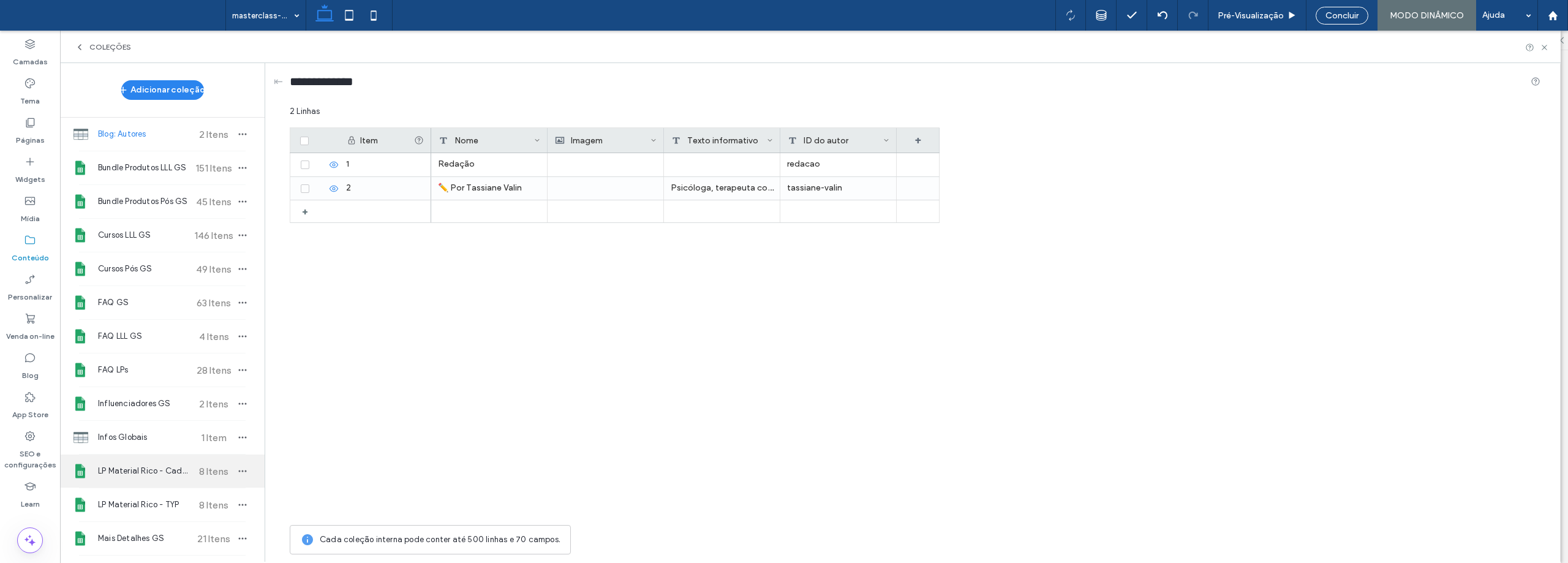
click at [150, 469] on span "LP Material Rico - Cadastro" at bounding box center [144, 471] width 91 height 12
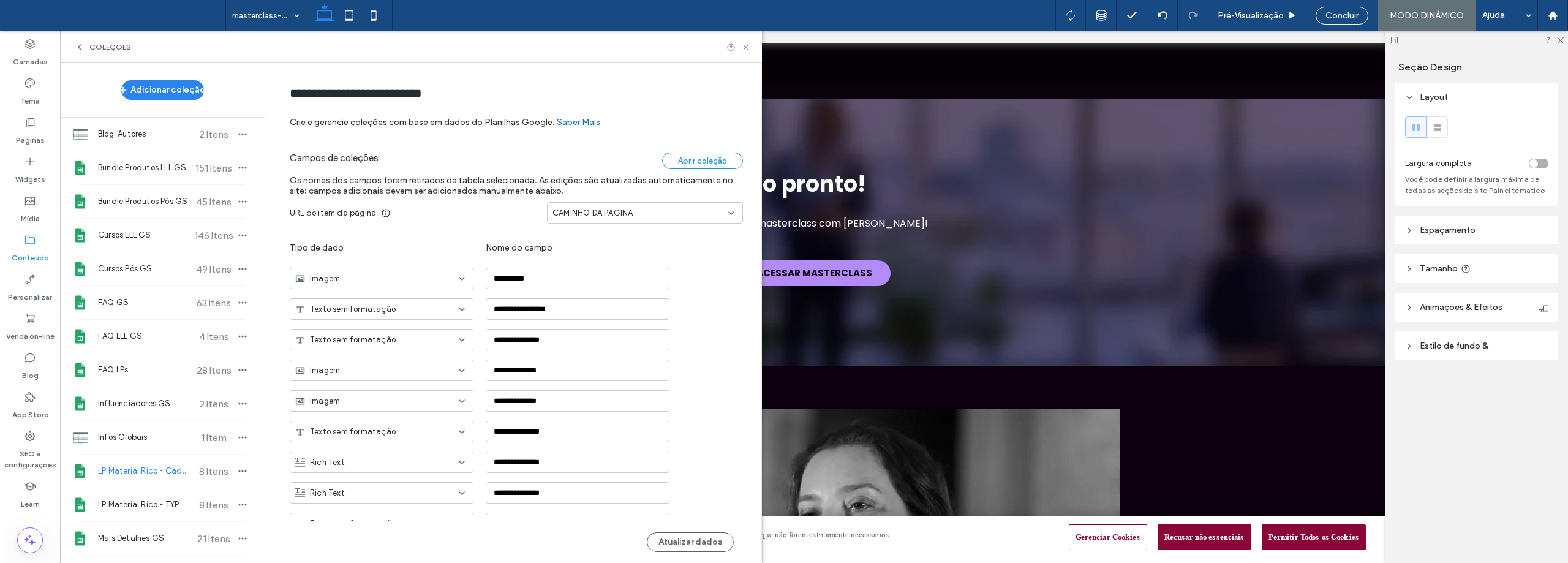
click at [702, 163] on div "Abrir coleção" at bounding box center [702, 161] width 81 height 16
click at [692, 540] on button "Atualizar dados" at bounding box center [690, 542] width 87 height 20
click at [31, 127] on icon at bounding box center [30, 122] width 12 height 12
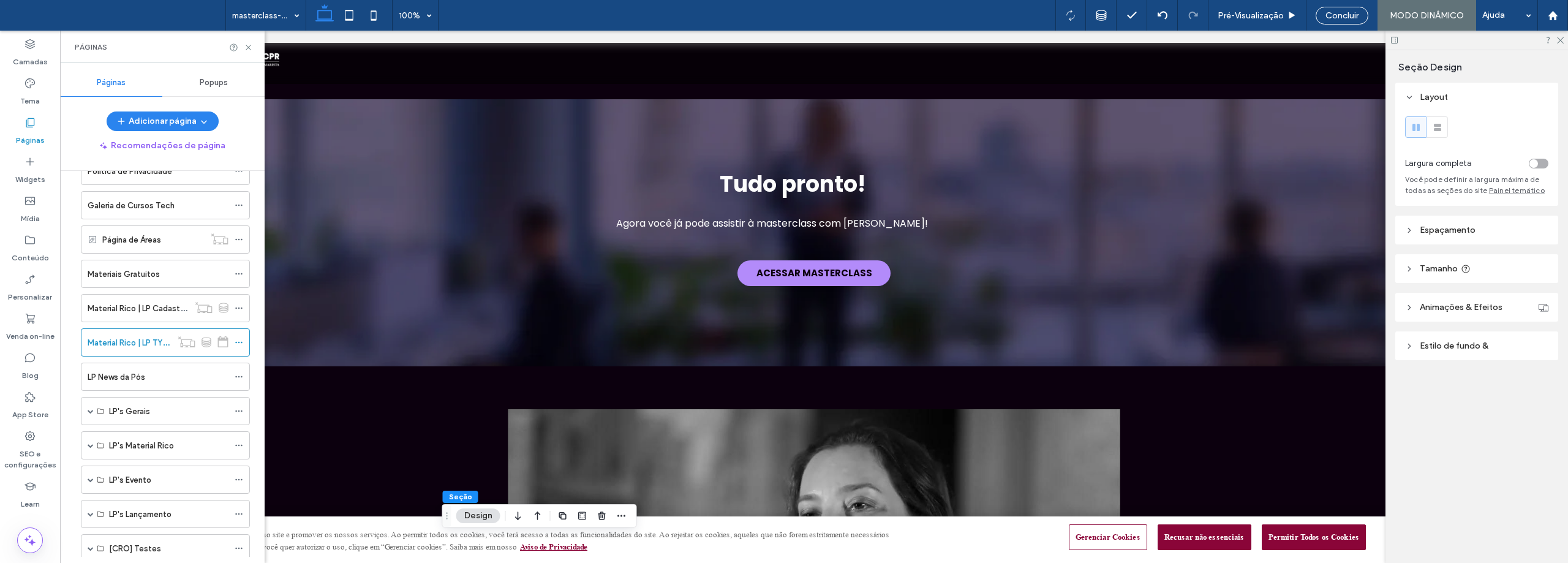
scroll to position [429, 0]
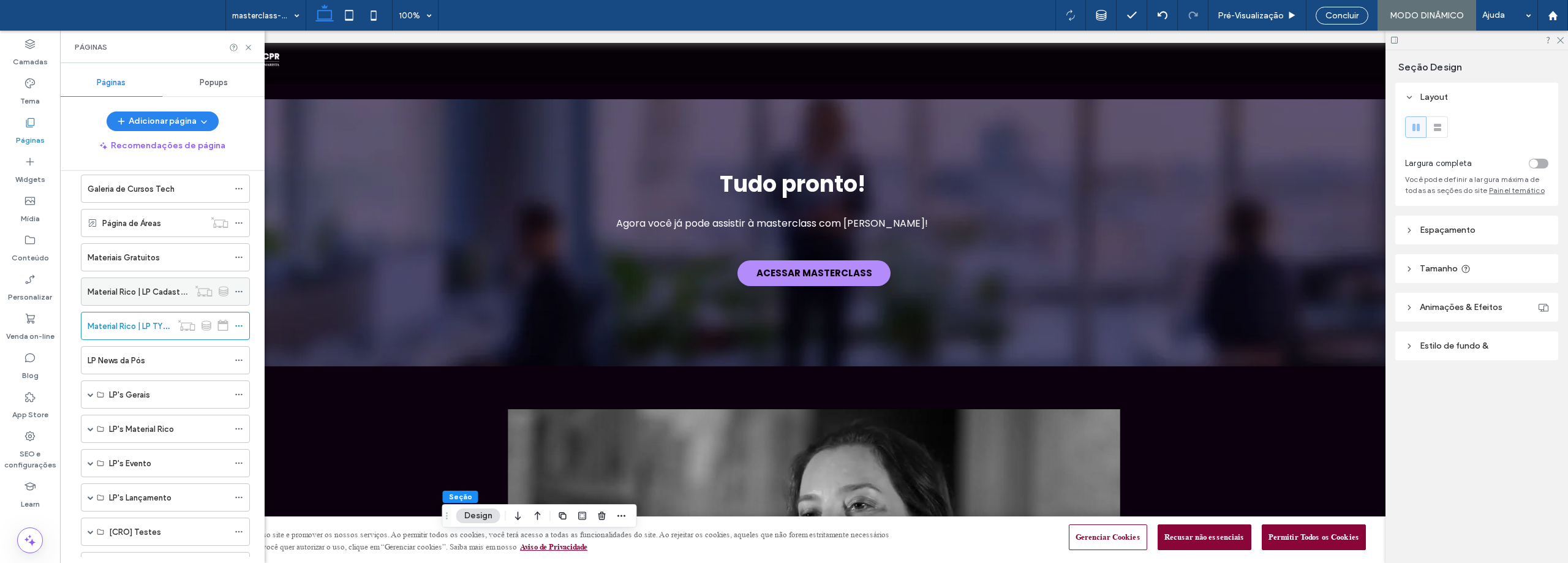
click at [238, 291] on icon at bounding box center [239, 292] width 9 height 9
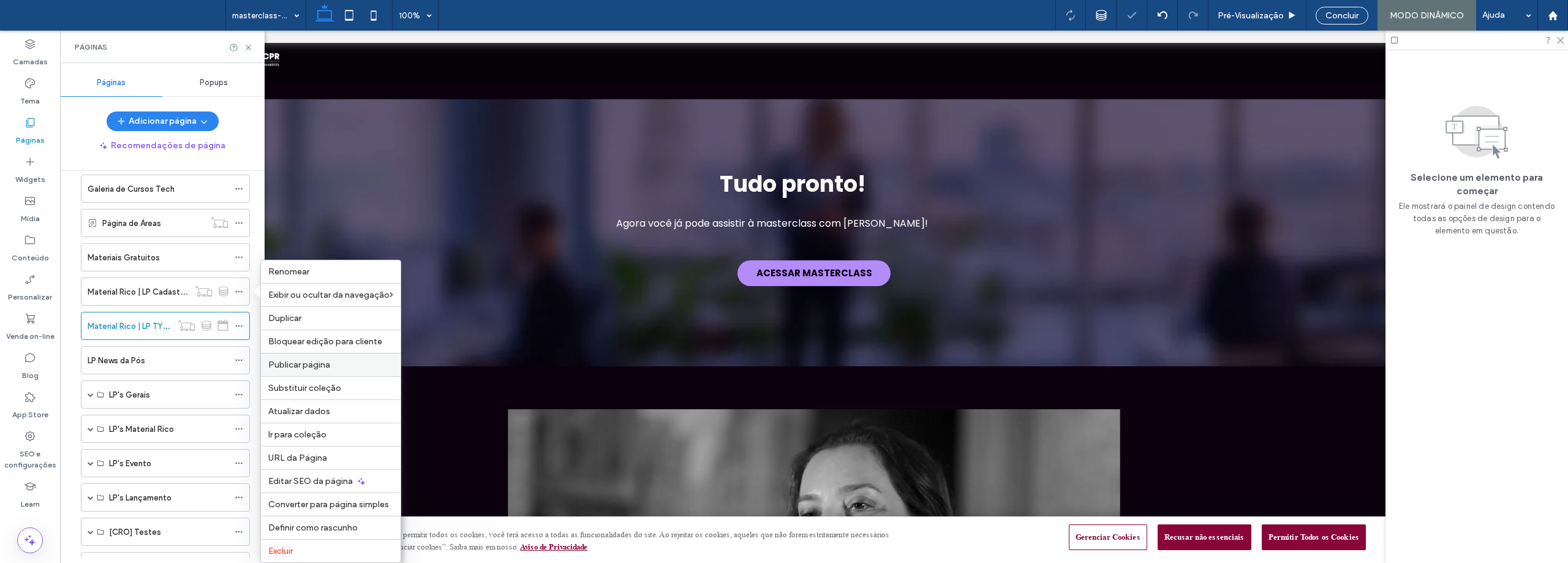
click at [298, 362] on span "Publicar página" at bounding box center [299, 365] width 62 height 10
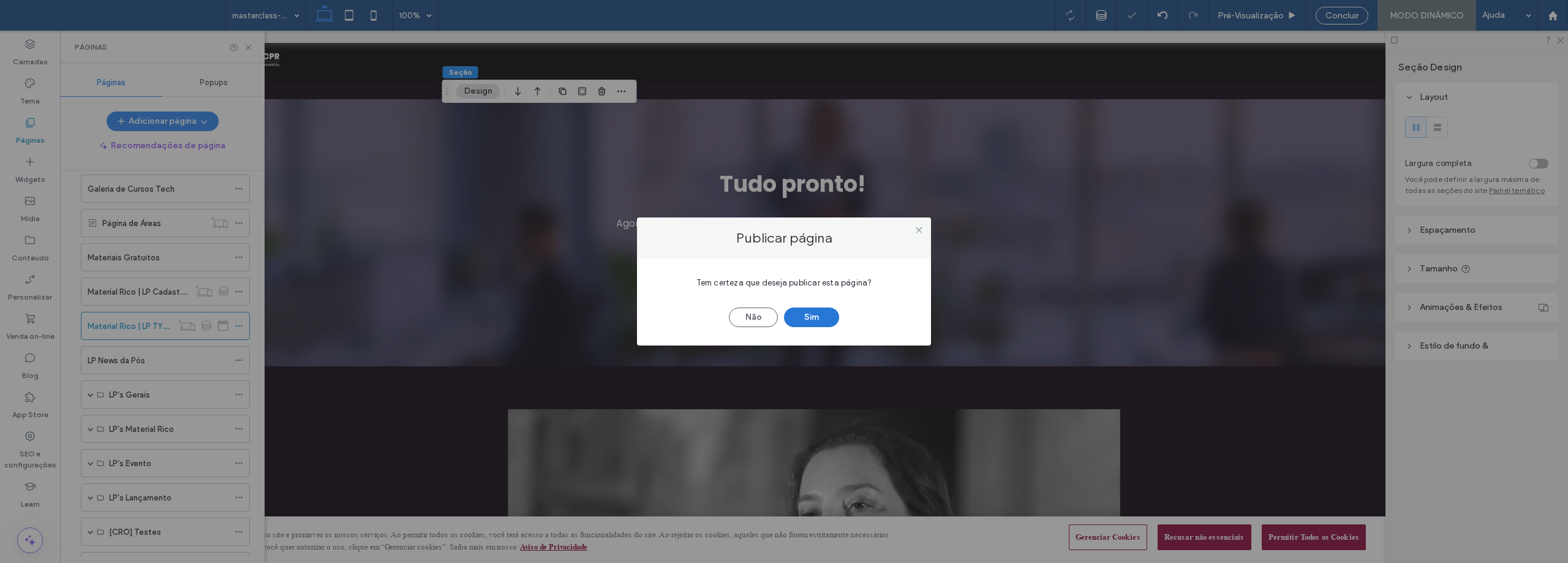
click at [809, 316] on button "Sim" at bounding box center [811, 317] width 55 height 20
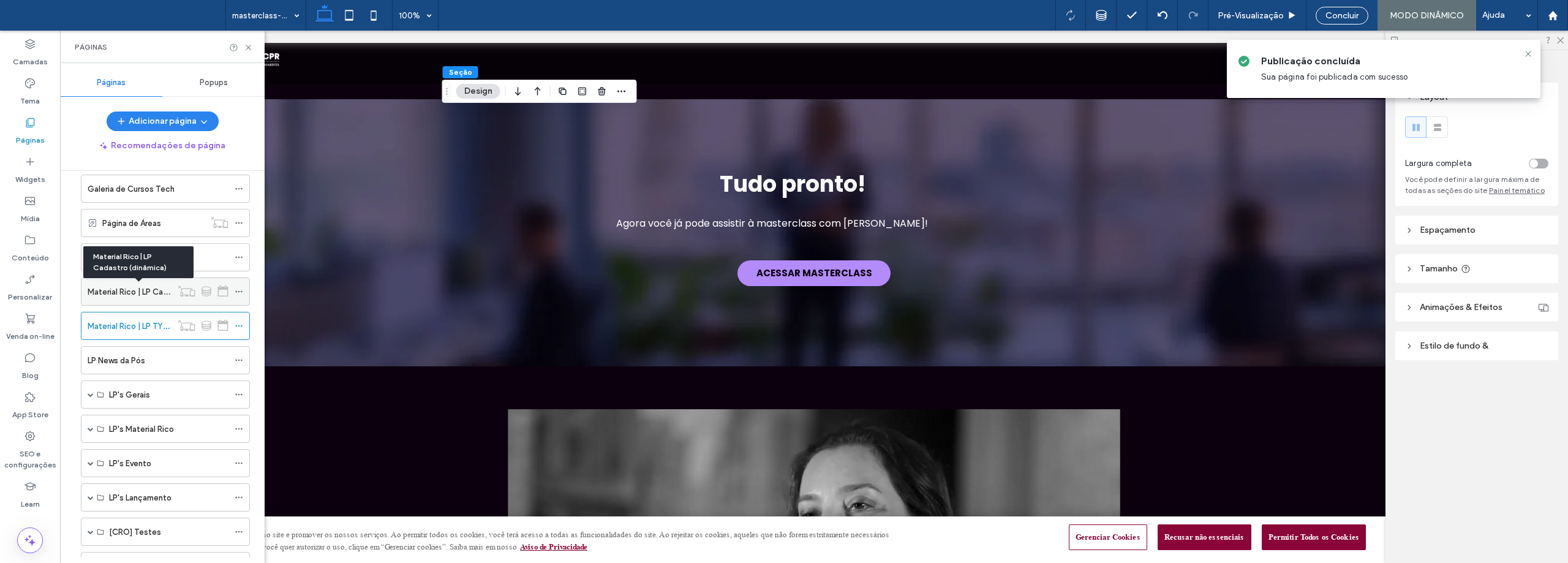
click at [172, 290] on div at bounding box center [203, 290] width 63 height 12
click at [164, 290] on label "Material Rico | LP Cadastro (dinâmica)" at bounding box center [158, 292] width 140 height 22
